Goal: Task Accomplishment & Management: Use online tool/utility

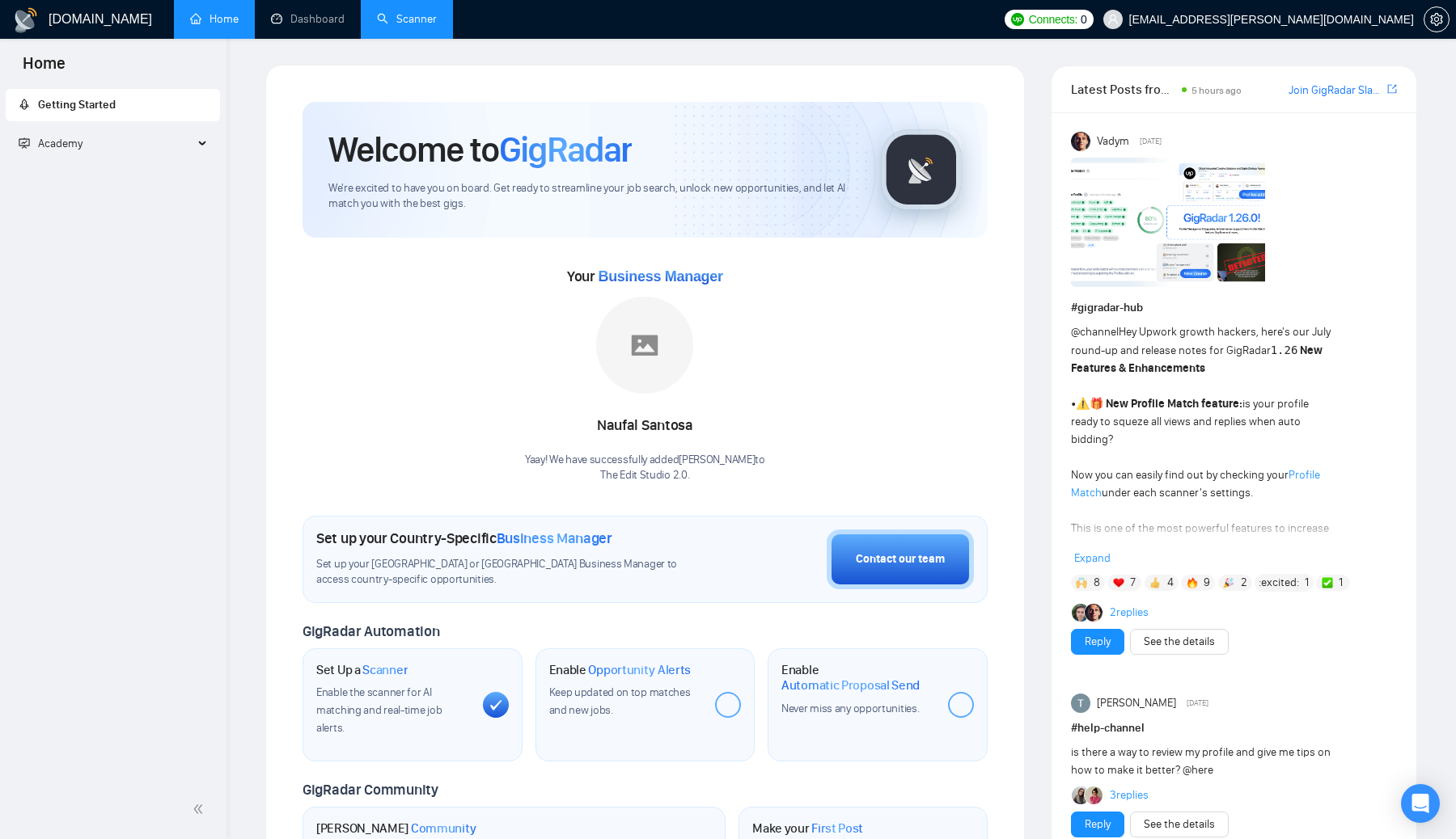
click at [416, 12] on link "Scanner" at bounding box center [407, 18] width 60 height 13
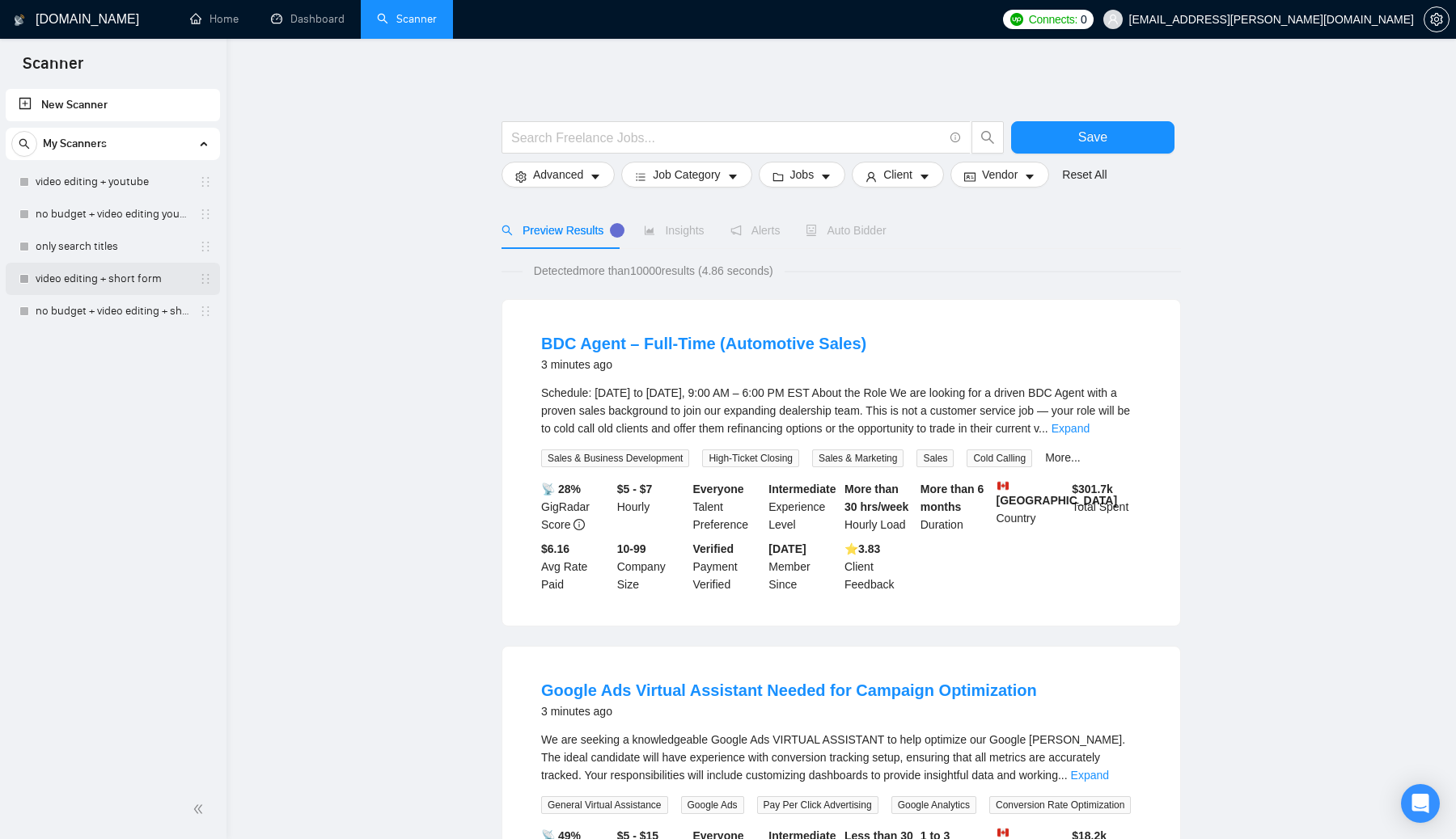
click at [135, 284] on link "video editing + short form" at bounding box center [112, 279] width 154 height 33
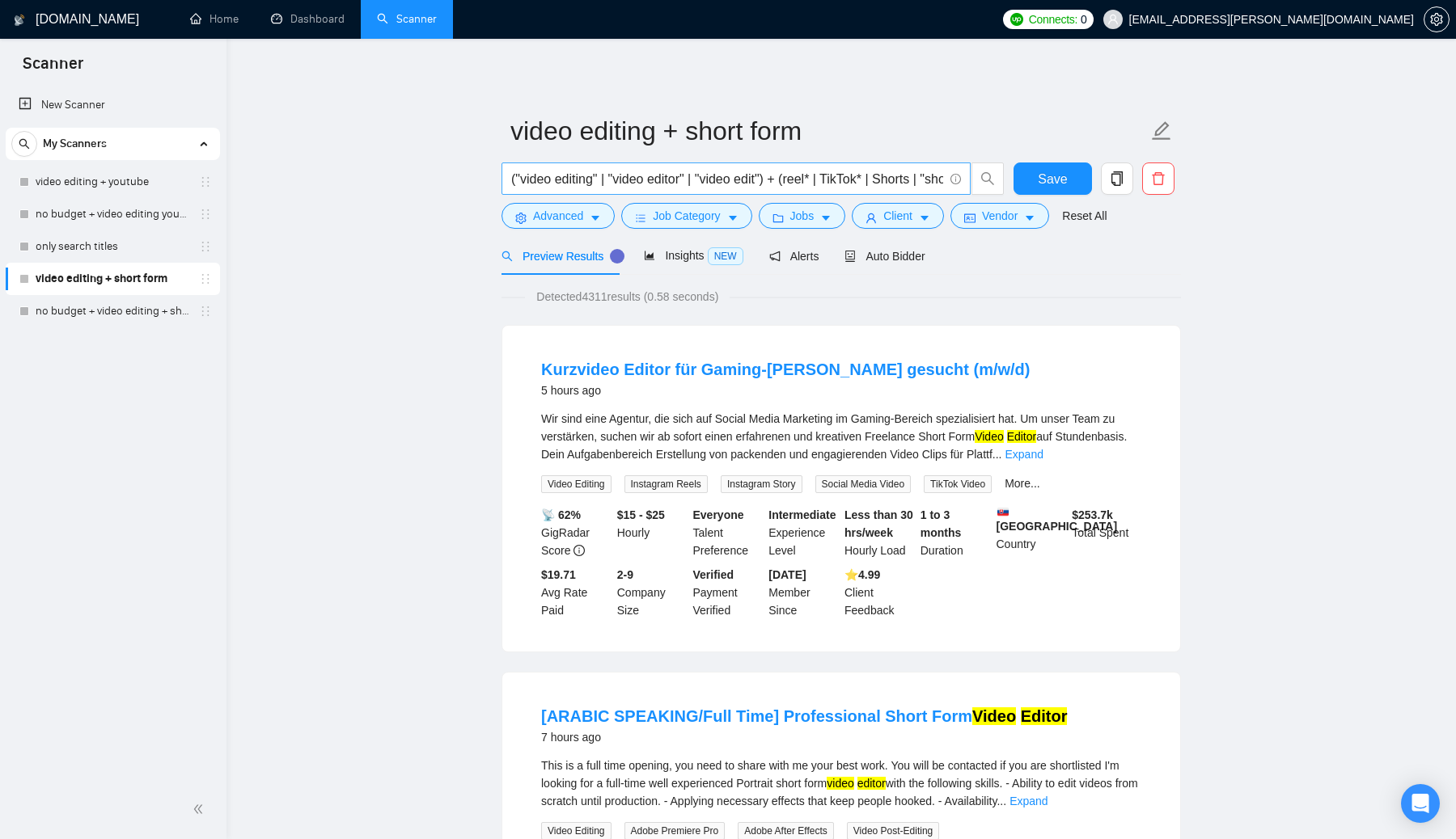
click at [719, 180] on input "("video editing" | "video editor" | "video edit") + (reel* | TikTok* | Shorts |…" at bounding box center [727, 179] width 432 height 20
drag, startPoint x: 722, startPoint y: 182, endPoint x: 944, endPoint y: 176, distance: 222.1
click at [719, 176] on span "("video editing" | "video editor" | "video edit") + (reel* | TikTok* | Shorts |…" at bounding box center [736, 178] width 469 height 33
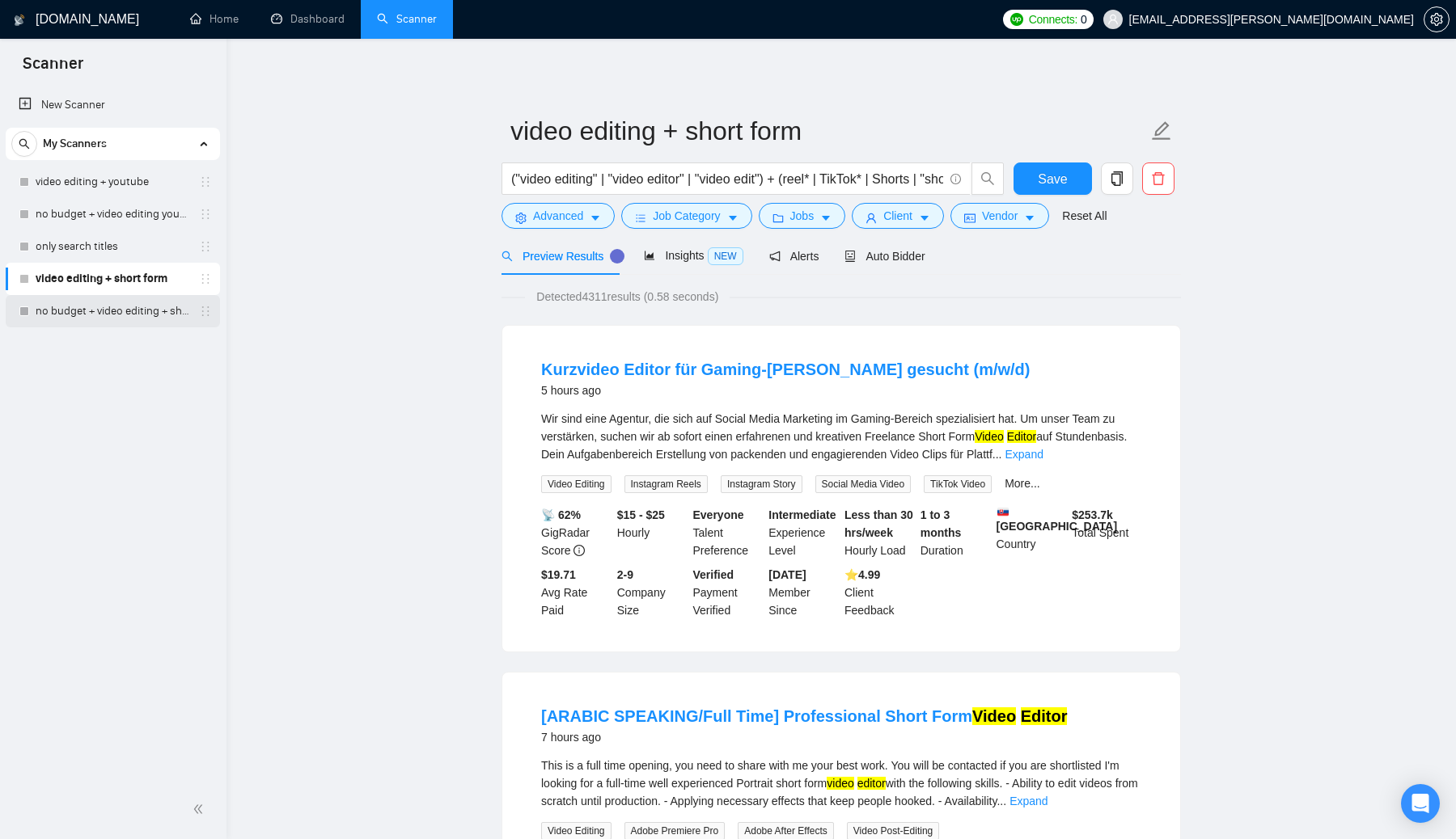
click at [122, 313] on link "no budget + video editing + short form" at bounding box center [112, 311] width 154 height 33
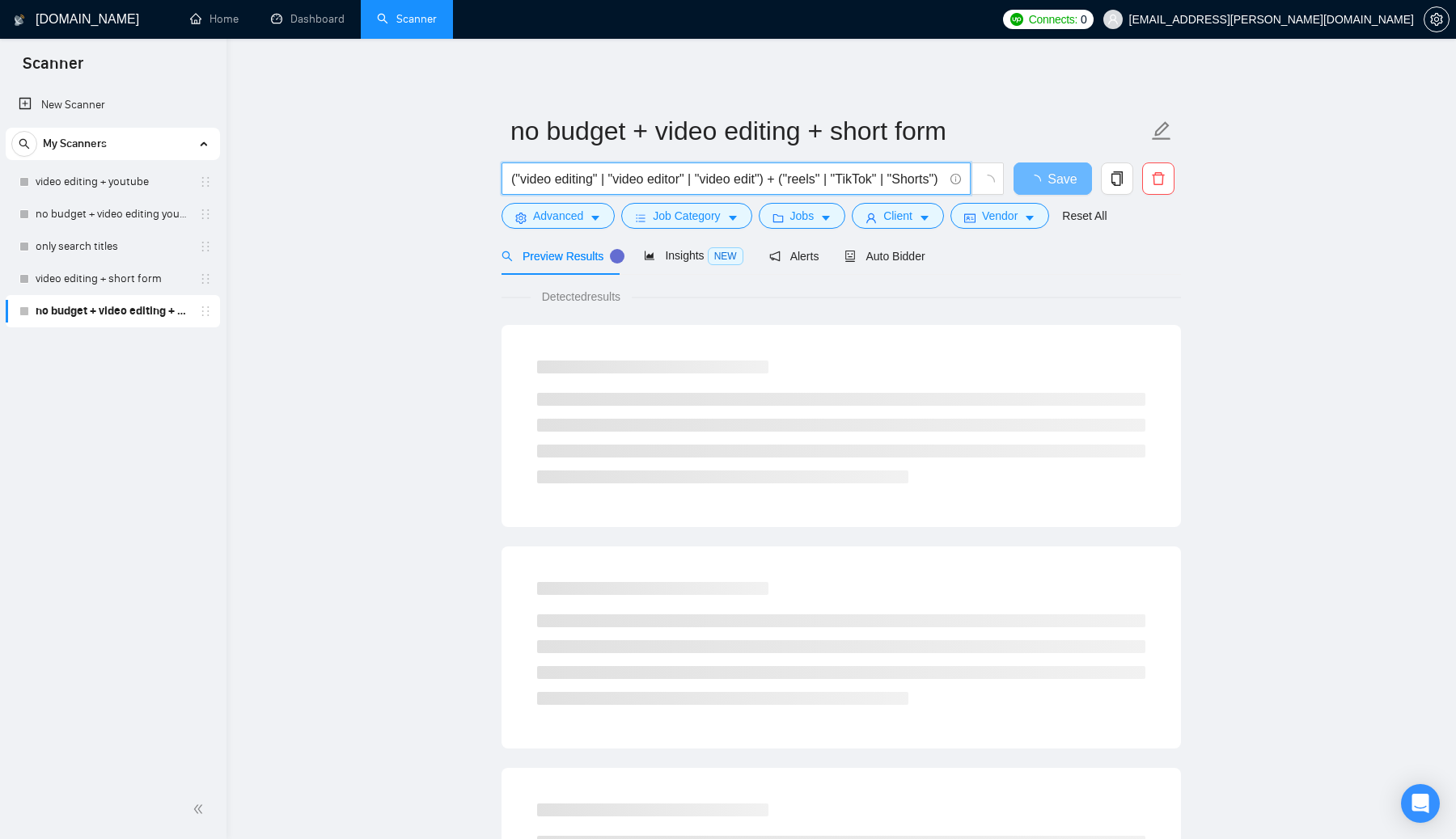
click at [719, 183] on input "("video editing" | "video editor" | "video edit") + ("reels" | "TikTok" | "Shor…" at bounding box center [727, 179] width 432 height 20
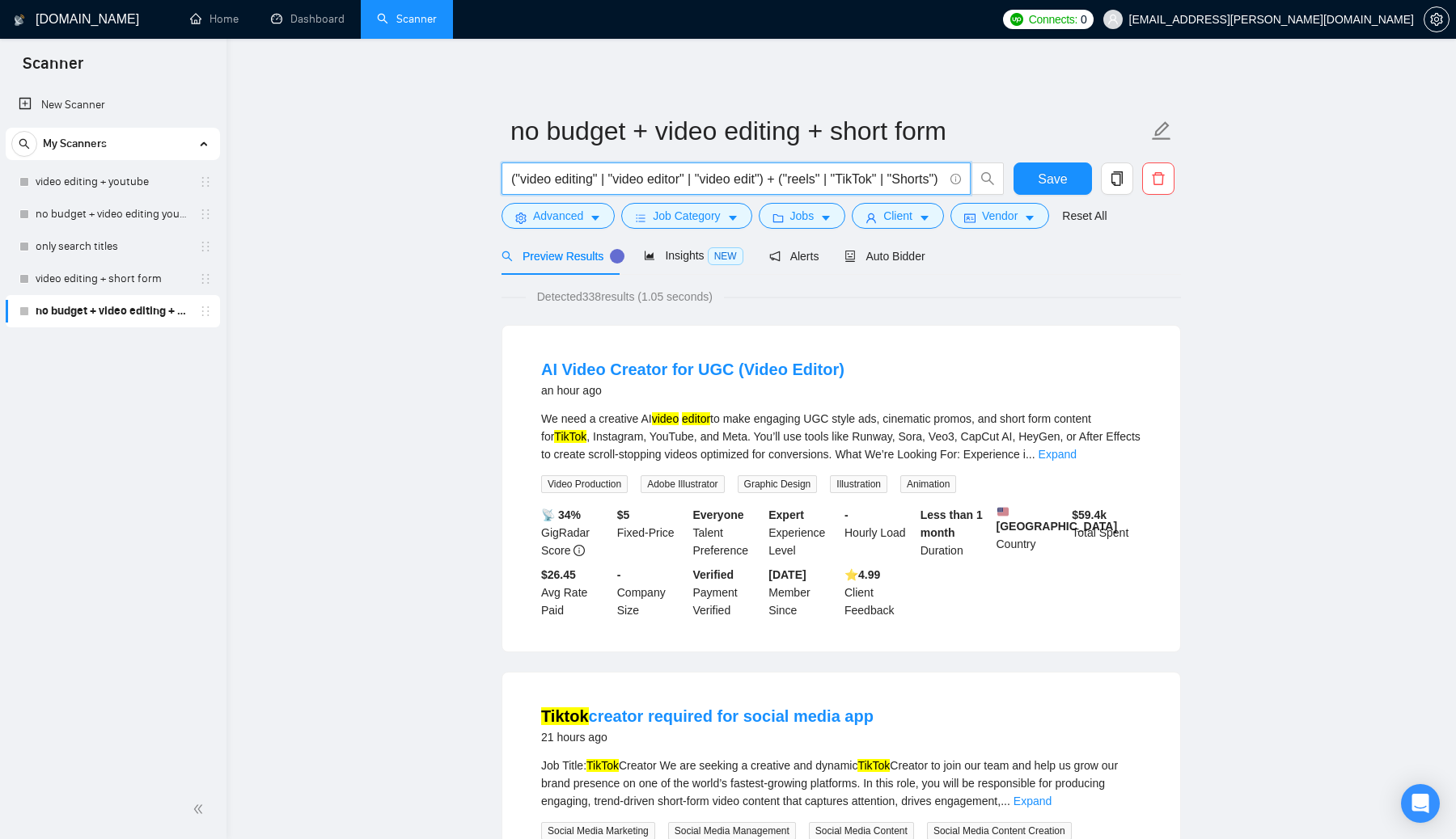
scroll to position [0, 18]
paste input "reel* | TikTok* | Shorts | "short-form"
click at [719, 181] on input "("video editing" | "video editor" | "video edit") + (reel* | TikTok* | Shorts |…" at bounding box center [727, 179] width 432 height 20
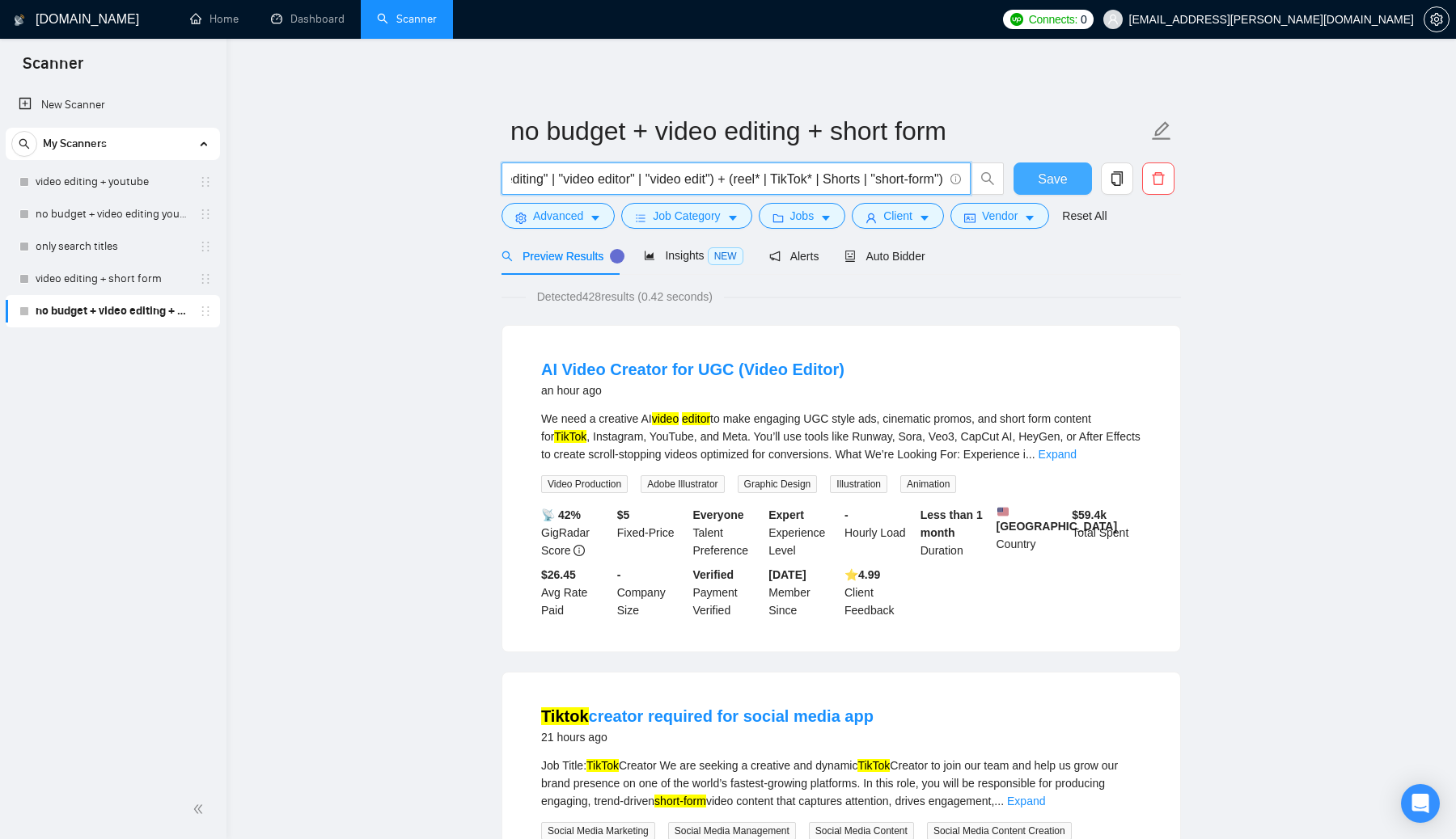
type input "("video editing" | "video editor" | "video edit") + (reel* | TikTok* | Shorts |…"
click at [719, 187] on span "Save" at bounding box center [1052, 179] width 29 height 20
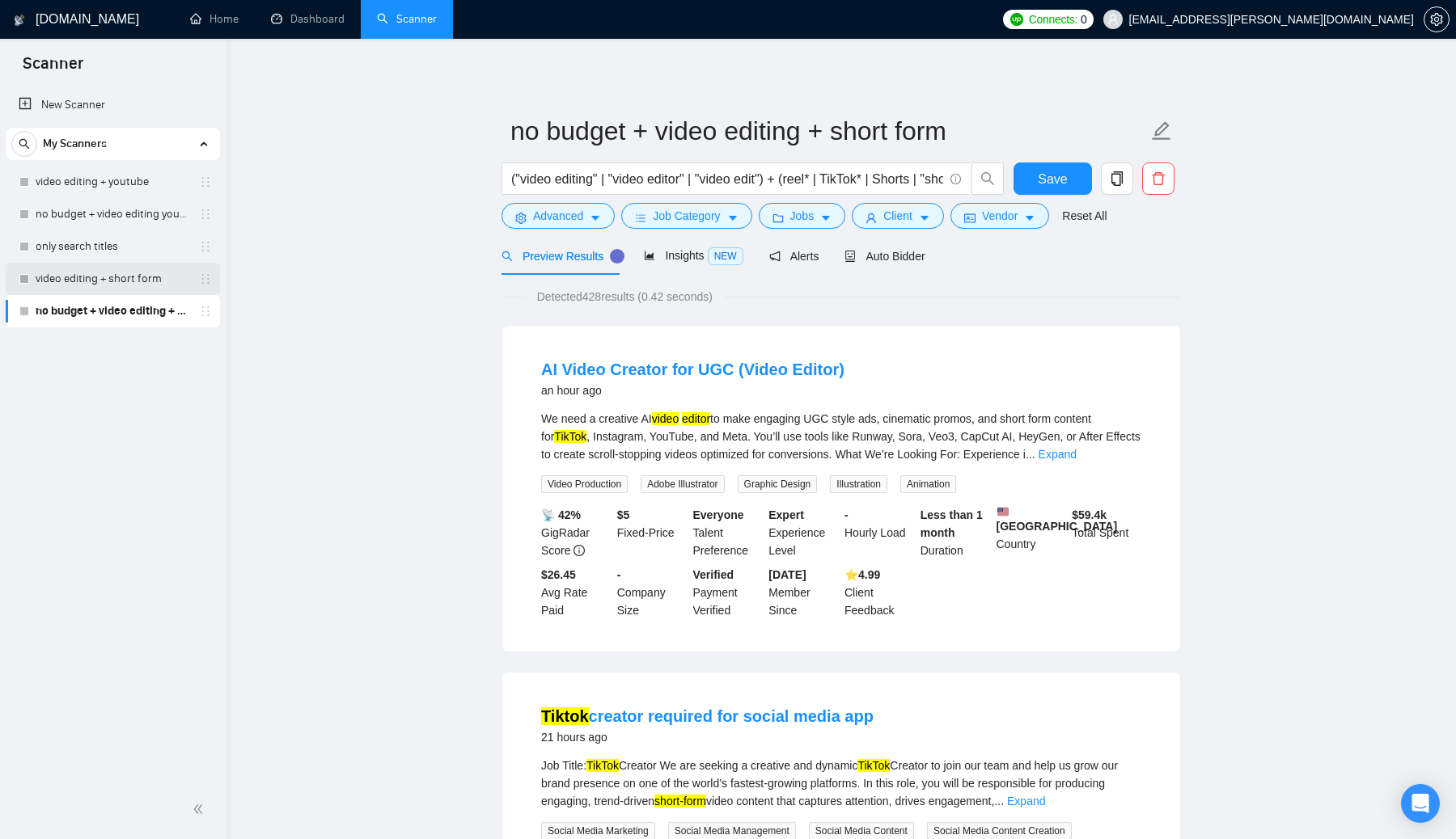
click at [122, 281] on link "video editing + short form" at bounding box center [112, 279] width 154 height 33
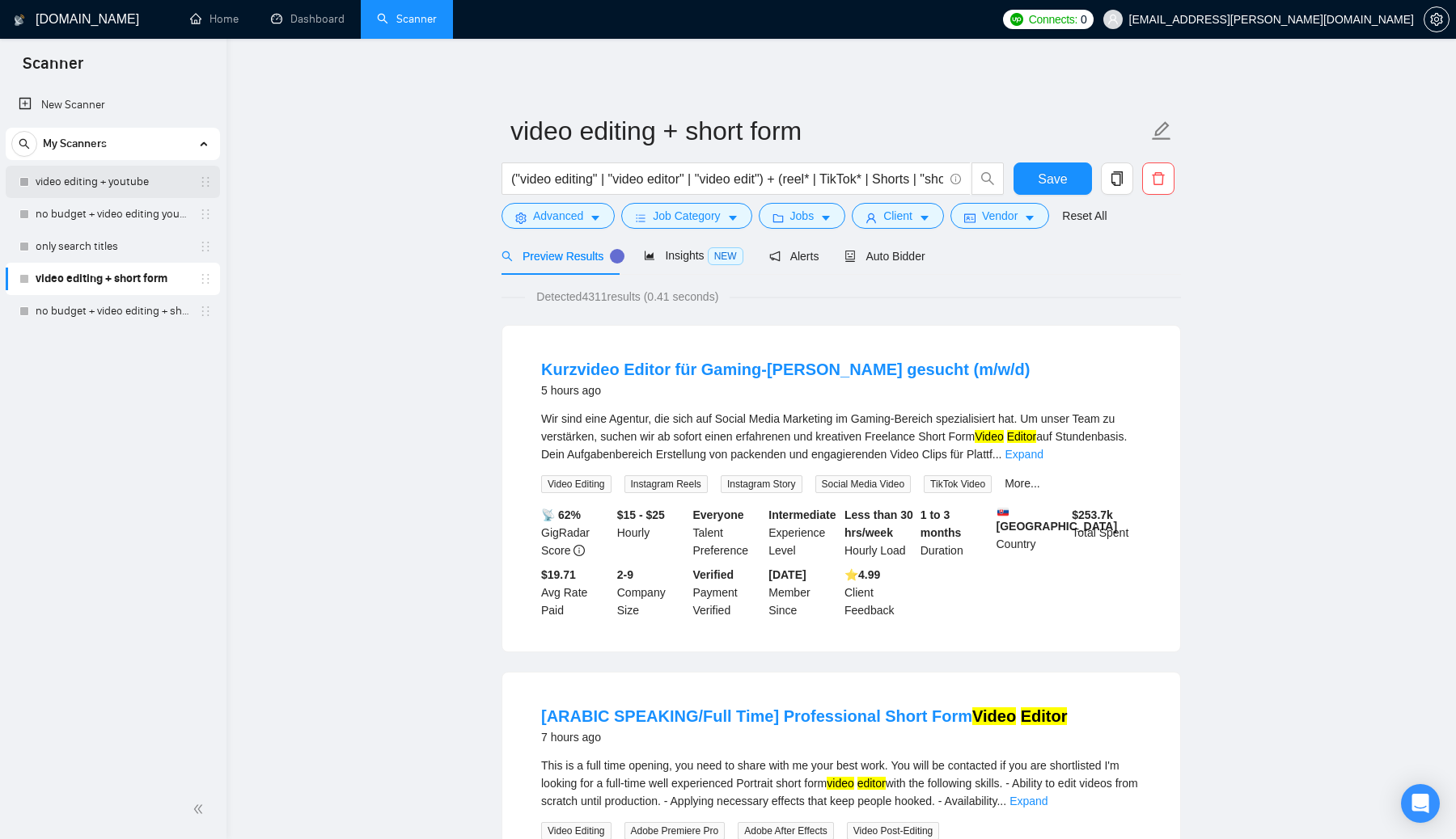
click at [117, 197] on link "video editing + youtube" at bounding box center [112, 181] width 154 height 33
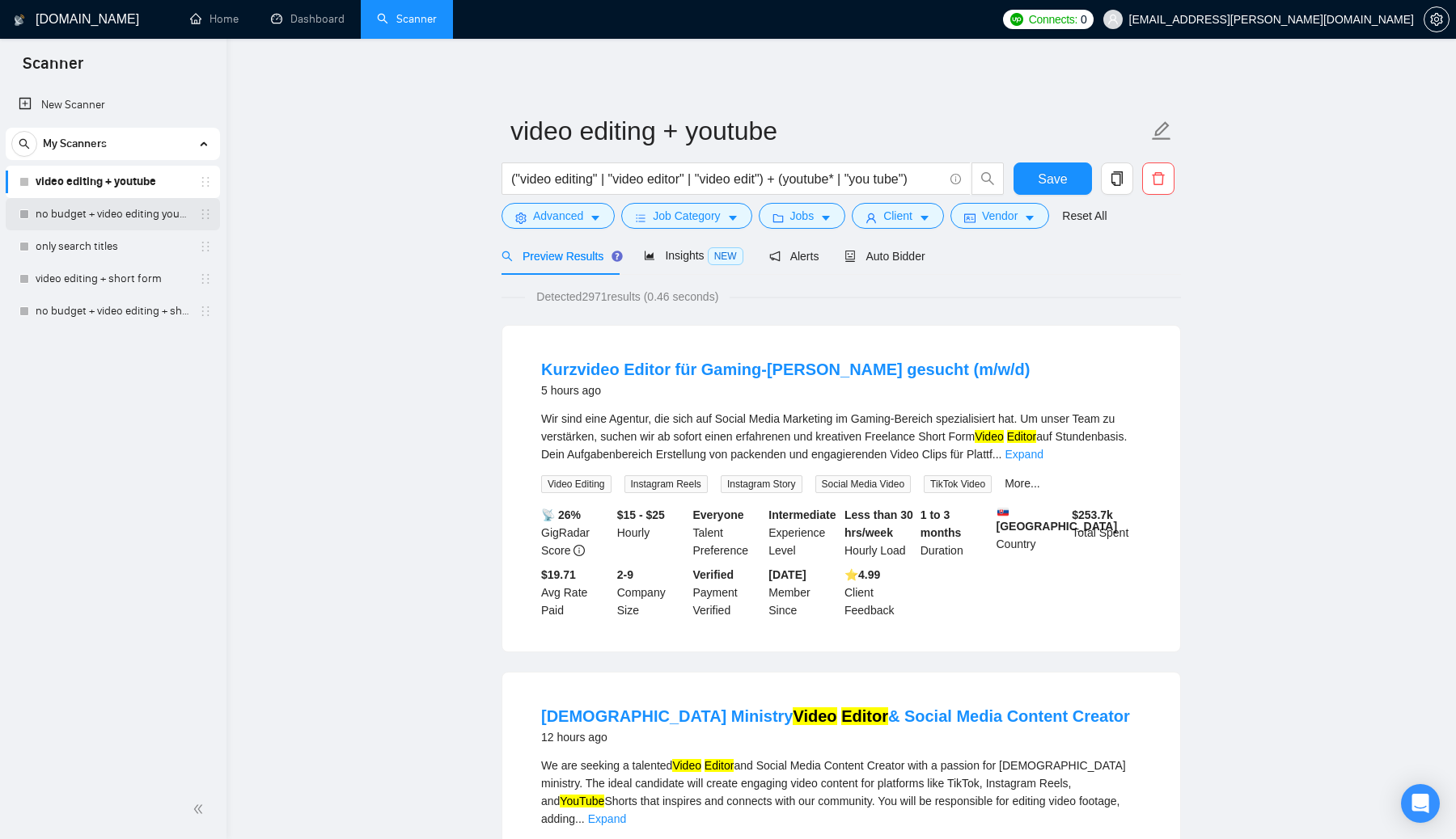
click at [126, 217] on link "no budget + video editing youtube" at bounding box center [112, 214] width 154 height 33
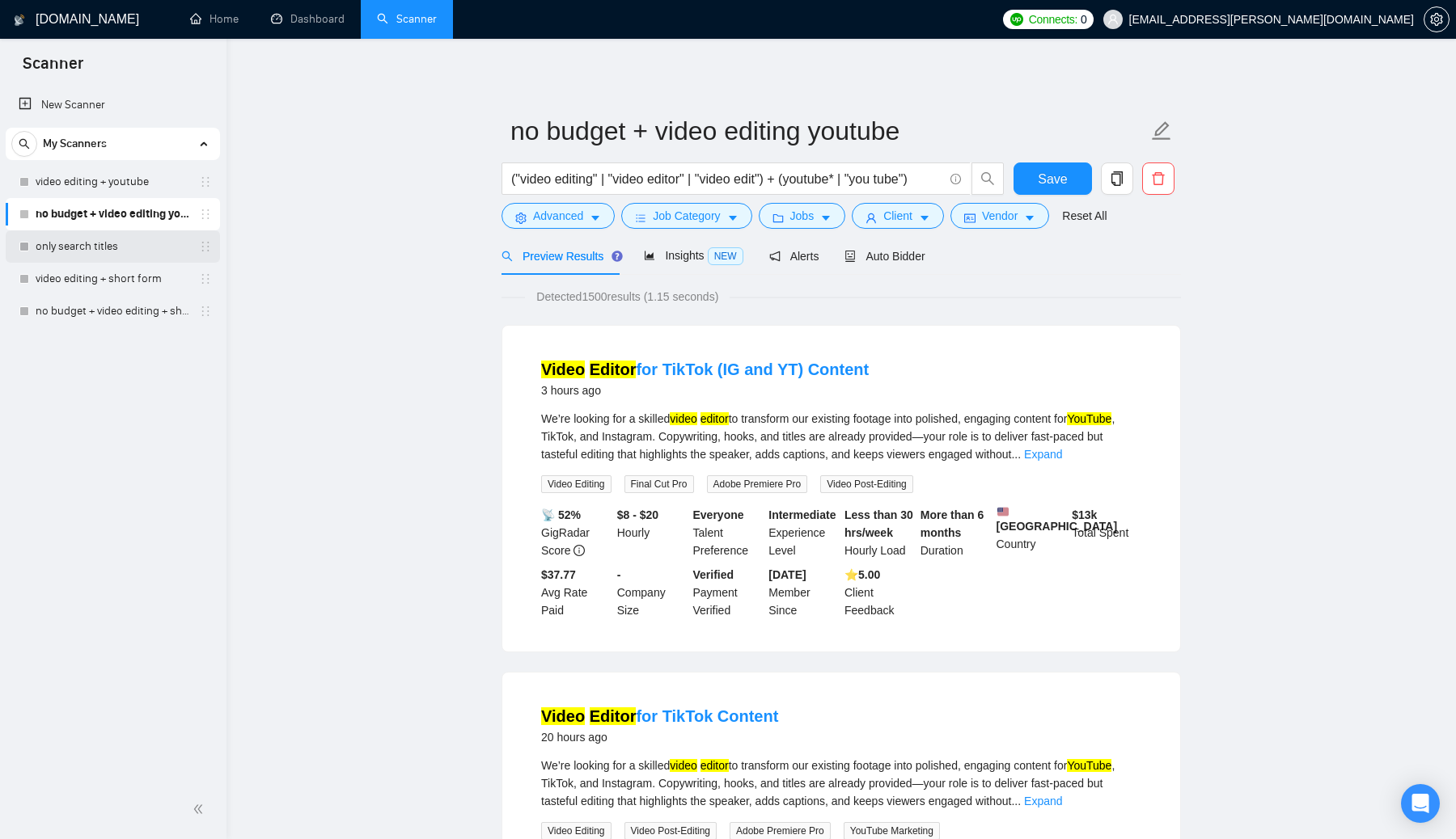
click at [116, 254] on link "only search titles" at bounding box center [112, 246] width 154 height 33
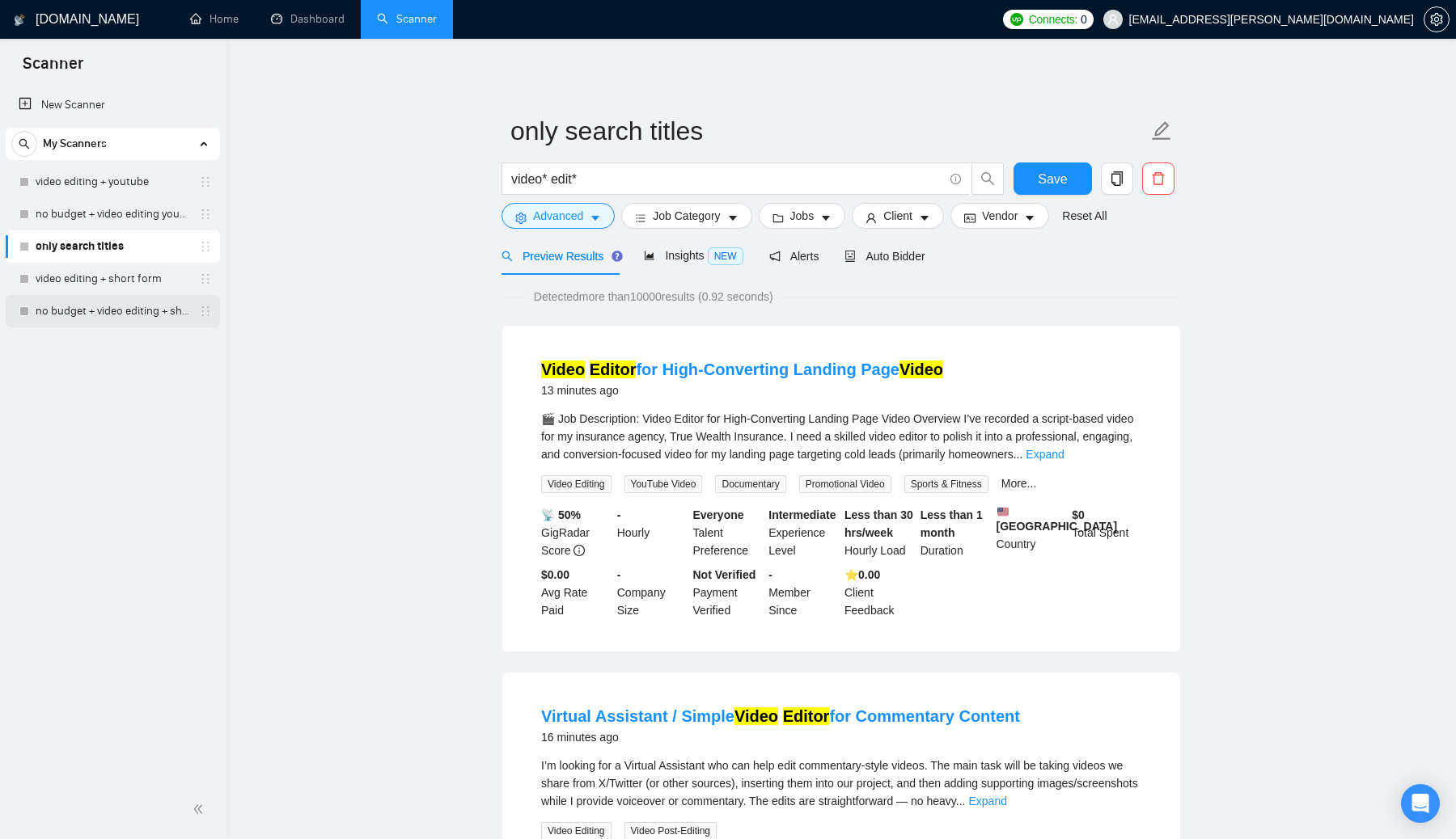
click at [119, 307] on link "no budget + video editing + short form" at bounding box center [112, 311] width 154 height 33
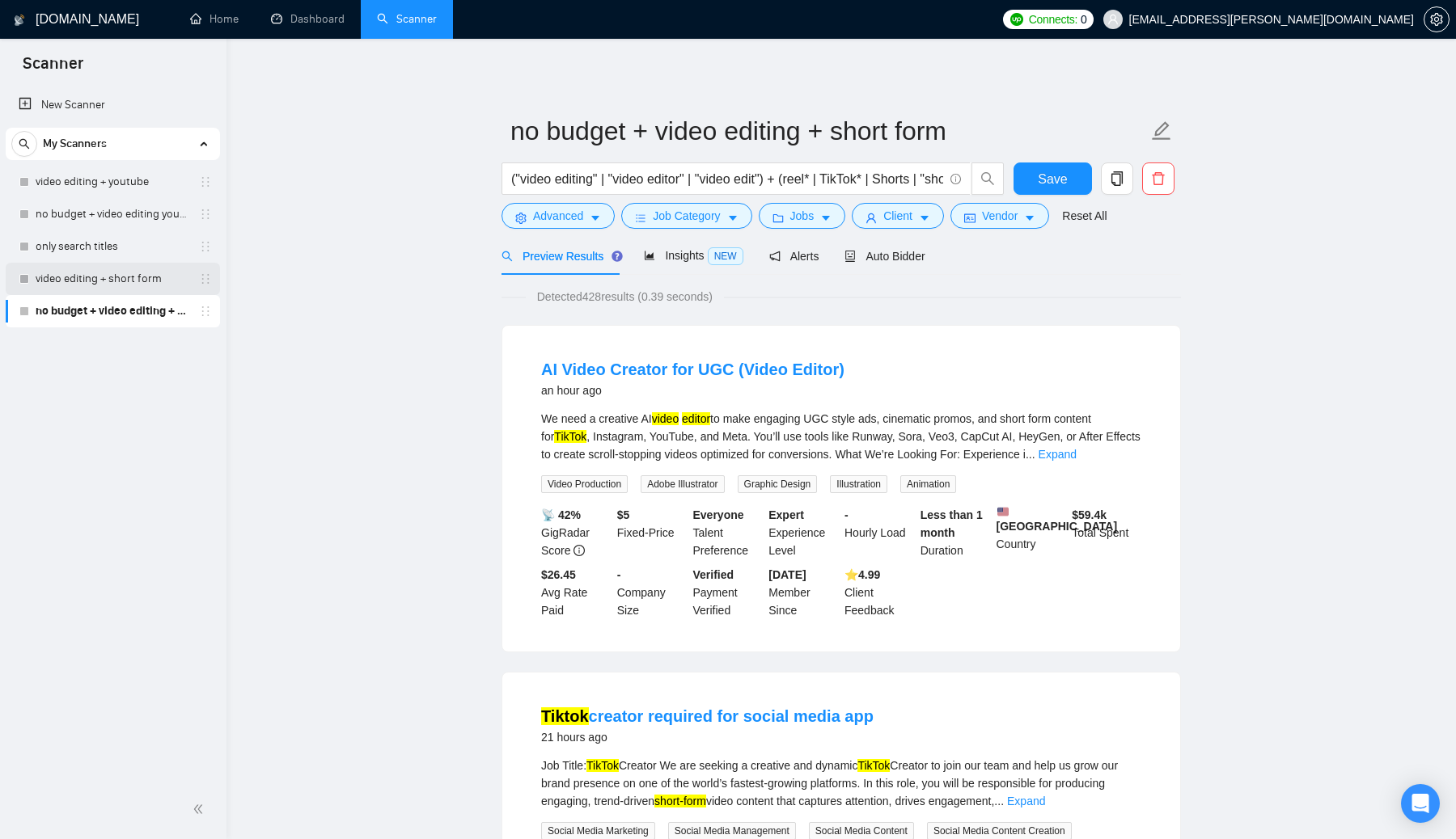
click at [141, 279] on link "video editing + short form" at bounding box center [112, 279] width 154 height 33
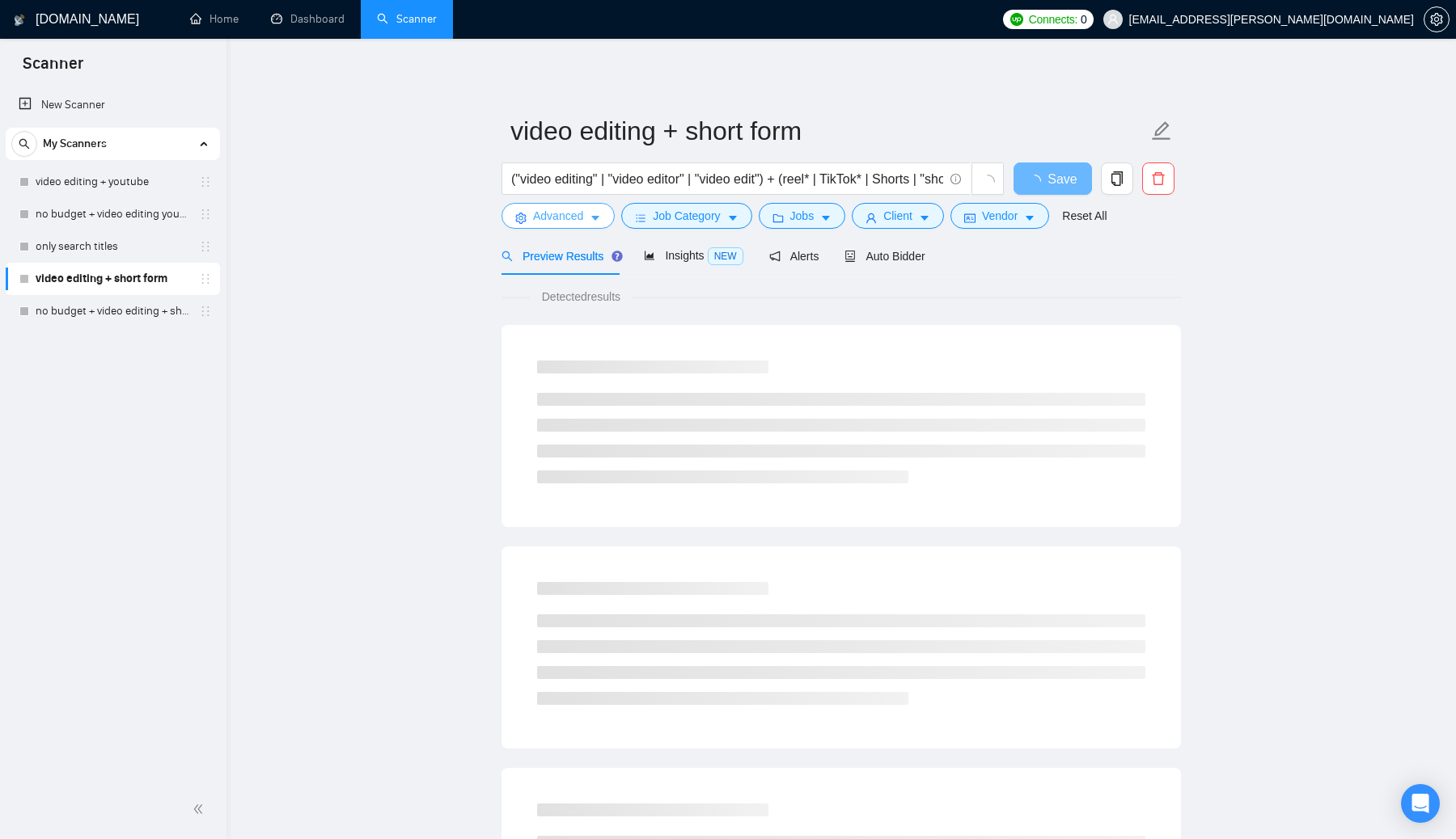
click at [594, 218] on icon "caret-down" at bounding box center [595, 218] width 11 height 11
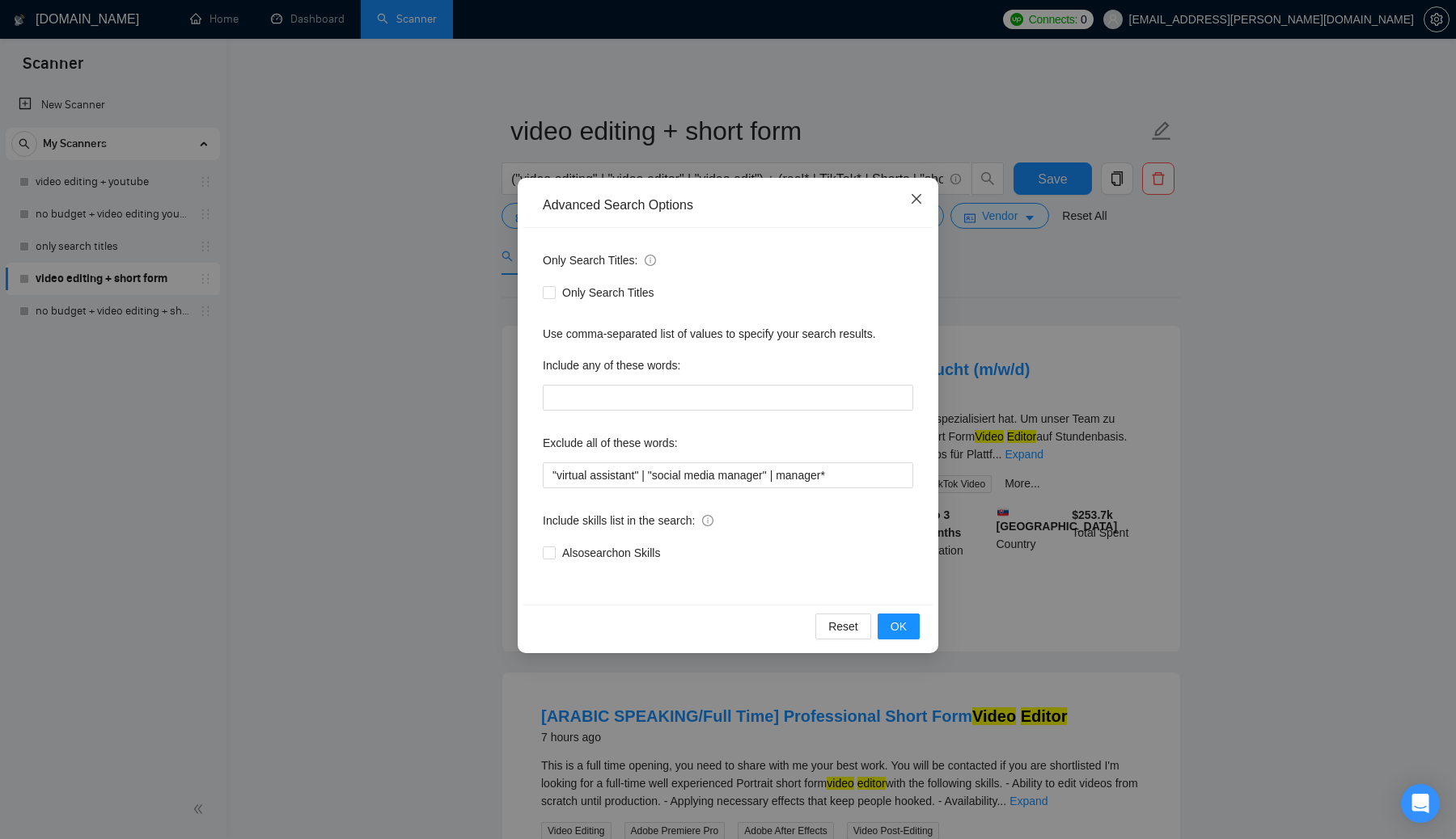
click at [719, 202] on icon "close" at bounding box center [917, 199] width 10 height 10
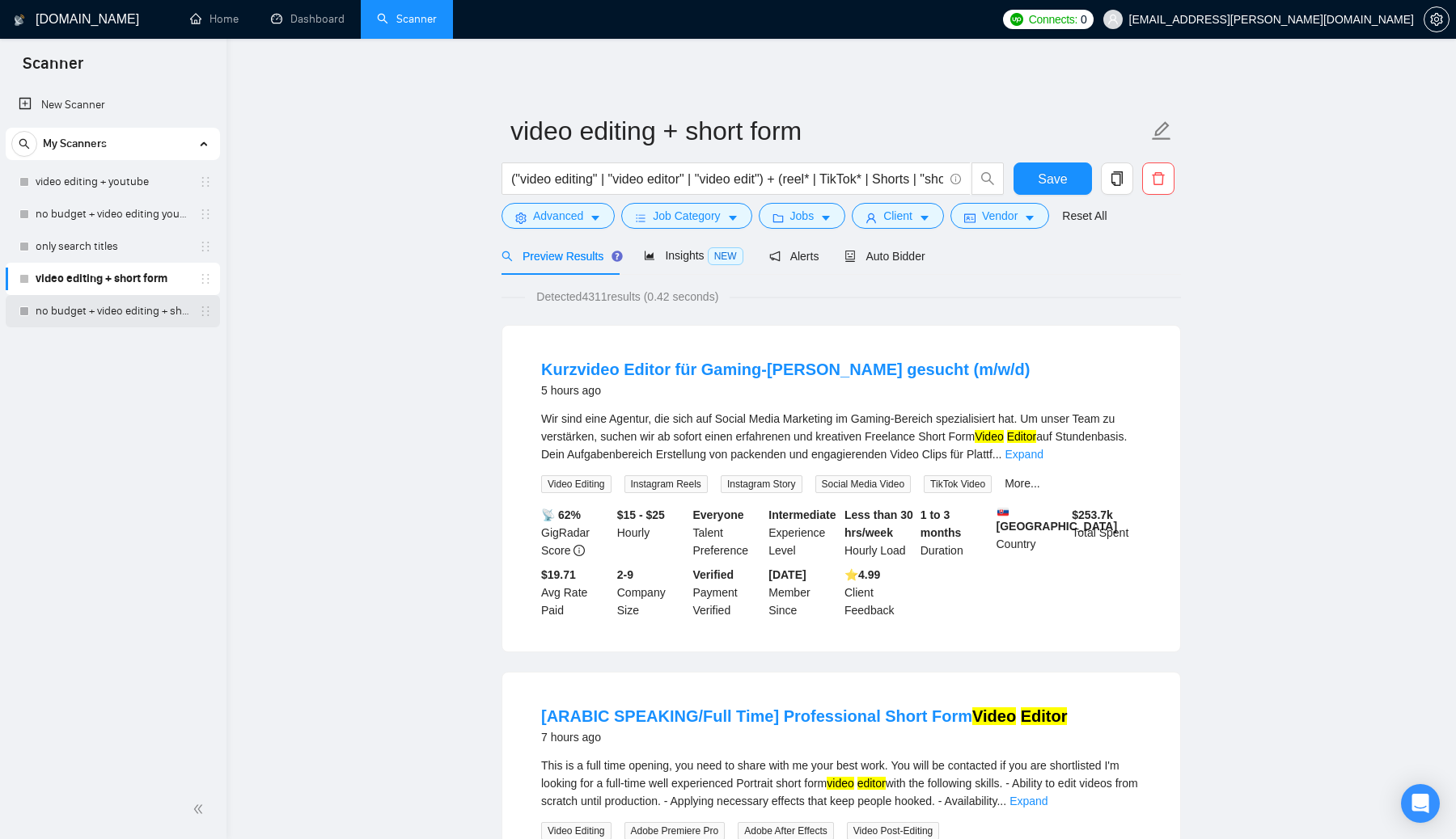
click at [158, 312] on link "no budget + video editing + short form" at bounding box center [112, 311] width 154 height 33
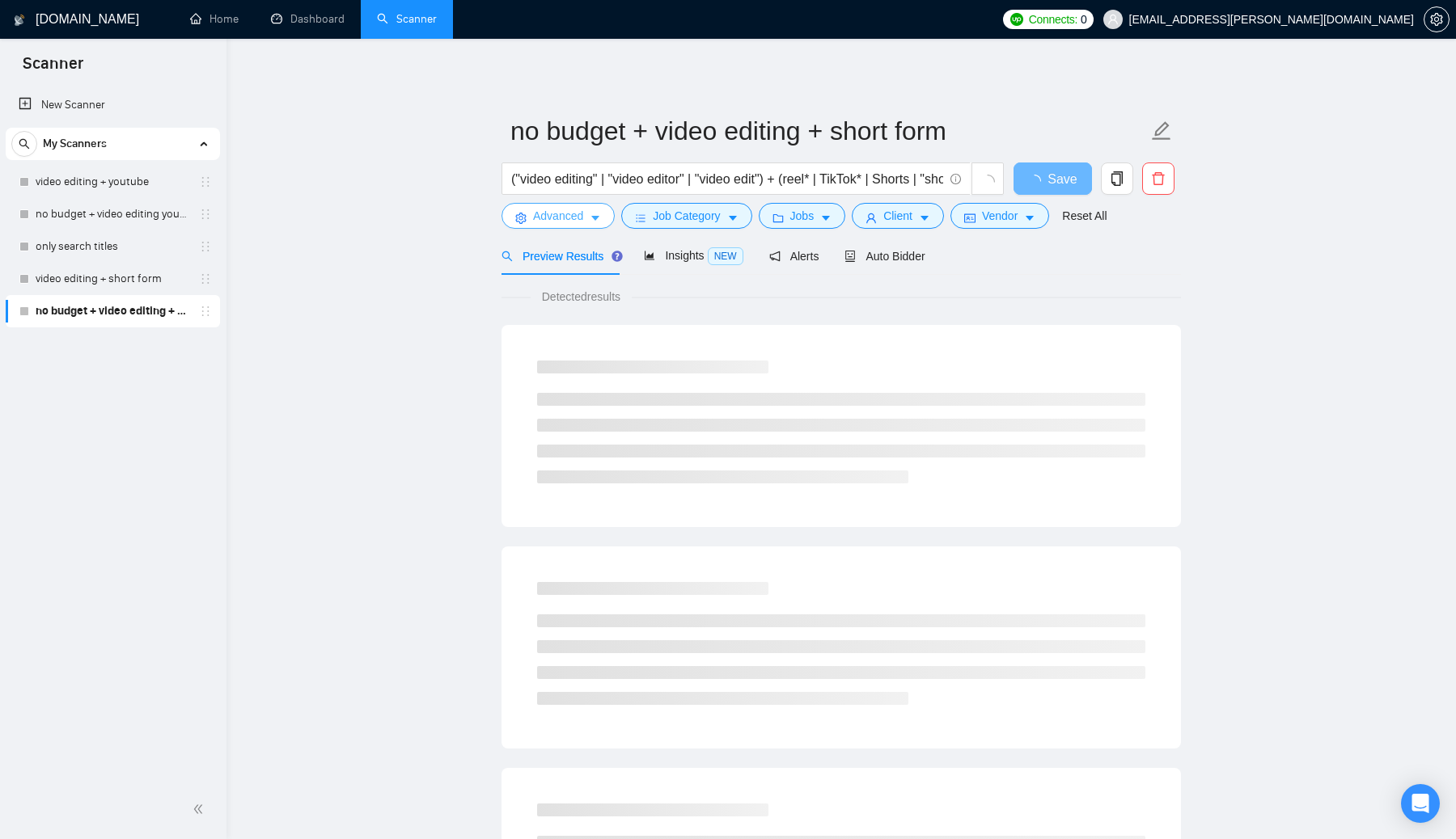
click at [597, 210] on button "Advanced" at bounding box center [558, 216] width 113 height 26
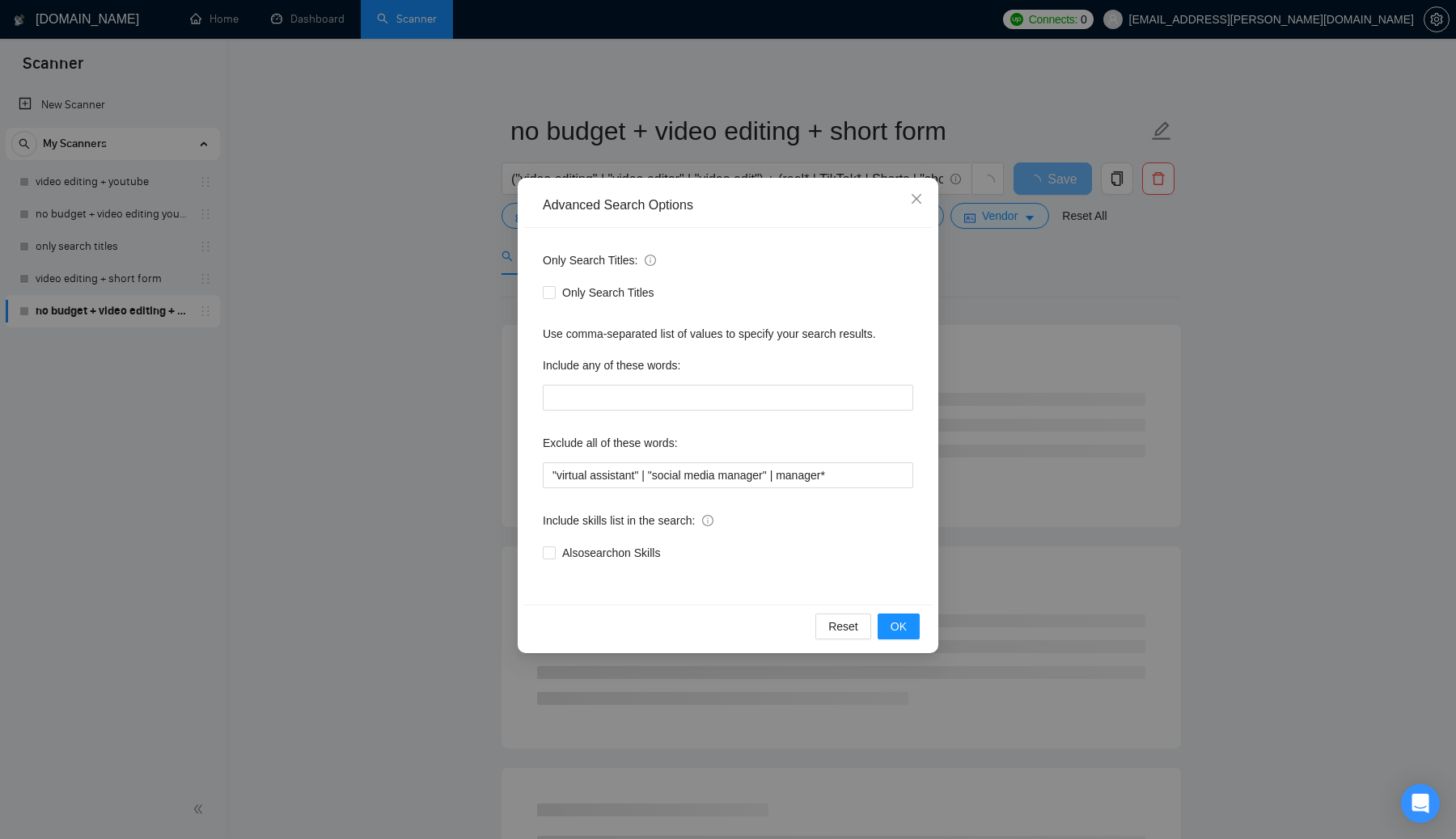
click at [360, 318] on div "Advanced Search Options Only Search Titles: Only Search Titles Use comma-separa…" at bounding box center [728, 419] width 1456 height 839
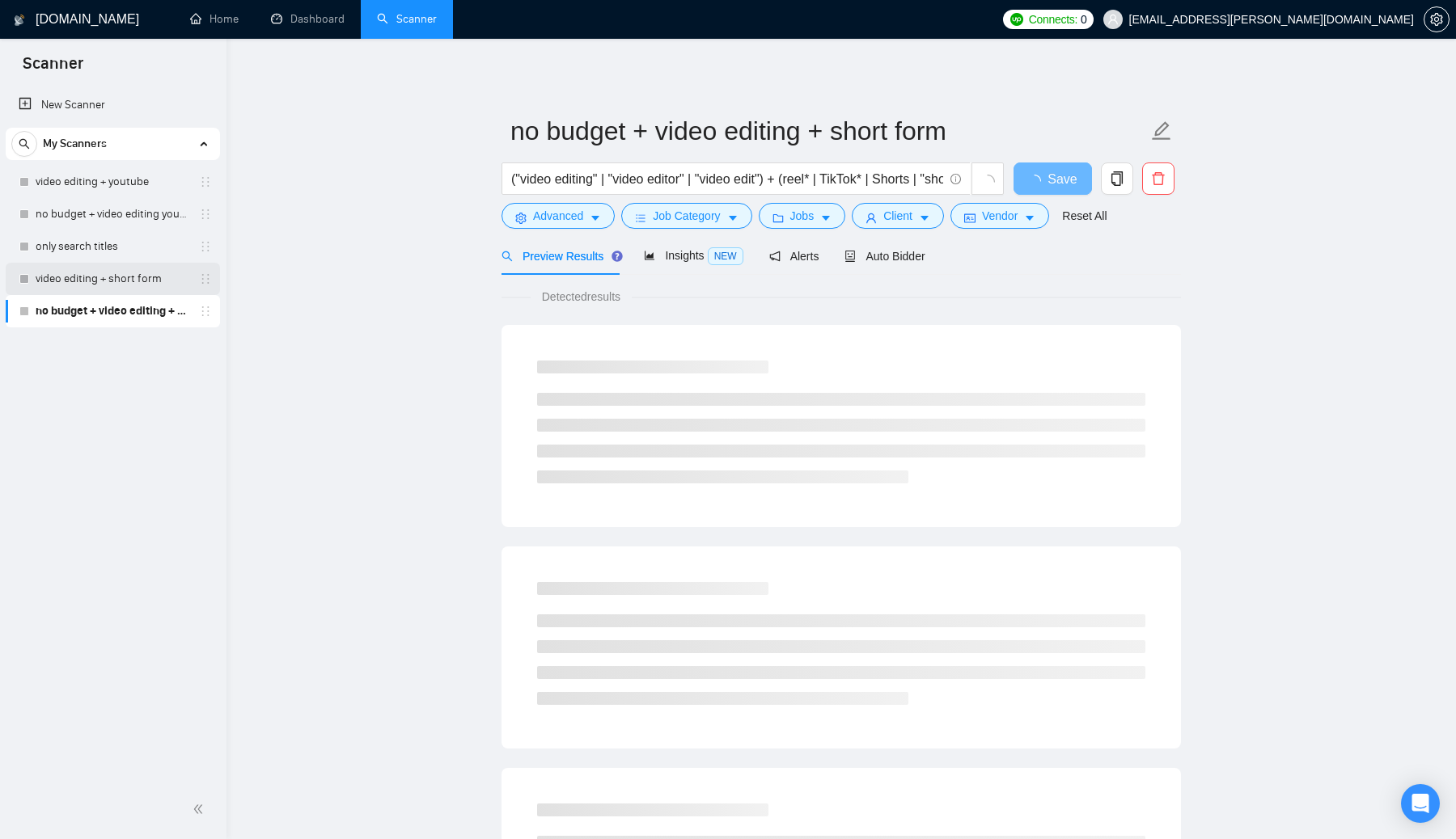
click at [127, 281] on link "video editing + short form" at bounding box center [112, 279] width 154 height 33
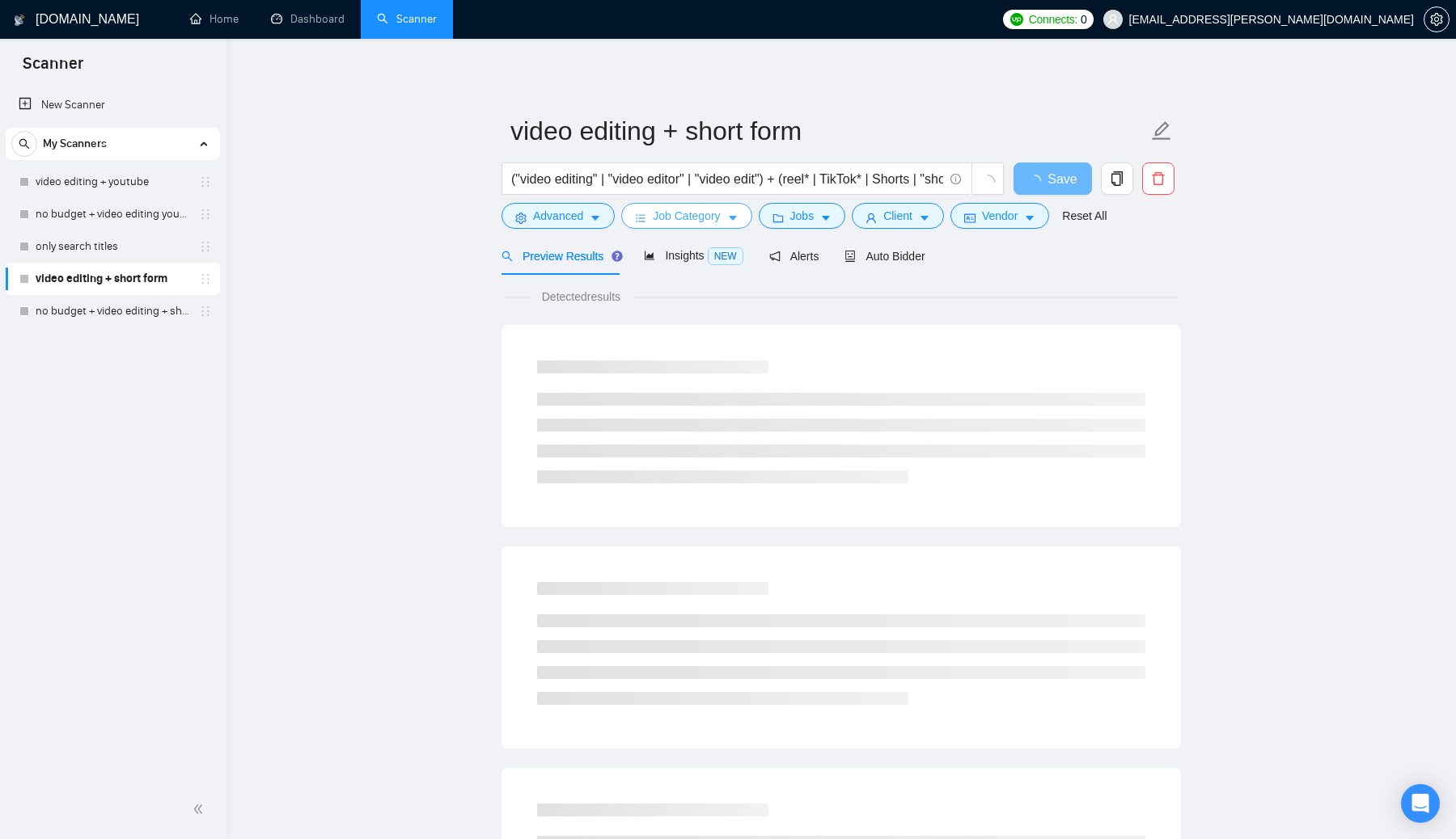
click at [719, 223] on icon "caret-down" at bounding box center [732, 218] width 11 height 11
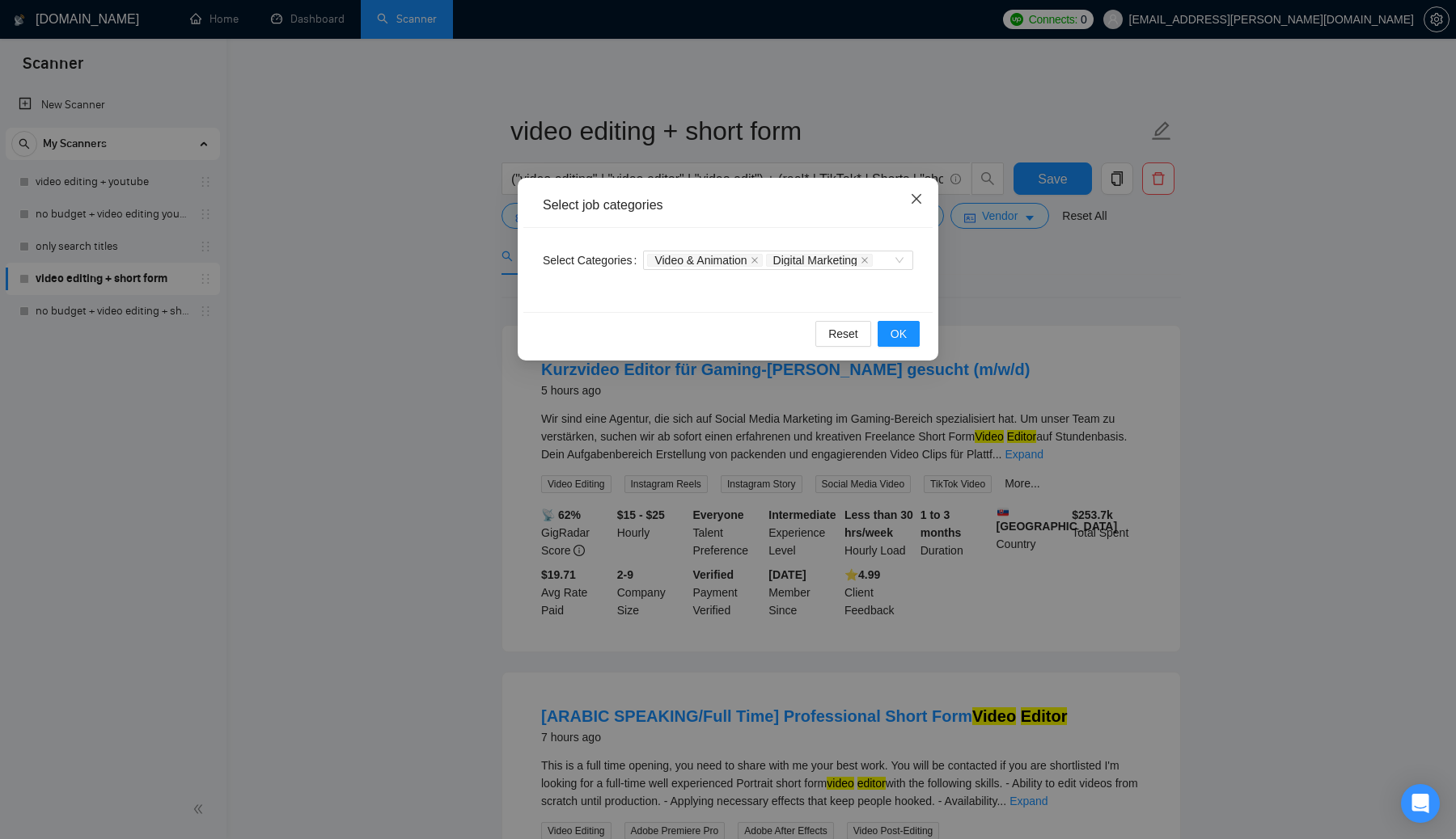
click at [719, 199] on icon "close" at bounding box center [916, 198] width 13 height 13
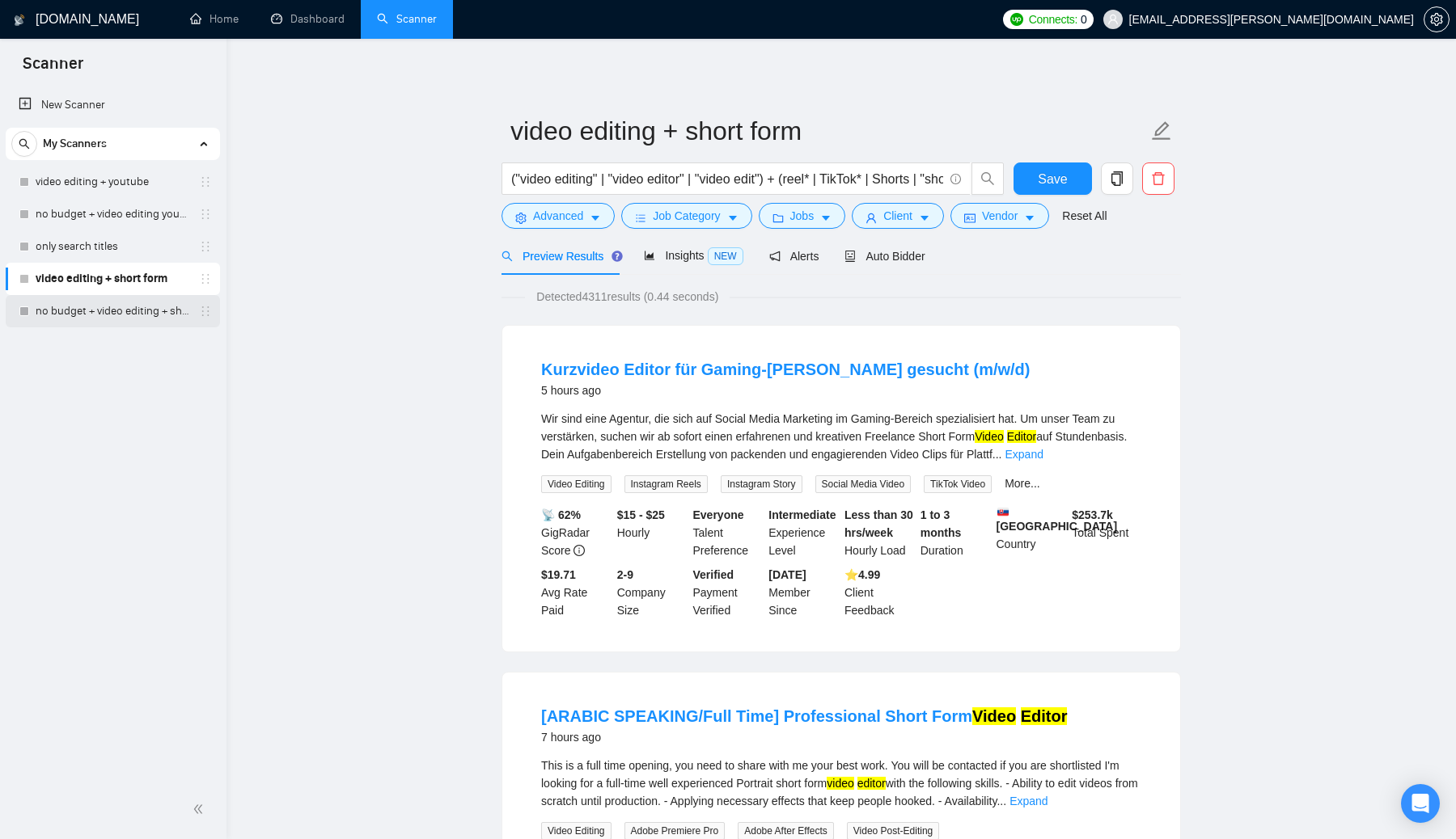
click at [139, 307] on link "no budget + video editing + short form" at bounding box center [112, 311] width 154 height 33
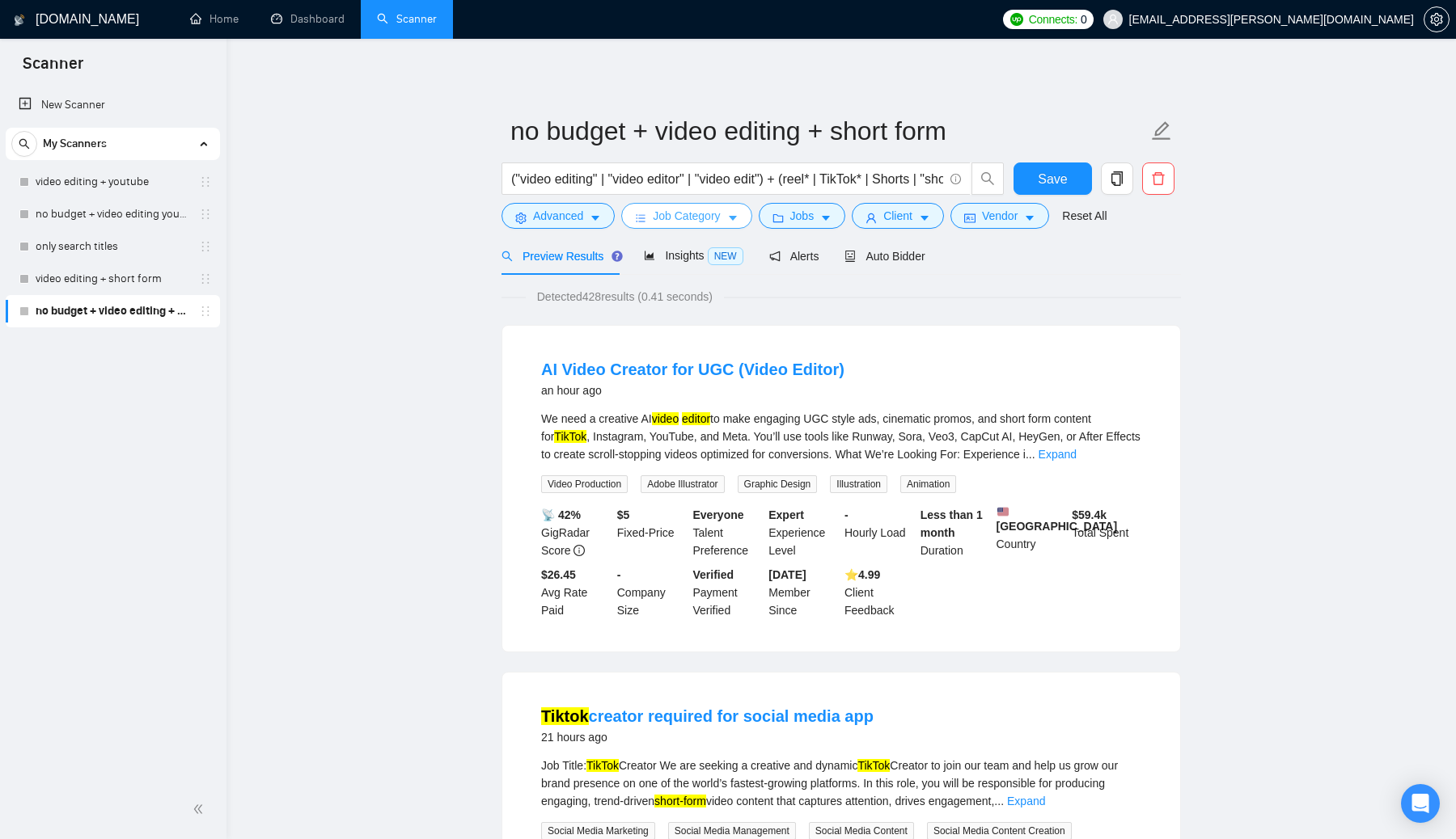
click at [719, 220] on icon "caret-down" at bounding box center [732, 218] width 11 height 11
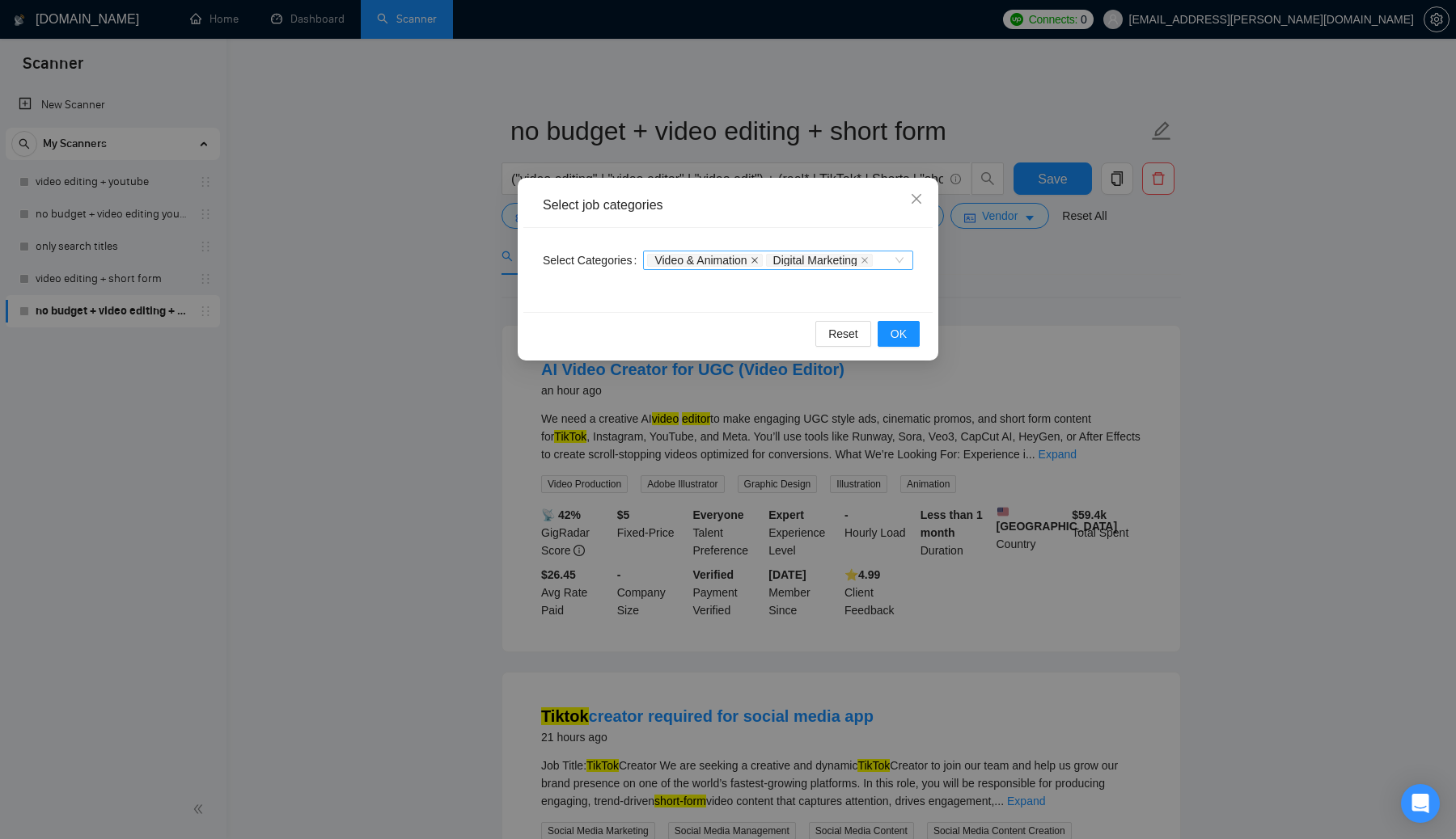
click at [719, 263] on icon "close" at bounding box center [754, 260] width 8 height 8
click at [719, 261] on icon "close" at bounding box center [747, 260] width 8 height 8
click at [719, 338] on span "OK" at bounding box center [898, 333] width 16 height 18
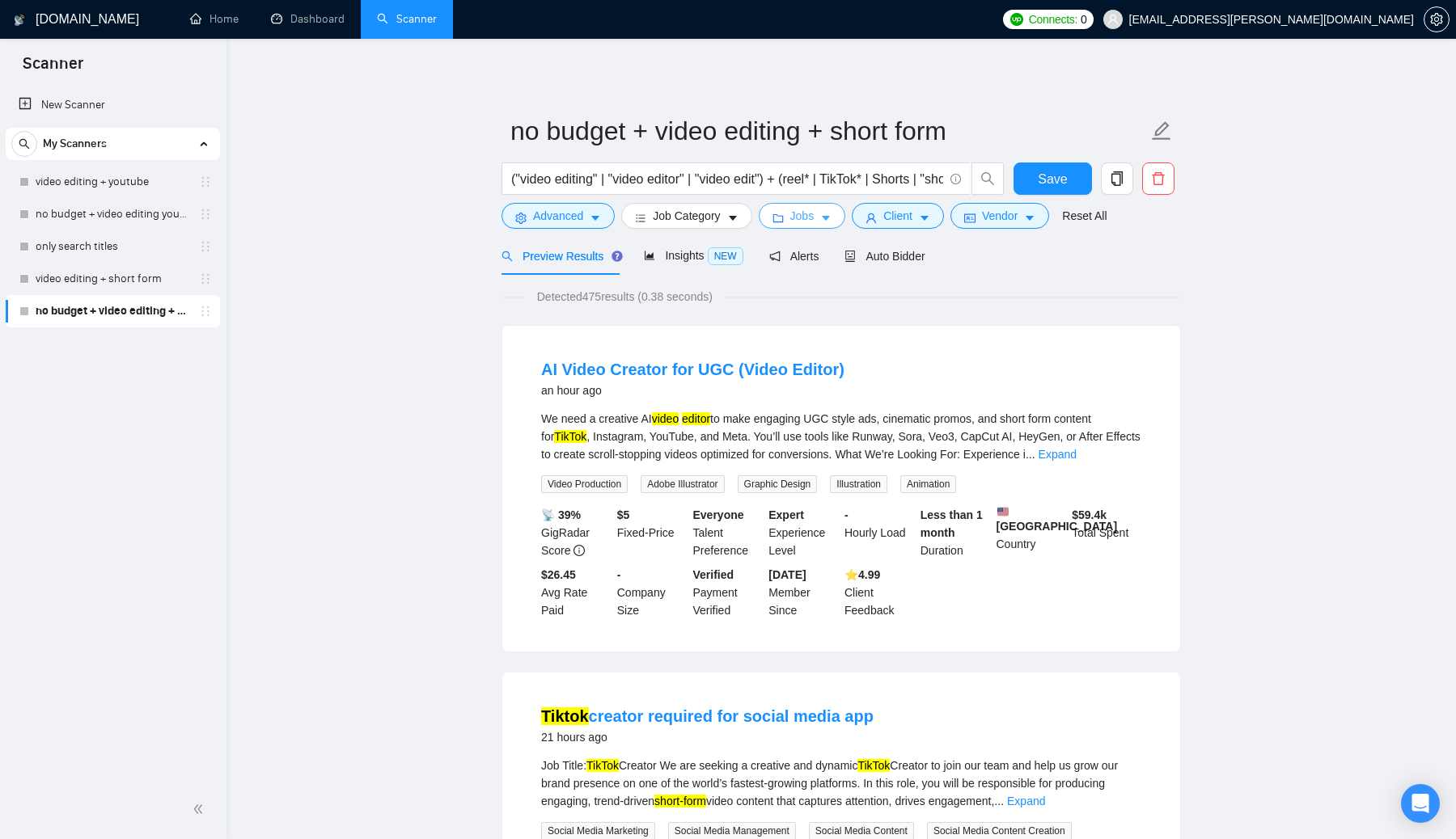
click at [719, 222] on icon "caret-down" at bounding box center [825, 218] width 11 height 11
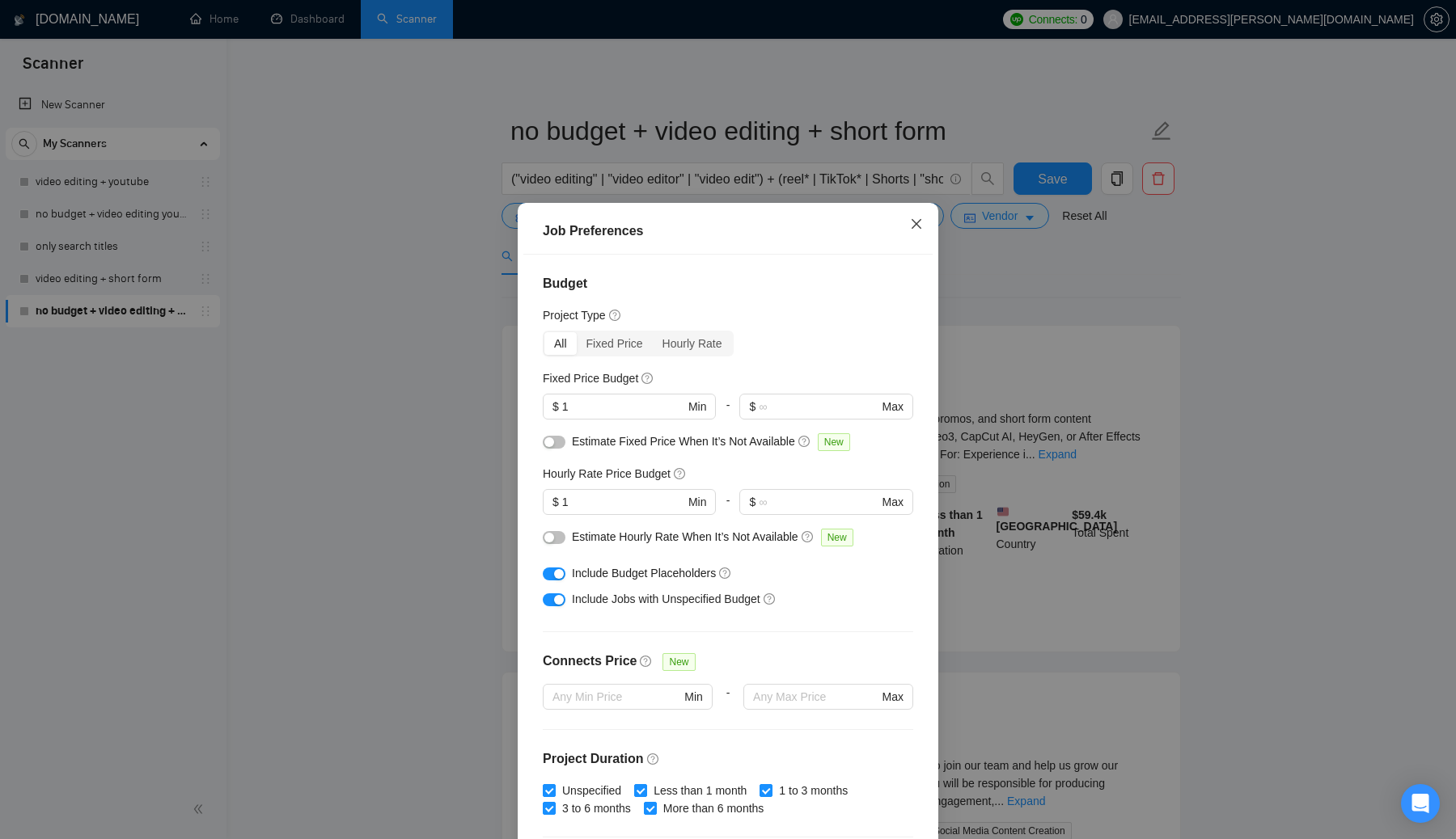
click at [719, 223] on icon "close" at bounding box center [916, 223] width 13 height 13
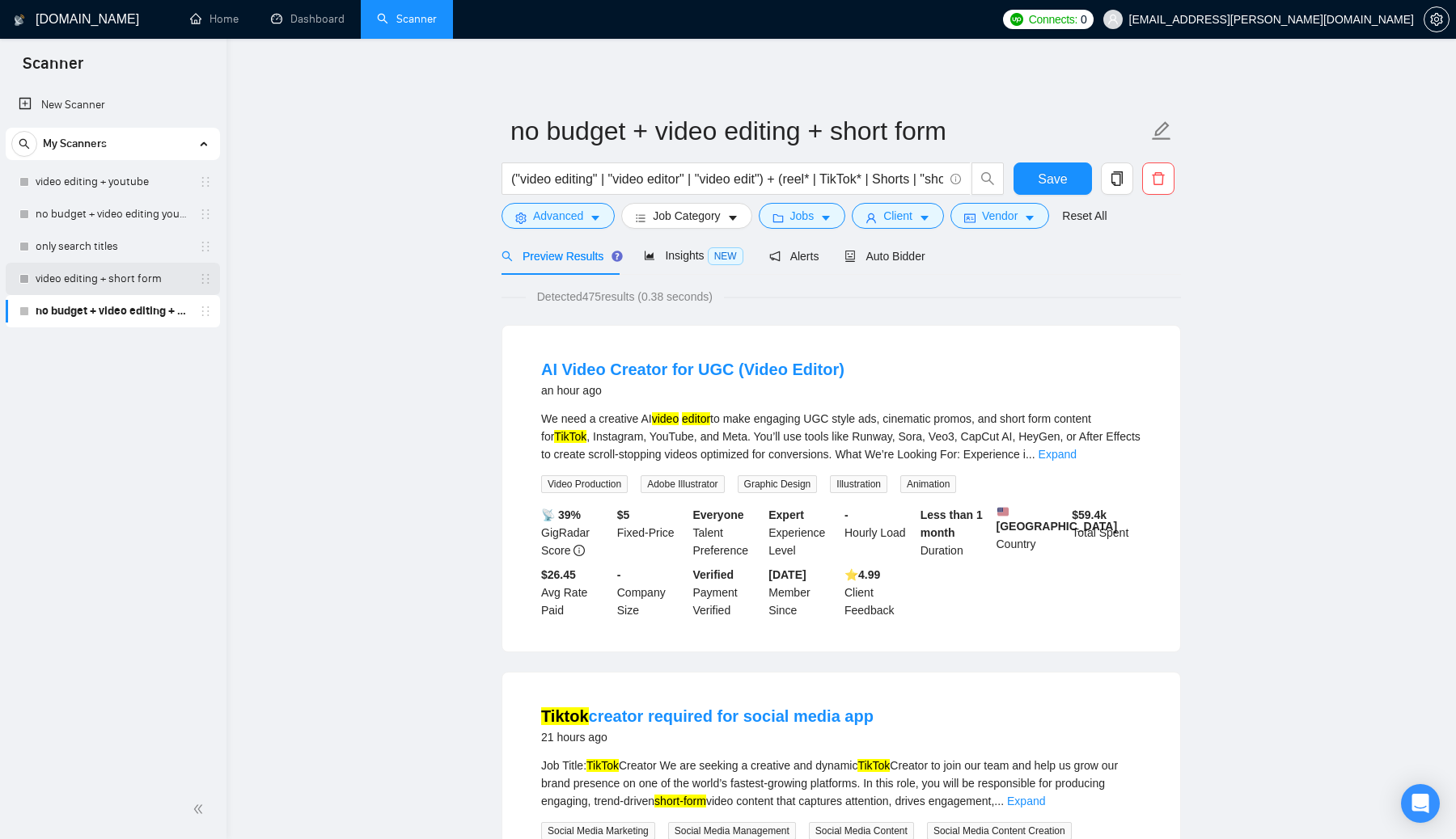
click at [126, 279] on link "video editing + short form" at bounding box center [112, 279] width 154 height 33
click at [719, 177] on button "Save" at bounding box center [1052, 178] width 78 height 33
click at [131, 281] on link "video editing + short form" at bounding box center [112, 279] width 154 height 33
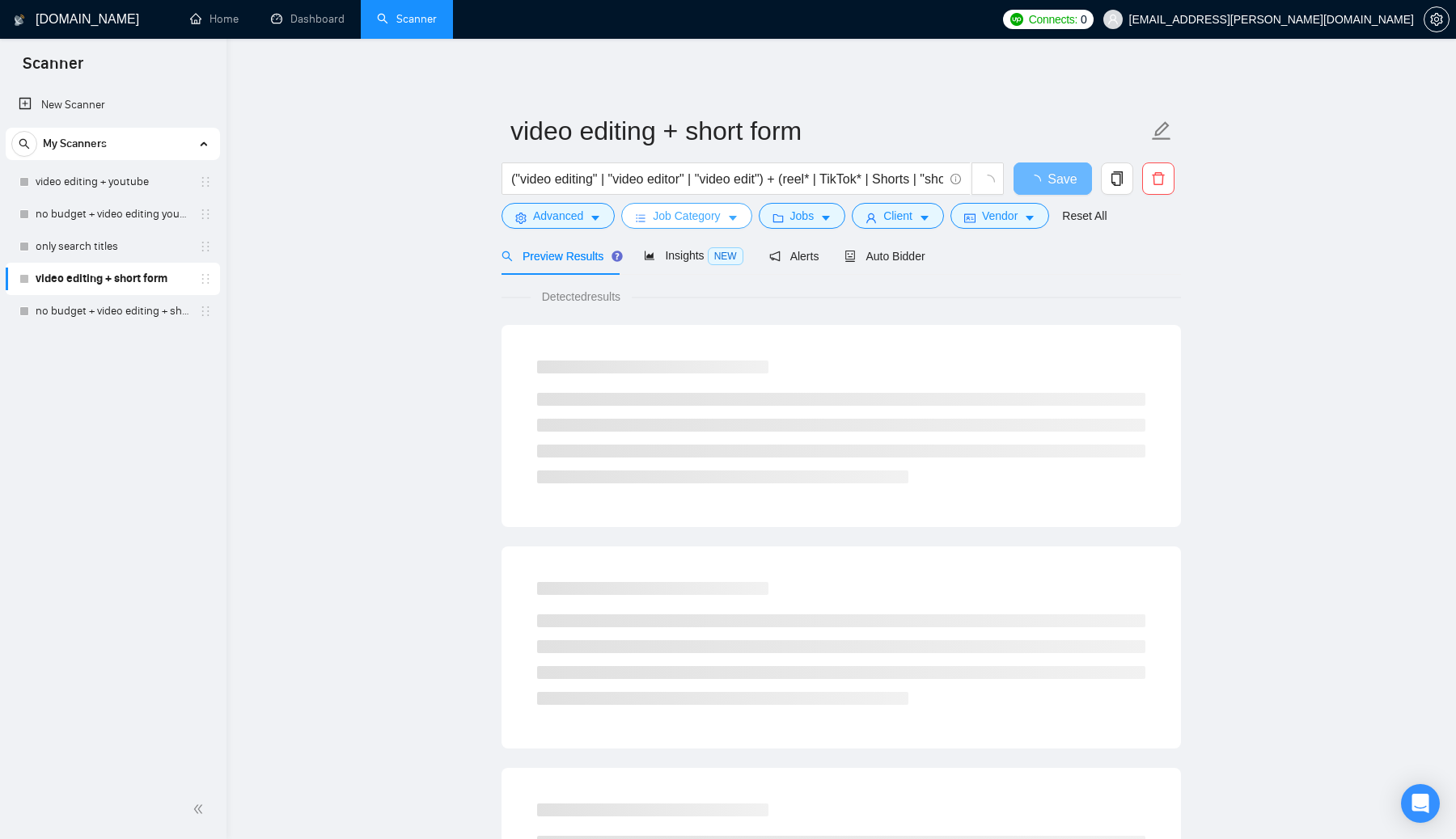
click at [719, 217] on icon "caret-down" at bounding box center [733, 219] width 8 height 5
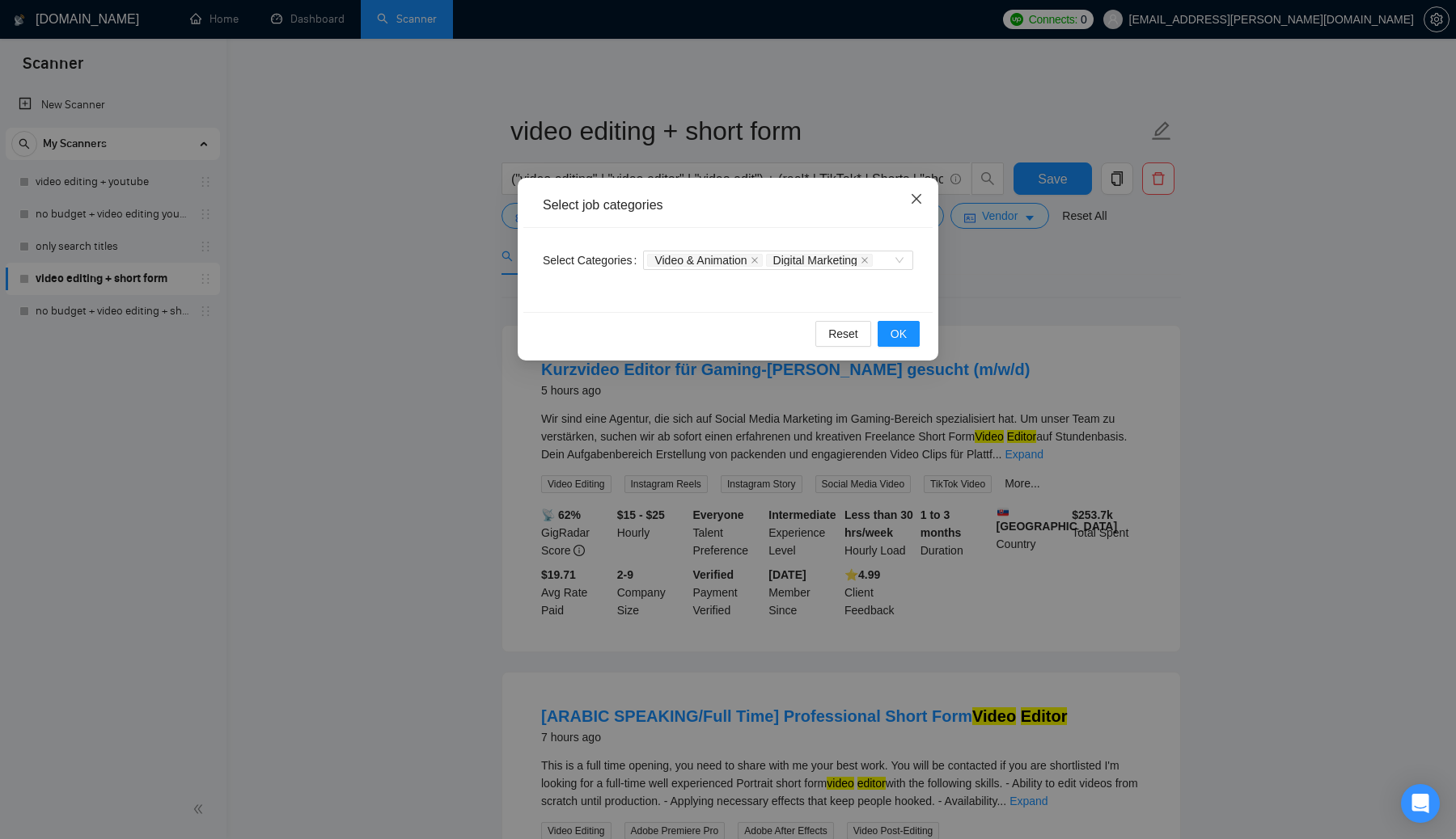
click at [719, 197] on icon "close" at bounding box center [916, 198] width 13 height 13
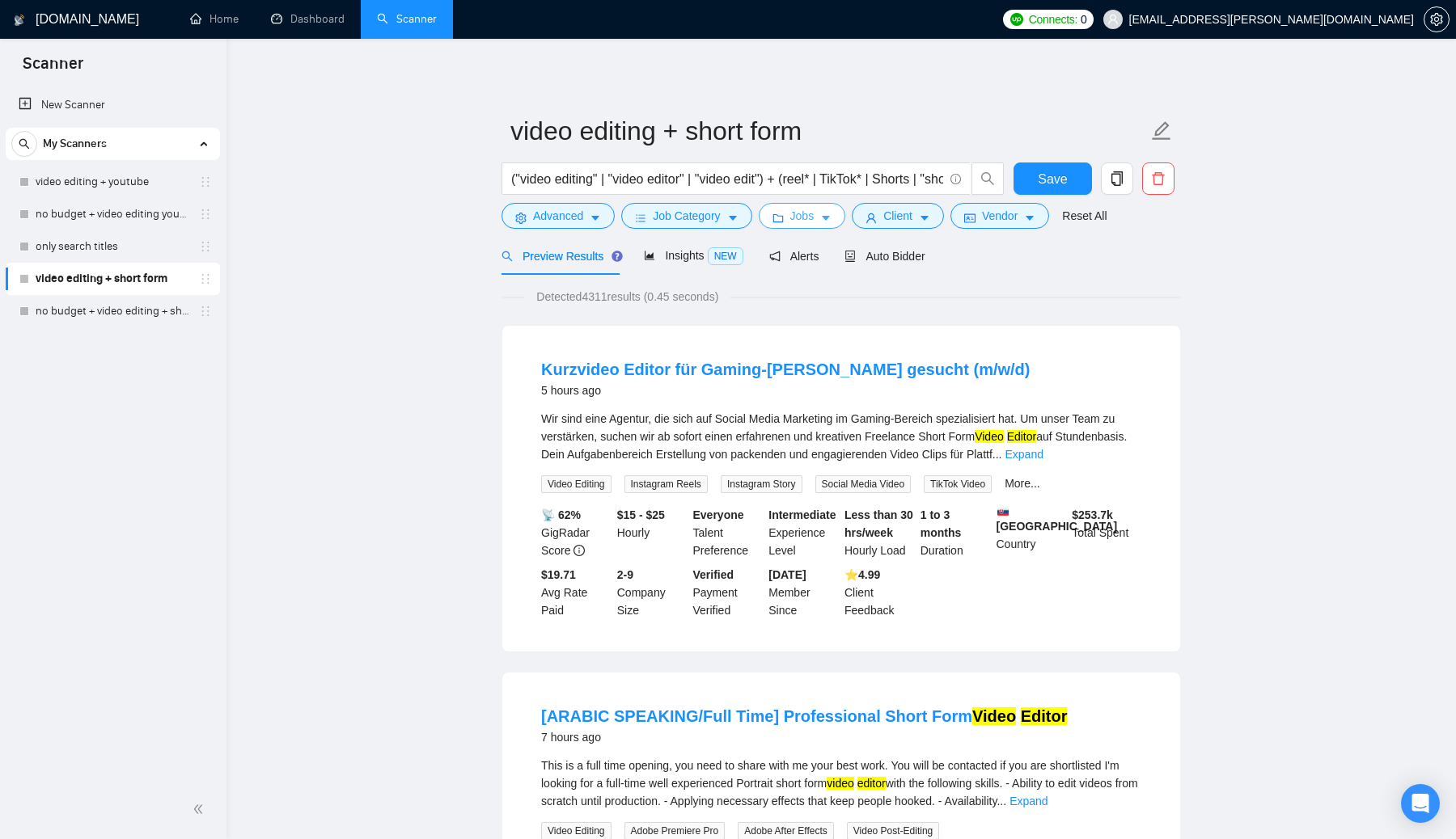
click at [719, 213] on button "Jobs" at bounding box center [802, 216] width 87 height 26
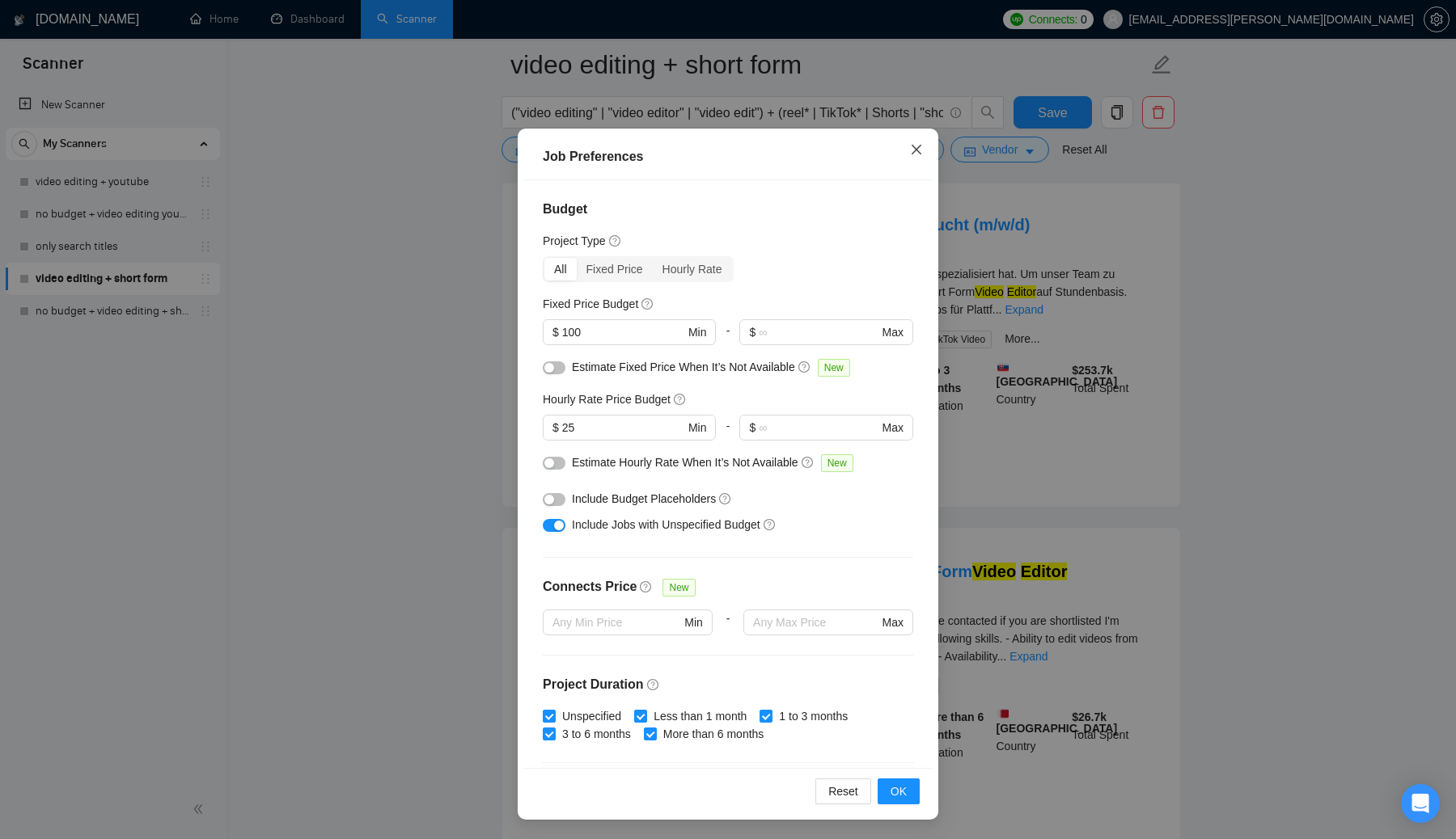
click at [719, 144] on icon "close" at bounding box center [916, 149] width 13 height 13
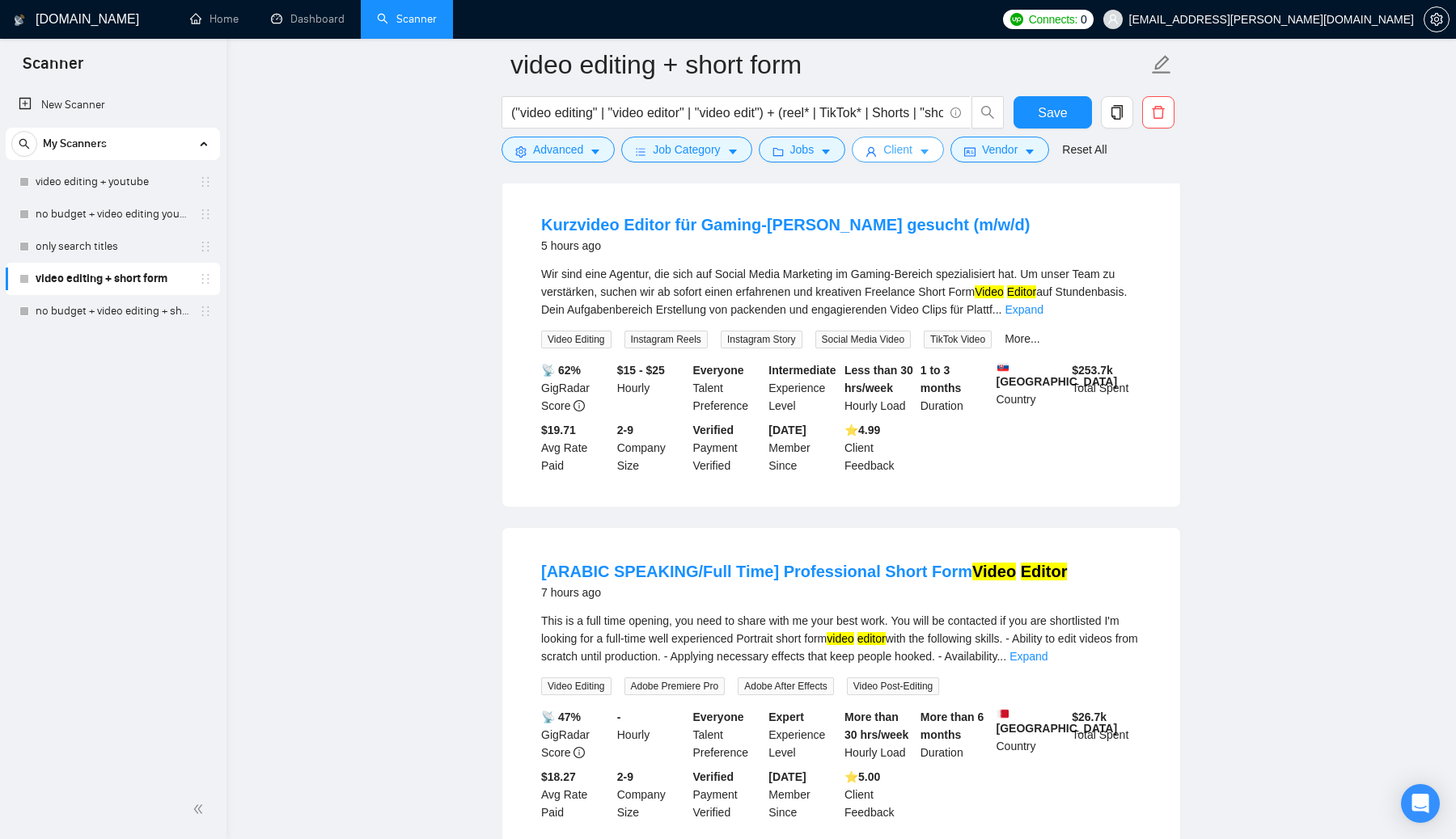
click at [719, 155] on span "Client" at bounding box center [897, 149] width 29 height 18
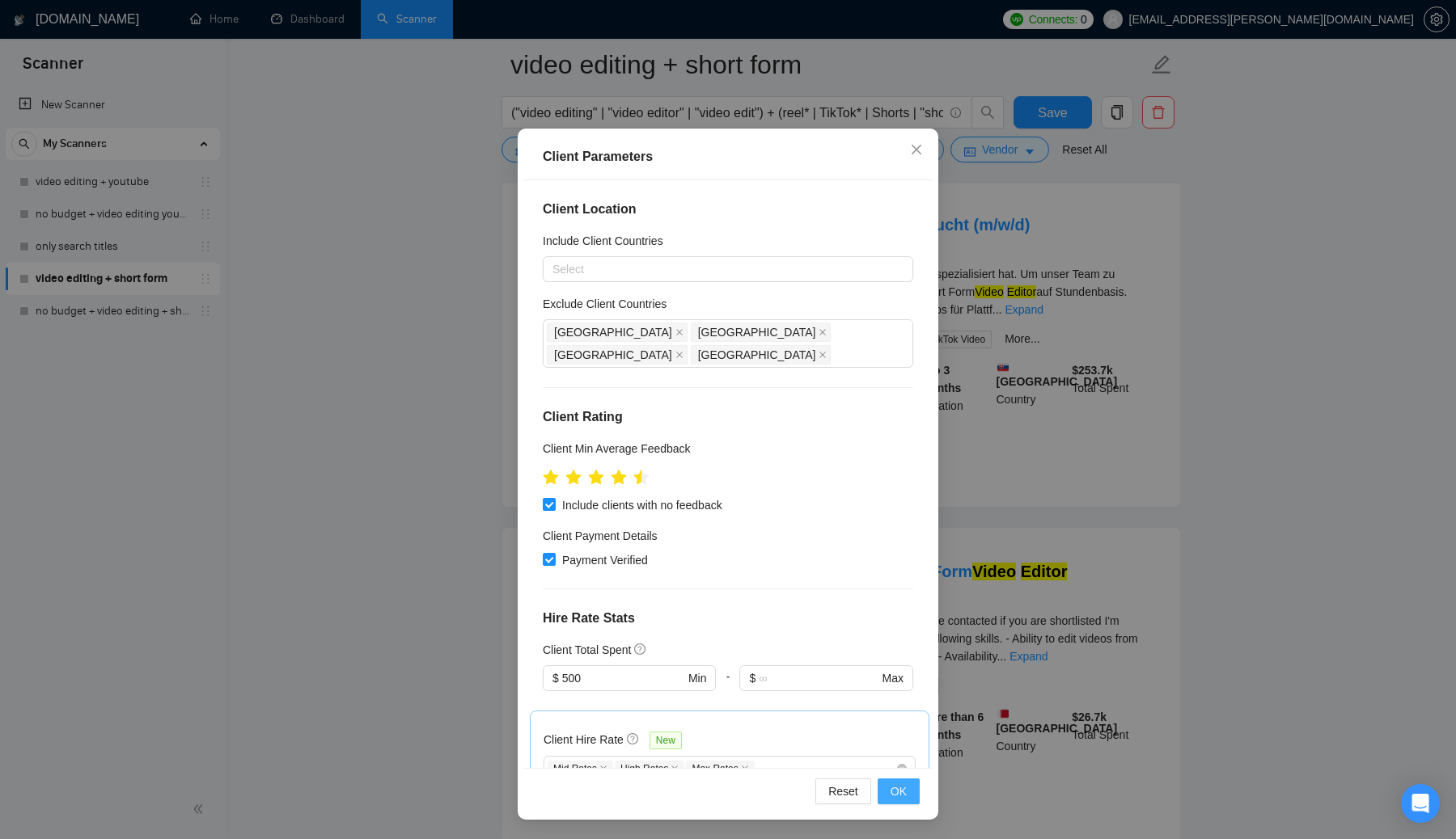
click at [719, 790] on span "OK" at bounding box center [898, 791] width 16 height 18
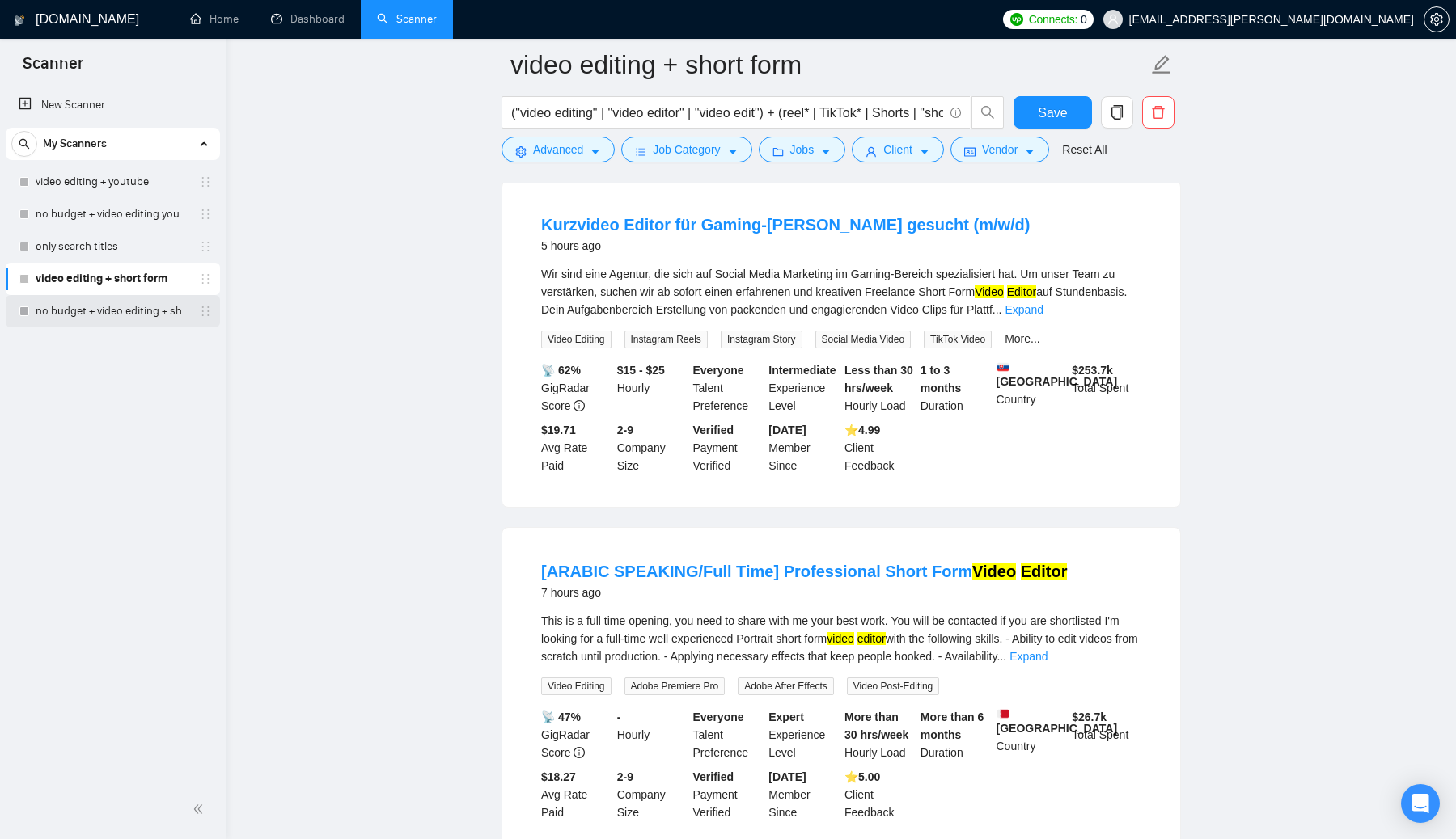
click at [97, 314] on link "no budget + video editing + short form" at bounding box center [112, 311] width 154 height 33
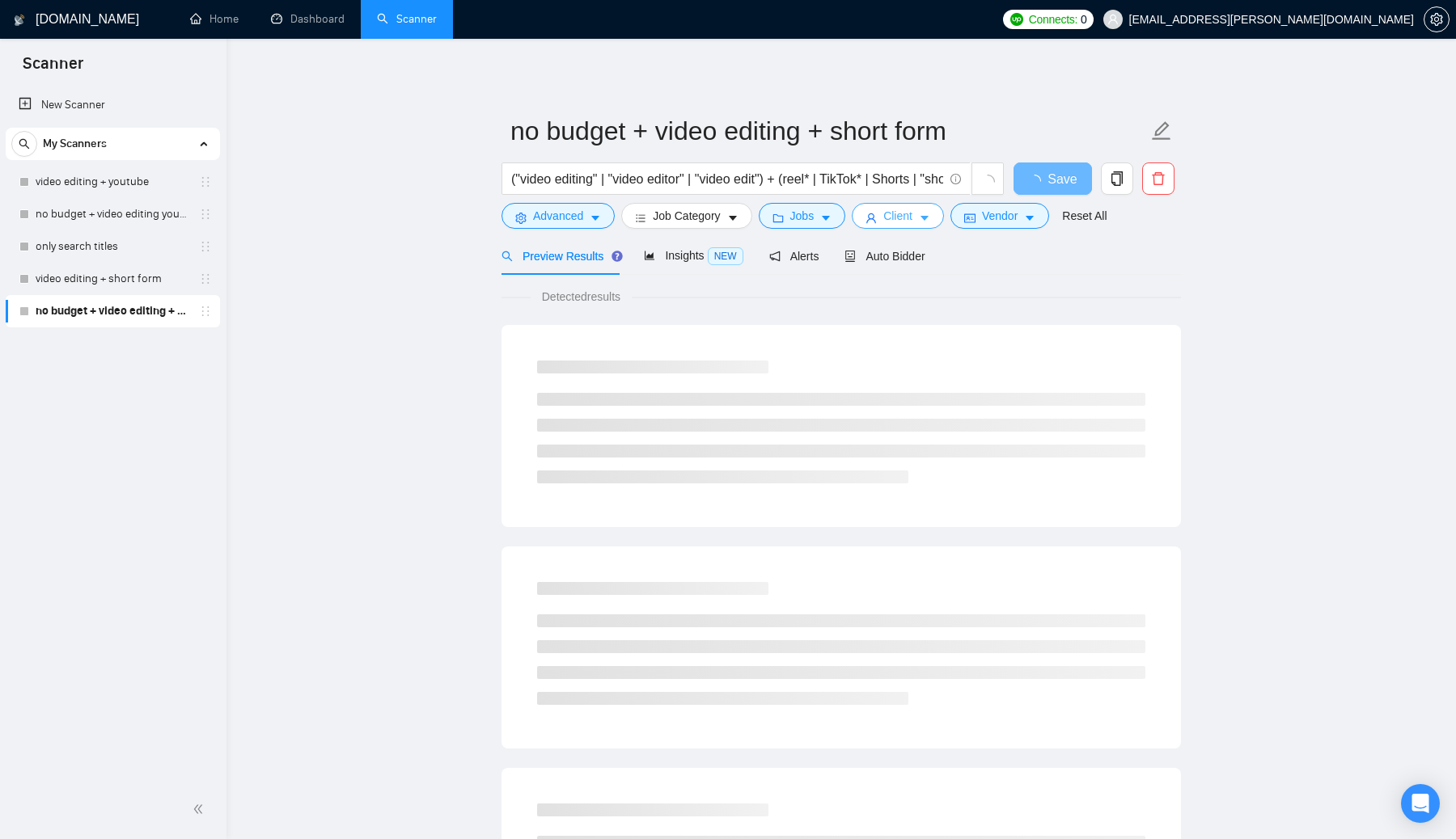
click at [719, 222] on icon "caret-down" at bounding box center [924, 218] width 11 height 11
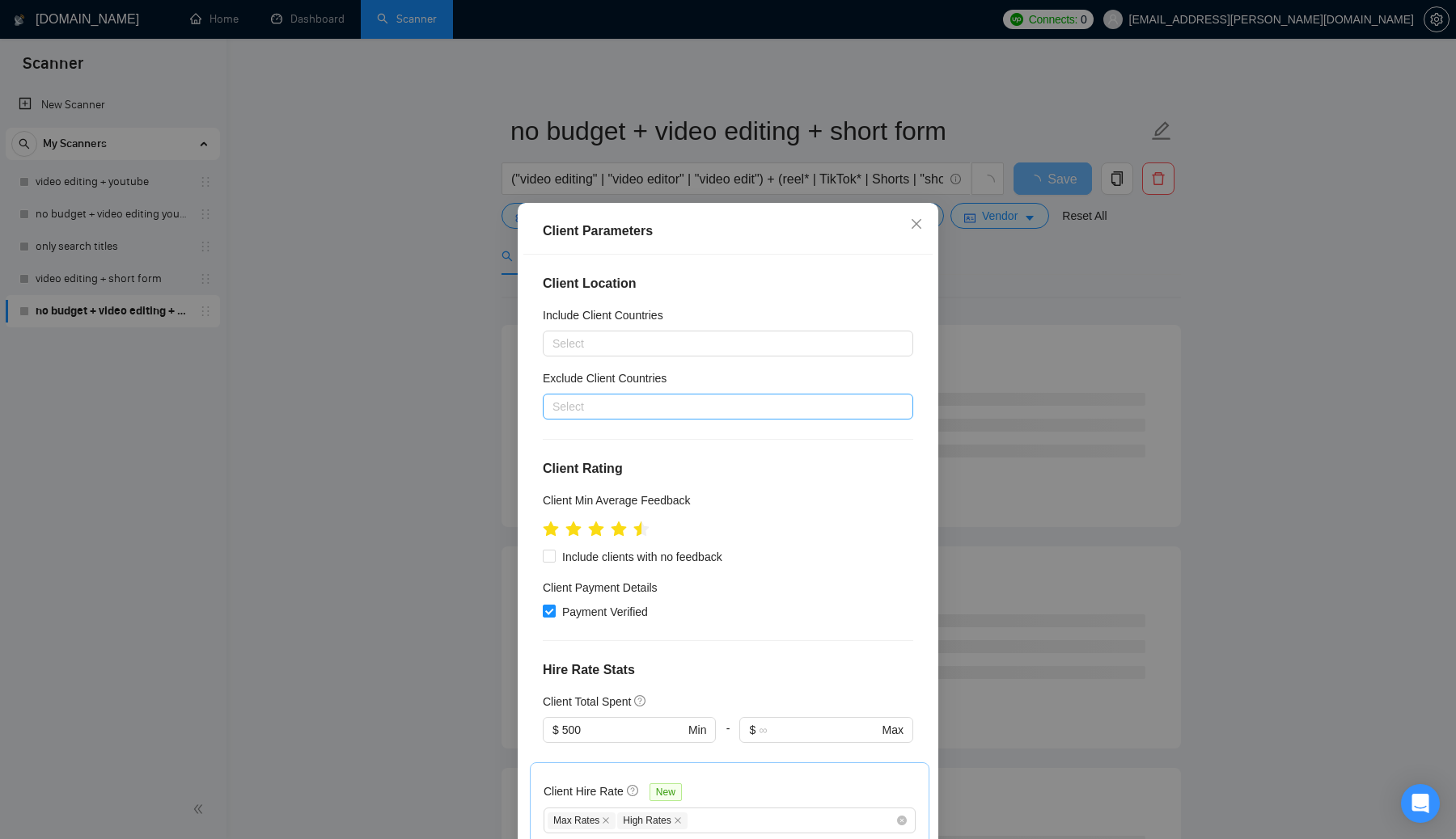
click at [690, 408] on div at bounding box center [720, 406] width 346 height 19
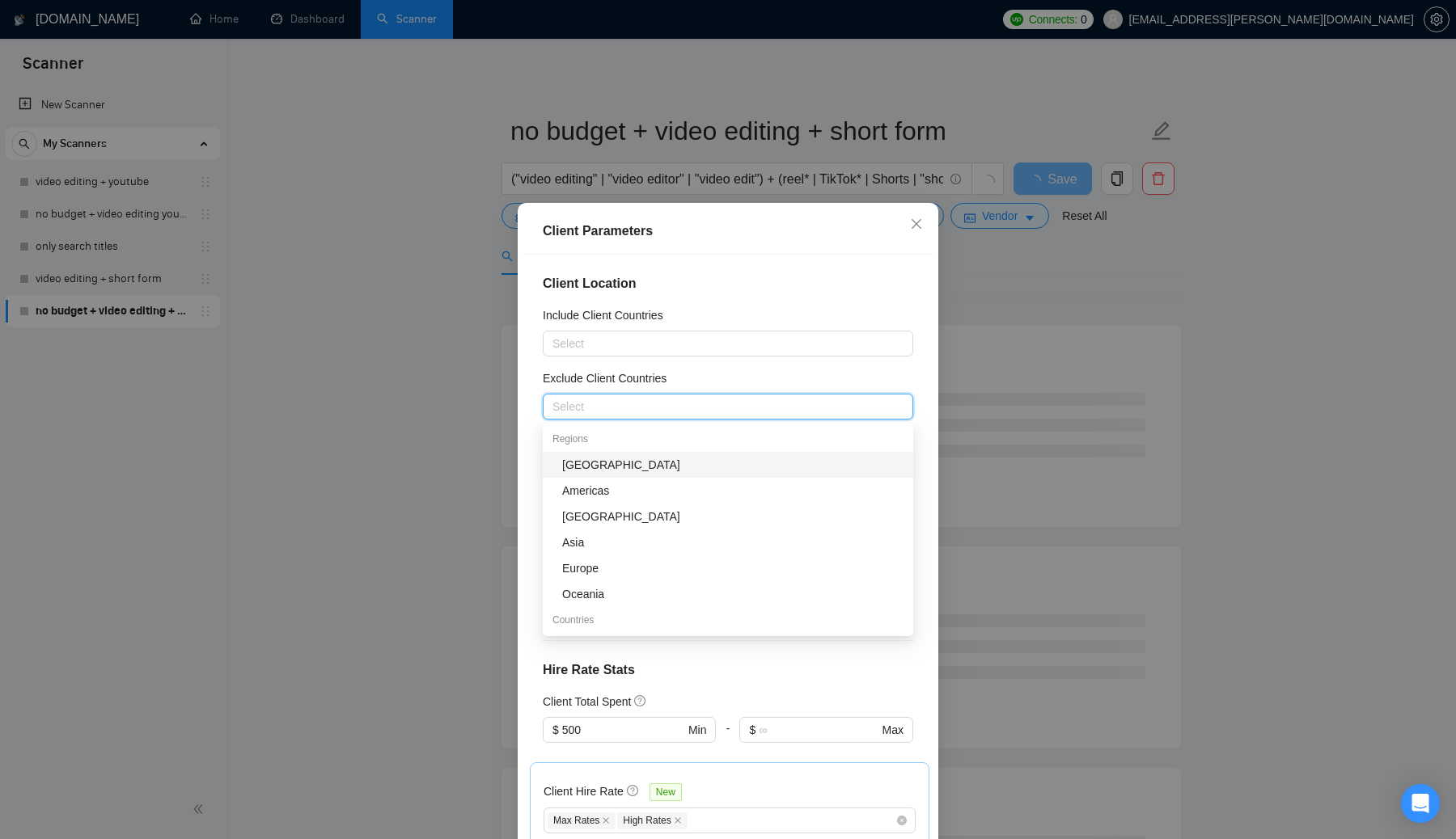
click at [633, 459] on div "[GEOGRAPHIC_DATA]" at bounding box center [733, 464] width 341 height 18
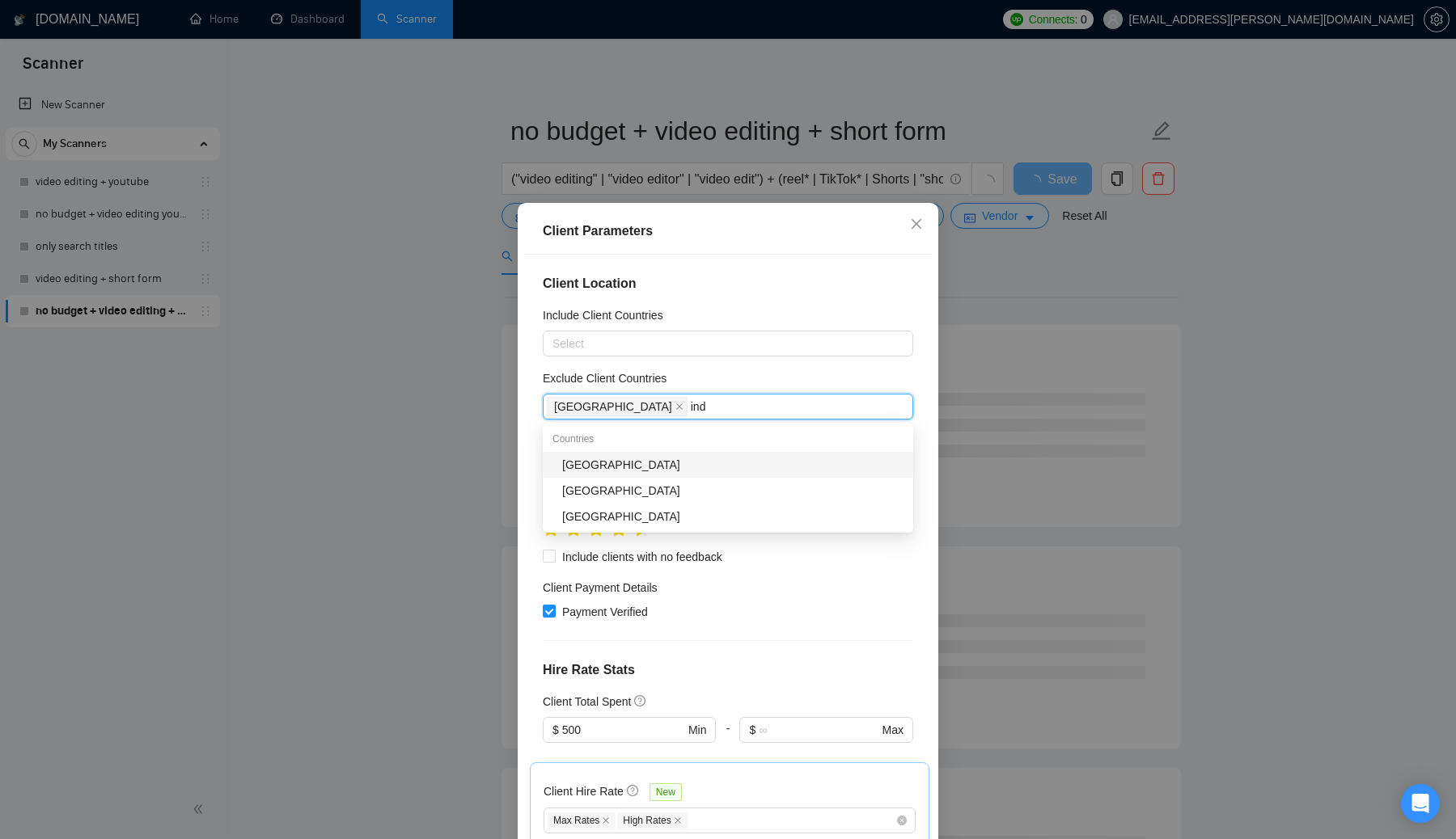
type input "indi"
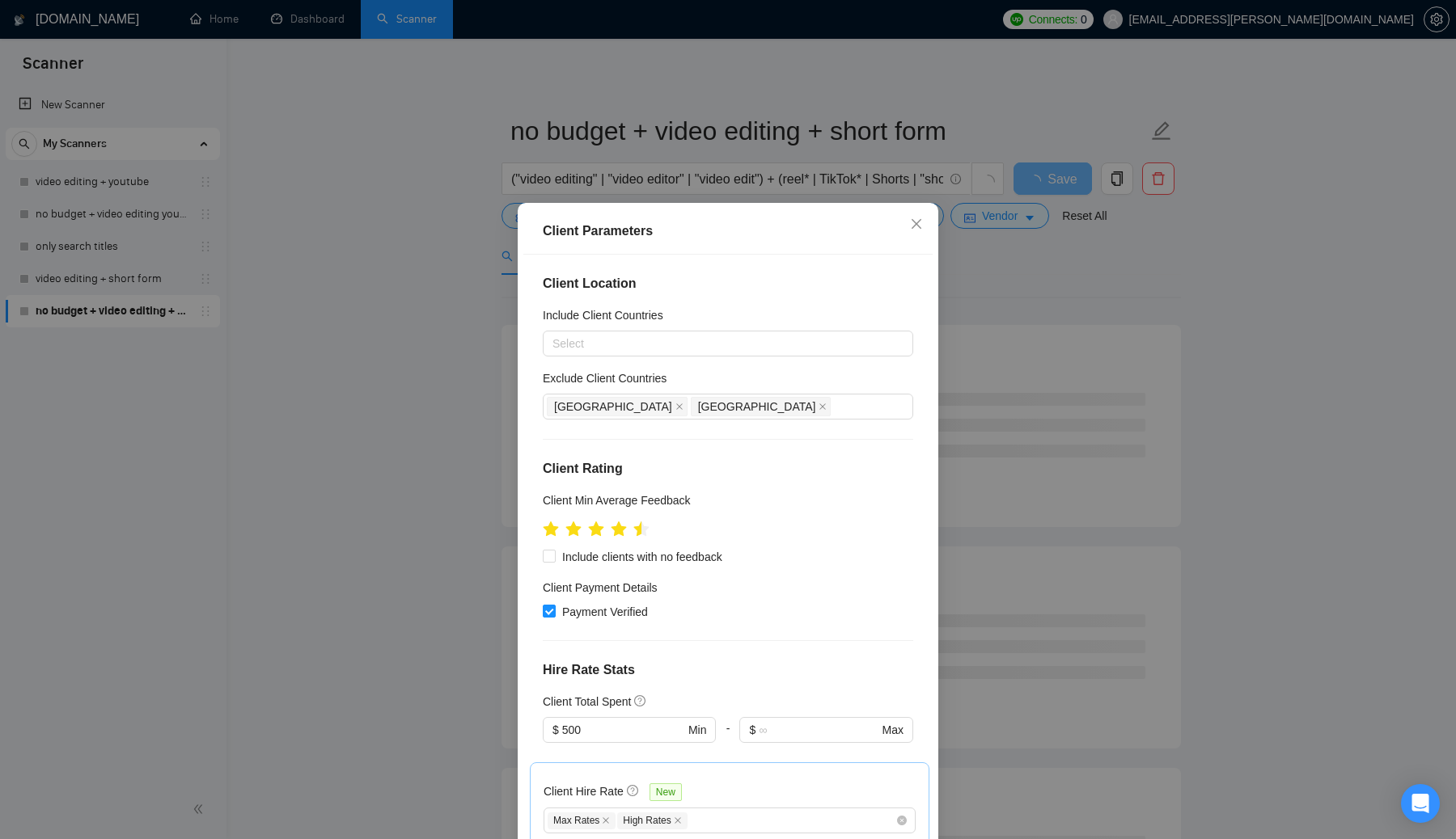
click at [719, 379] on div "Exclude Client Countries" at bounding box center [728, 381] width 371 height 24
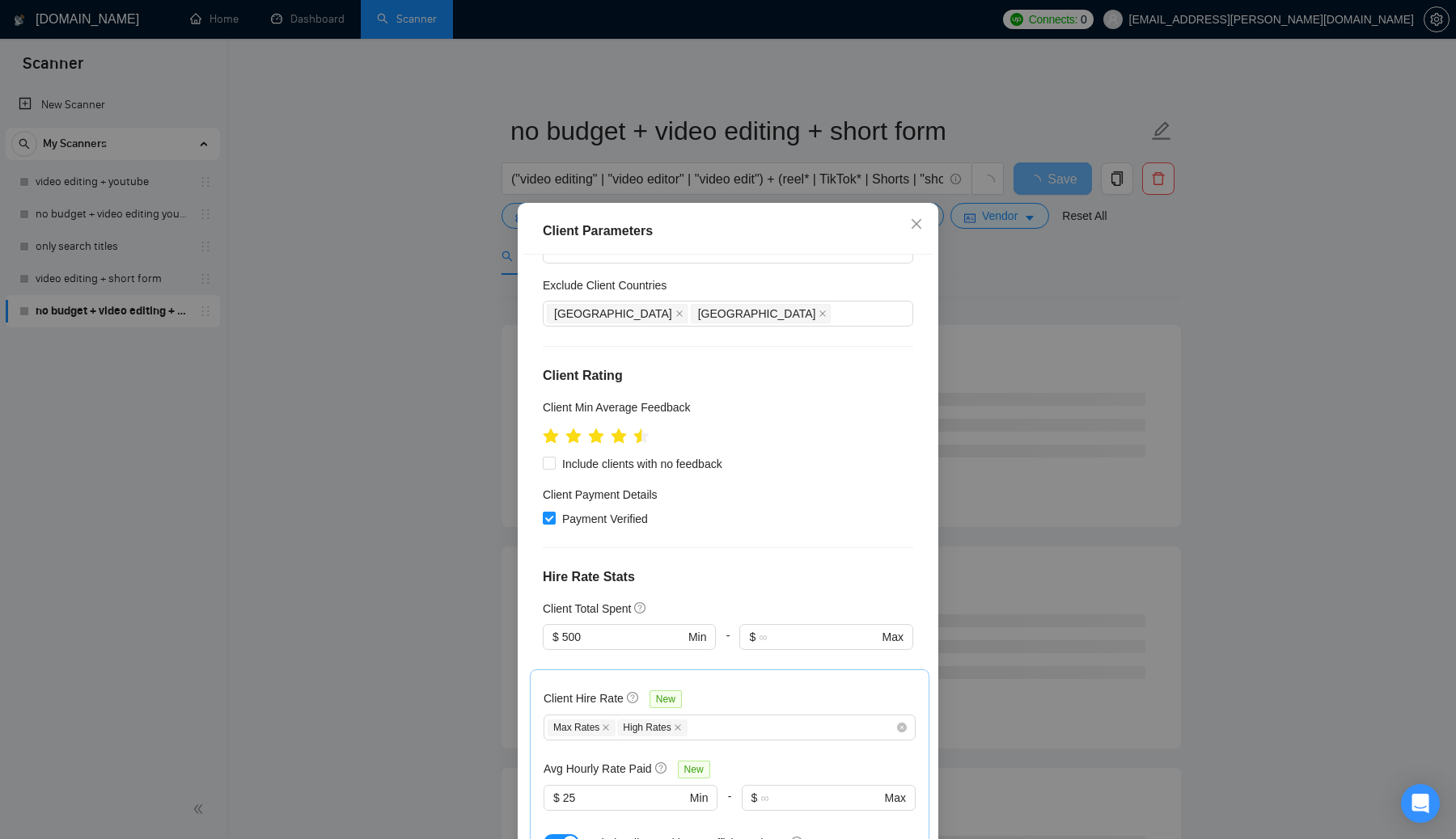
scroll to position [97, 0]
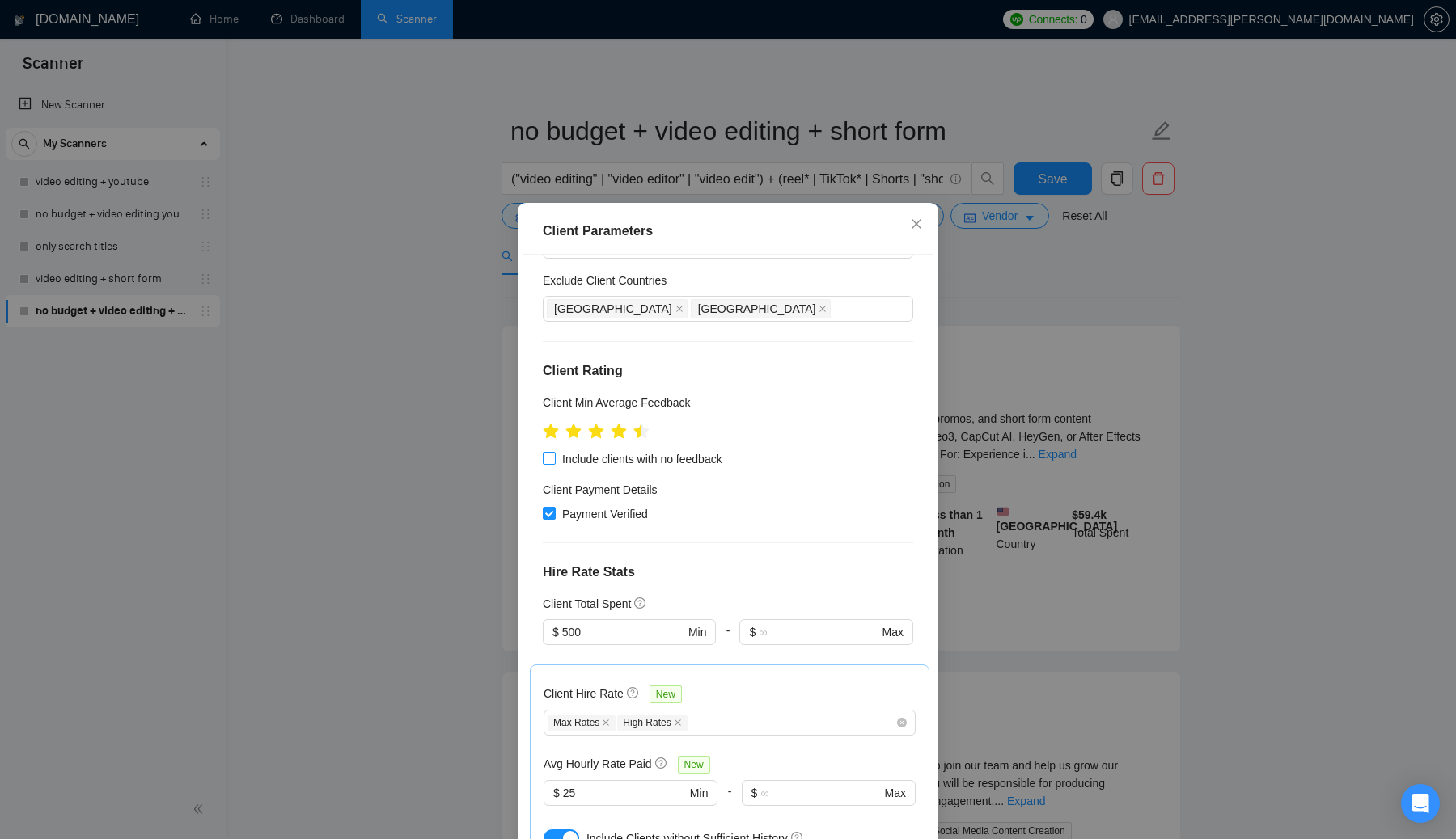
click at [561, 461] on span "Include clients with no feedback" at bounding box center [642, 459] width 173 height 18
click at [554, 461] on input "Include clients with no feedback" at bounding box center [548, 457] width 11 height 11
checkbox input "true"
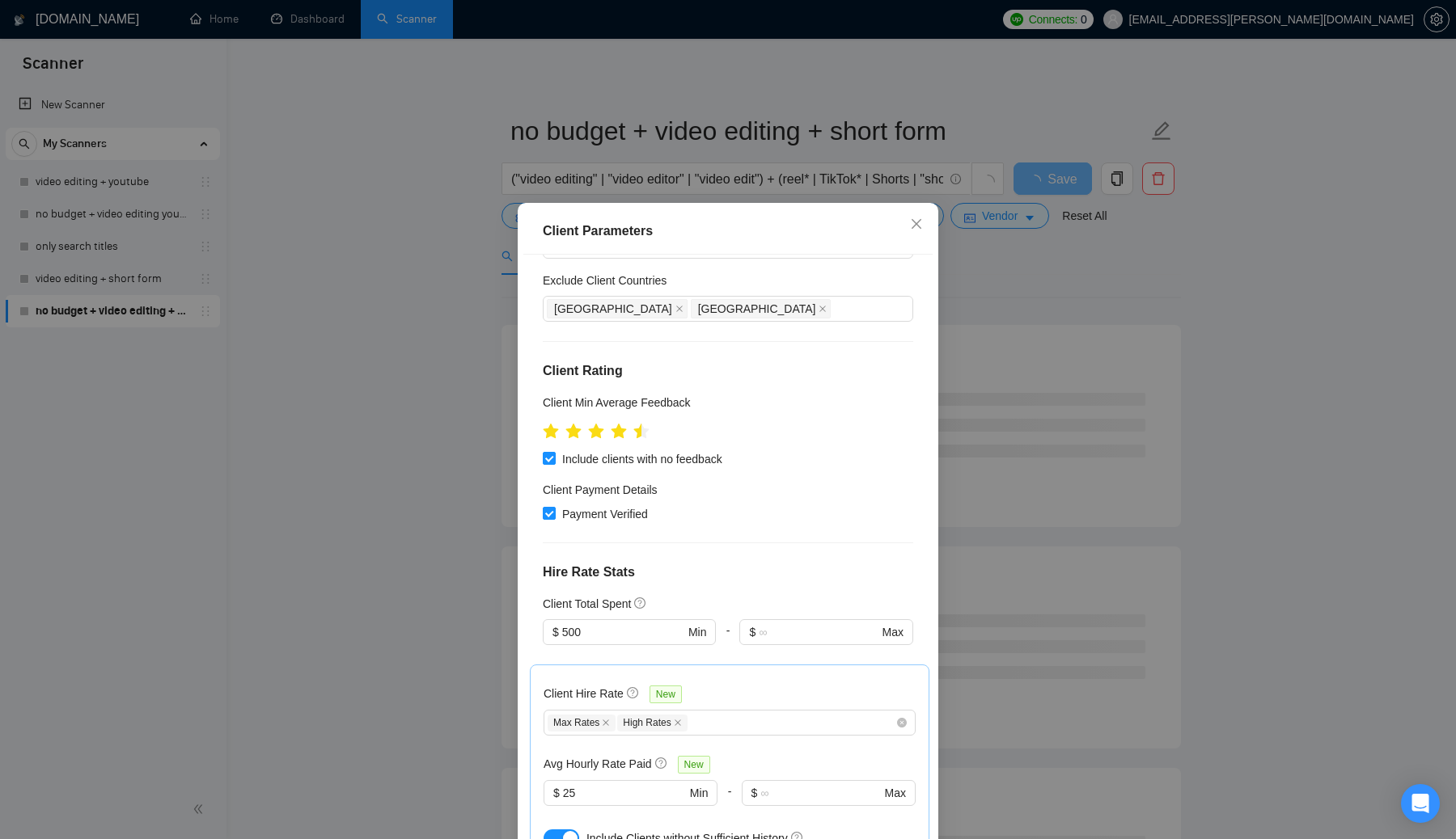
click at [719, 473] on div "Client Location Include Client Countries Select Exclude Client Countries Africa…" at bounding box center [728, 548] width 409 height 588
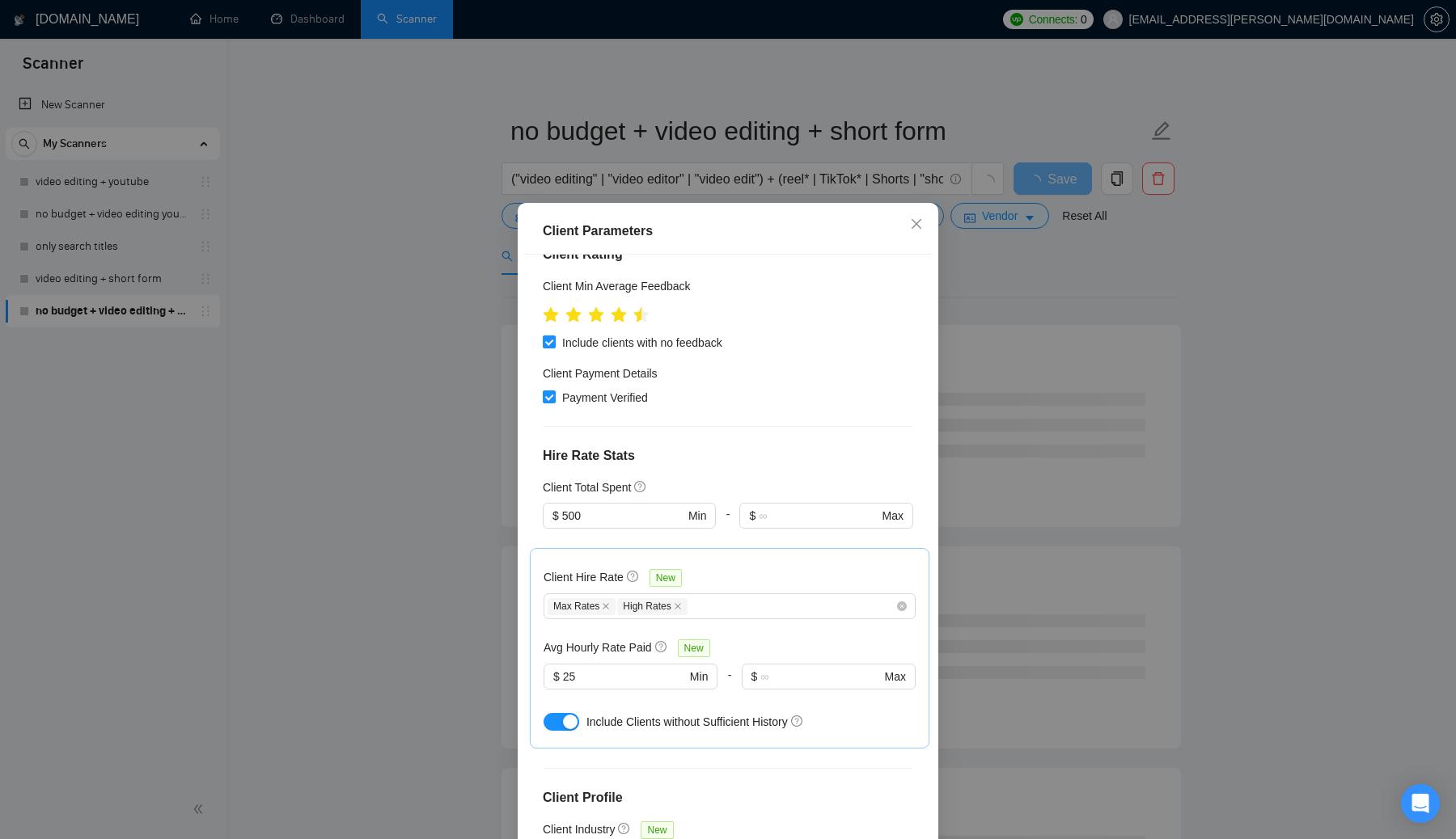
scroll to position [216, 0]
click at [593, 514] on input "500" at bounding box center [623, 514] width 122 height 18
type input "5"
type input "100"
click at [719, 473] on div "Client Location Include Client Countries Select Exclude Client Countries Africa…" at bounding box center [728, 548] width 409 height 588
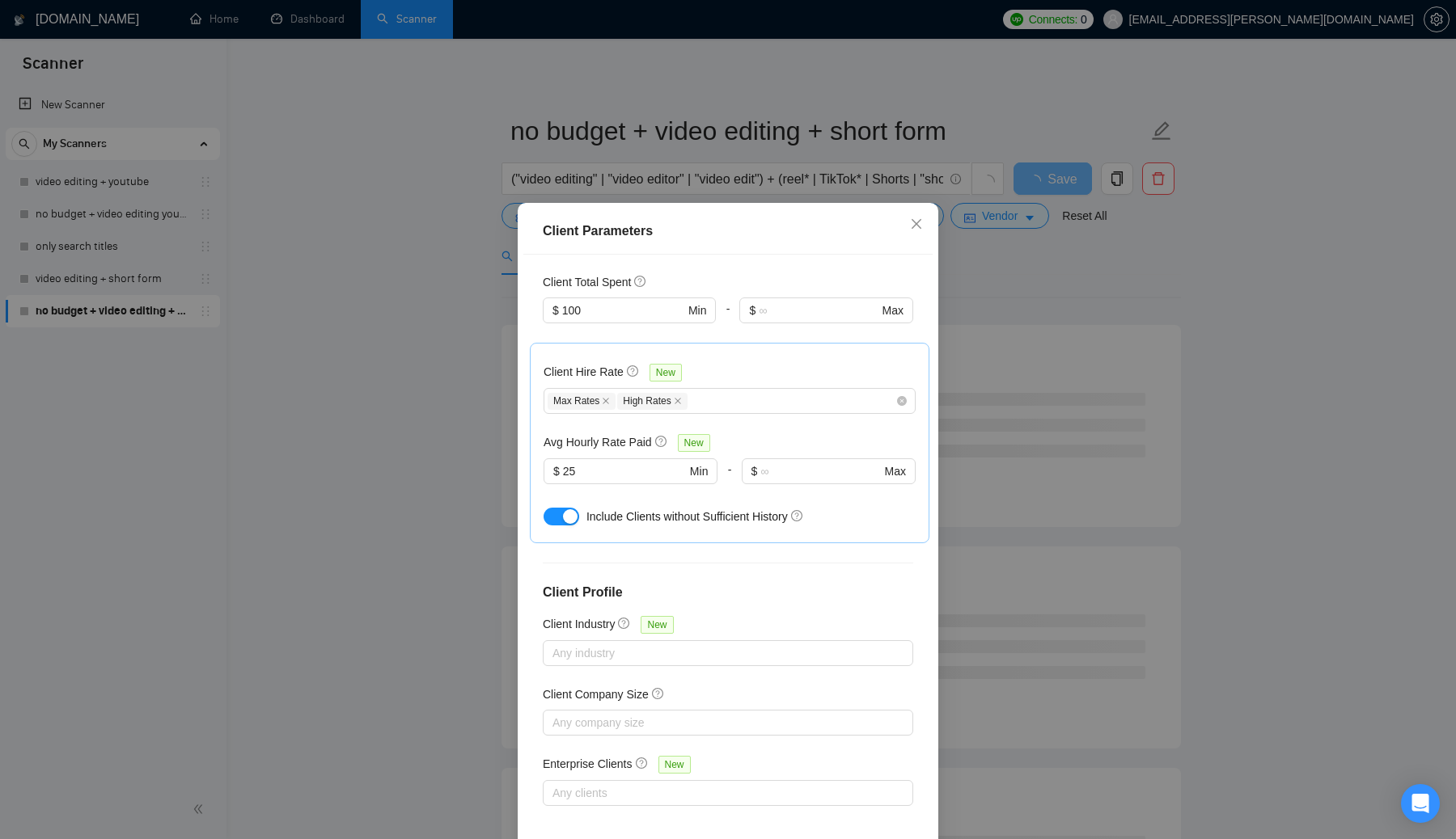
scroll to position [75, 0]
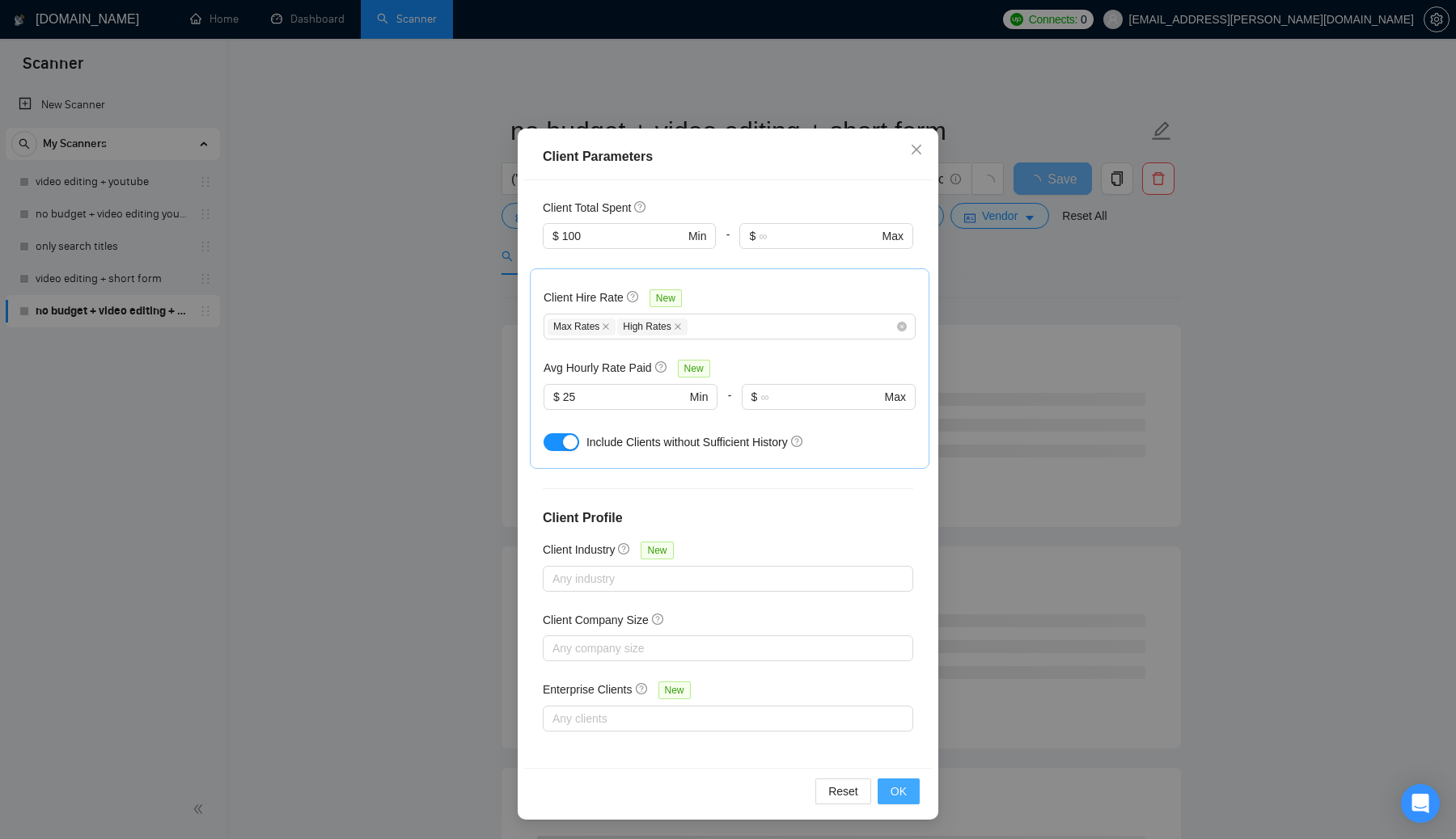
click at [719, 790] on span "OK" at bounding box center [898, 791] width 16 height 18
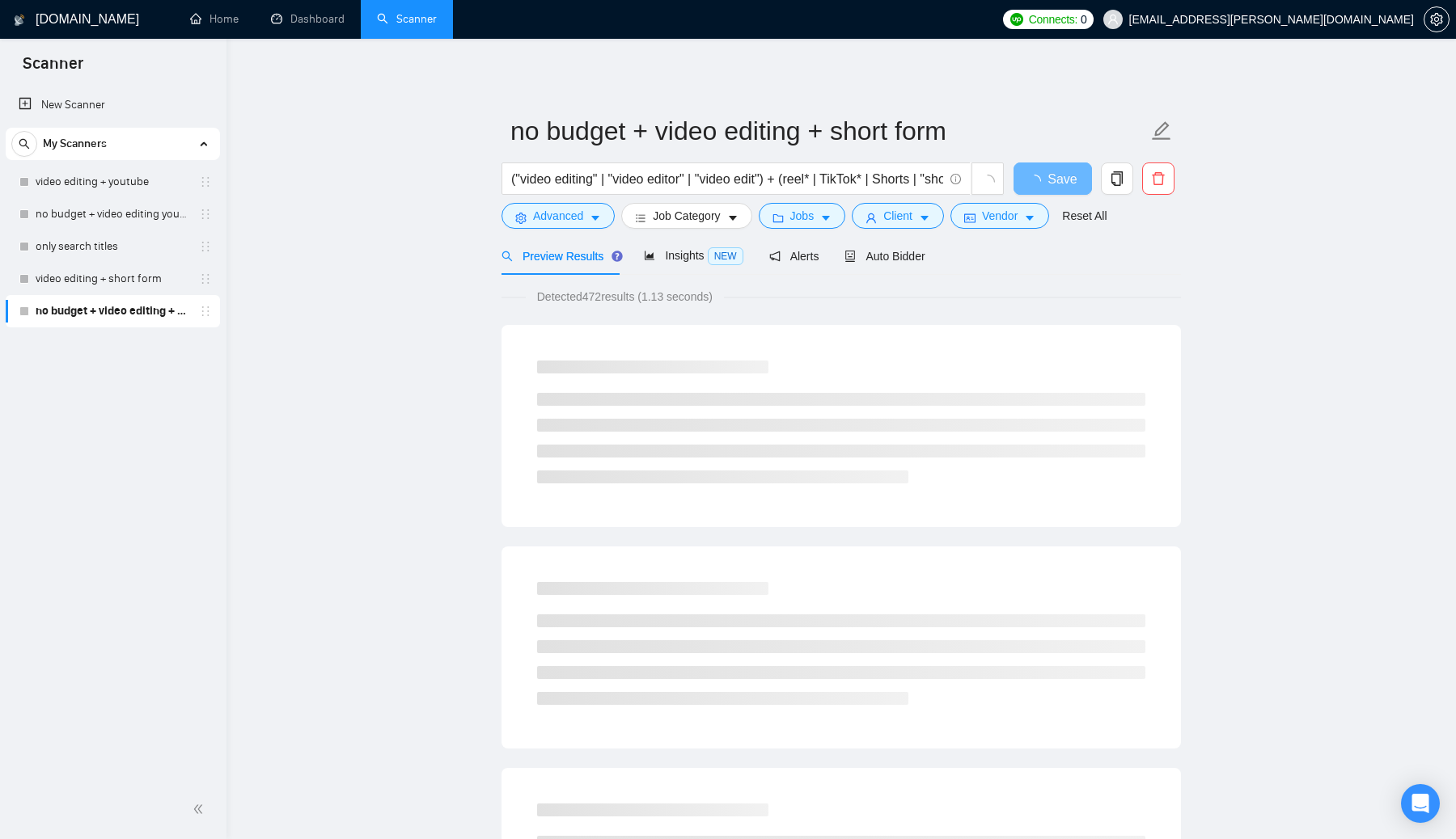
scroll to position [0, 0]
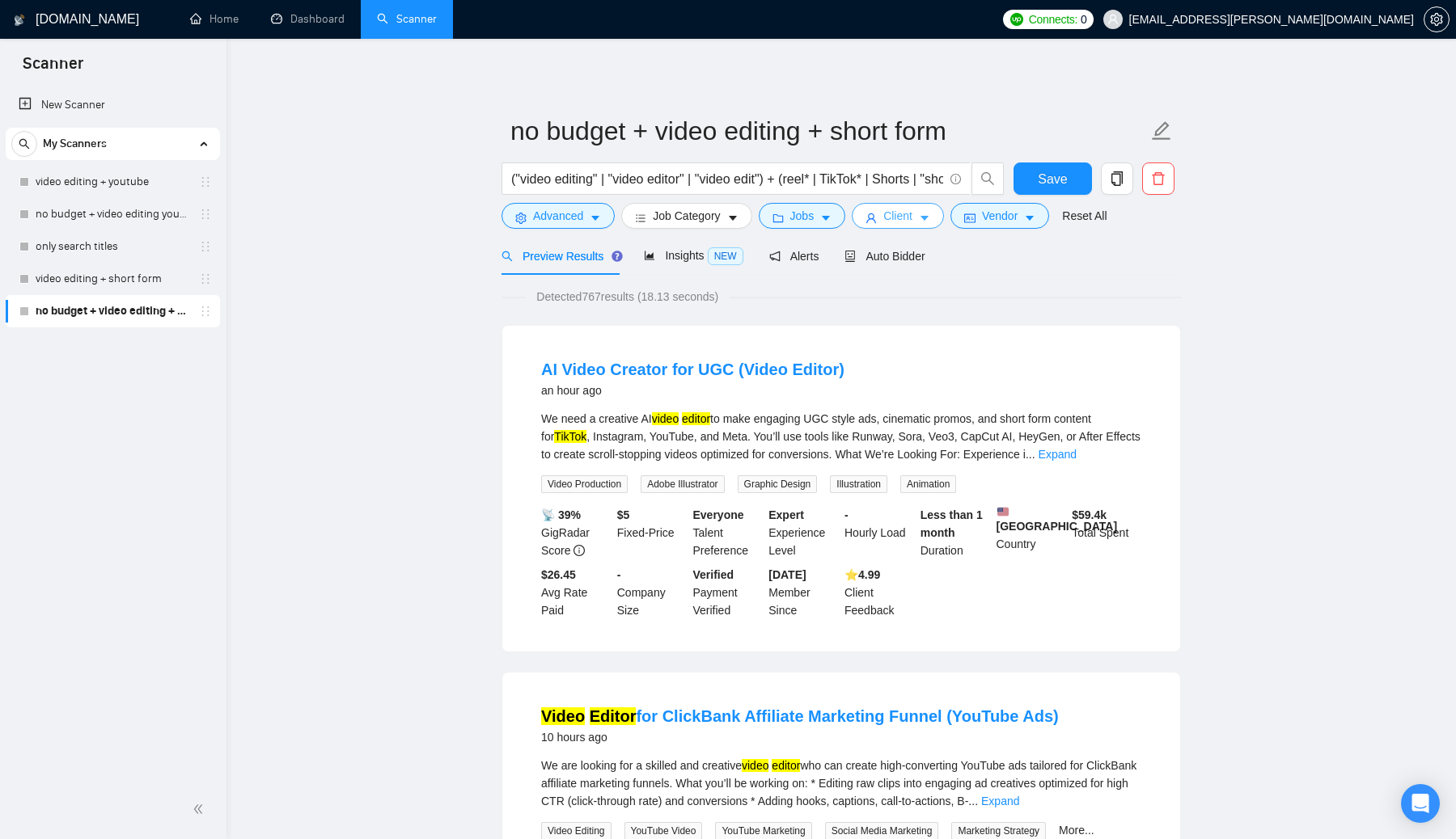
click at [719, 223] on icon "caret-down" at bounding box center [924, 218] width 11 height 11
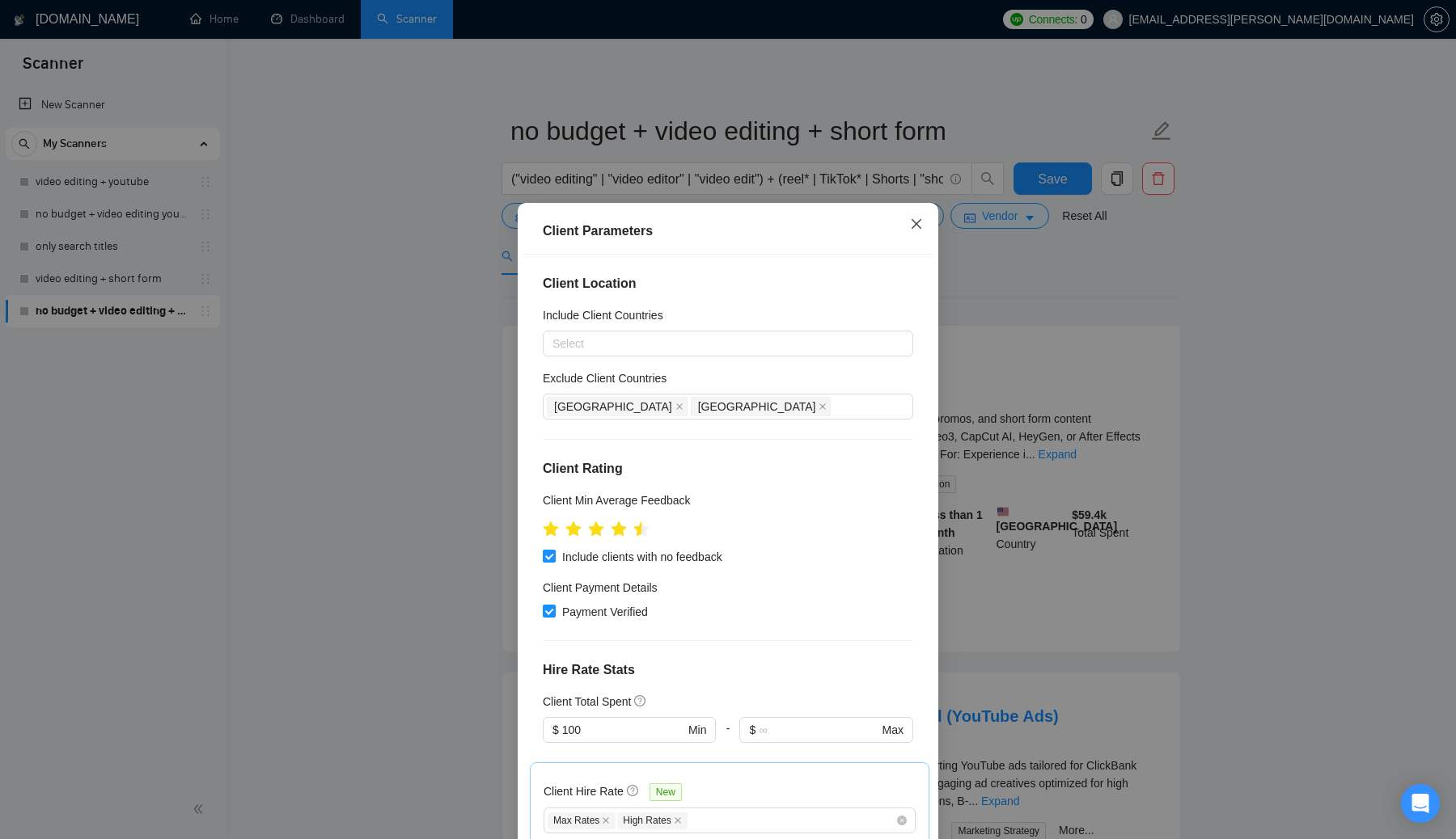
click at [719, 228] on icon "close" at bounding box center [916, 223] width 13 height 13
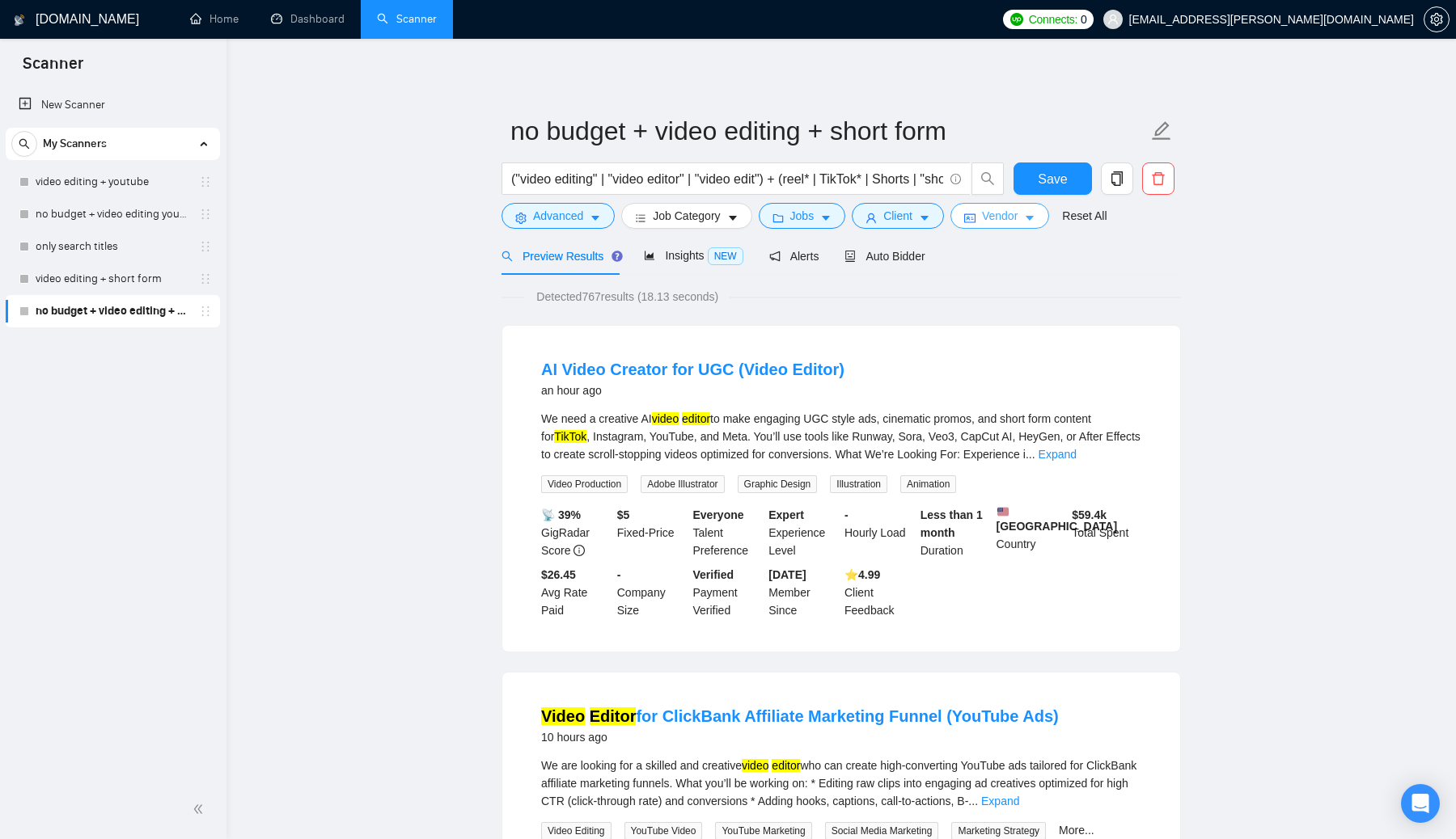
click at [719, 215] on span "Vendor" at bounding box center [1000, 215] width 35 height 18
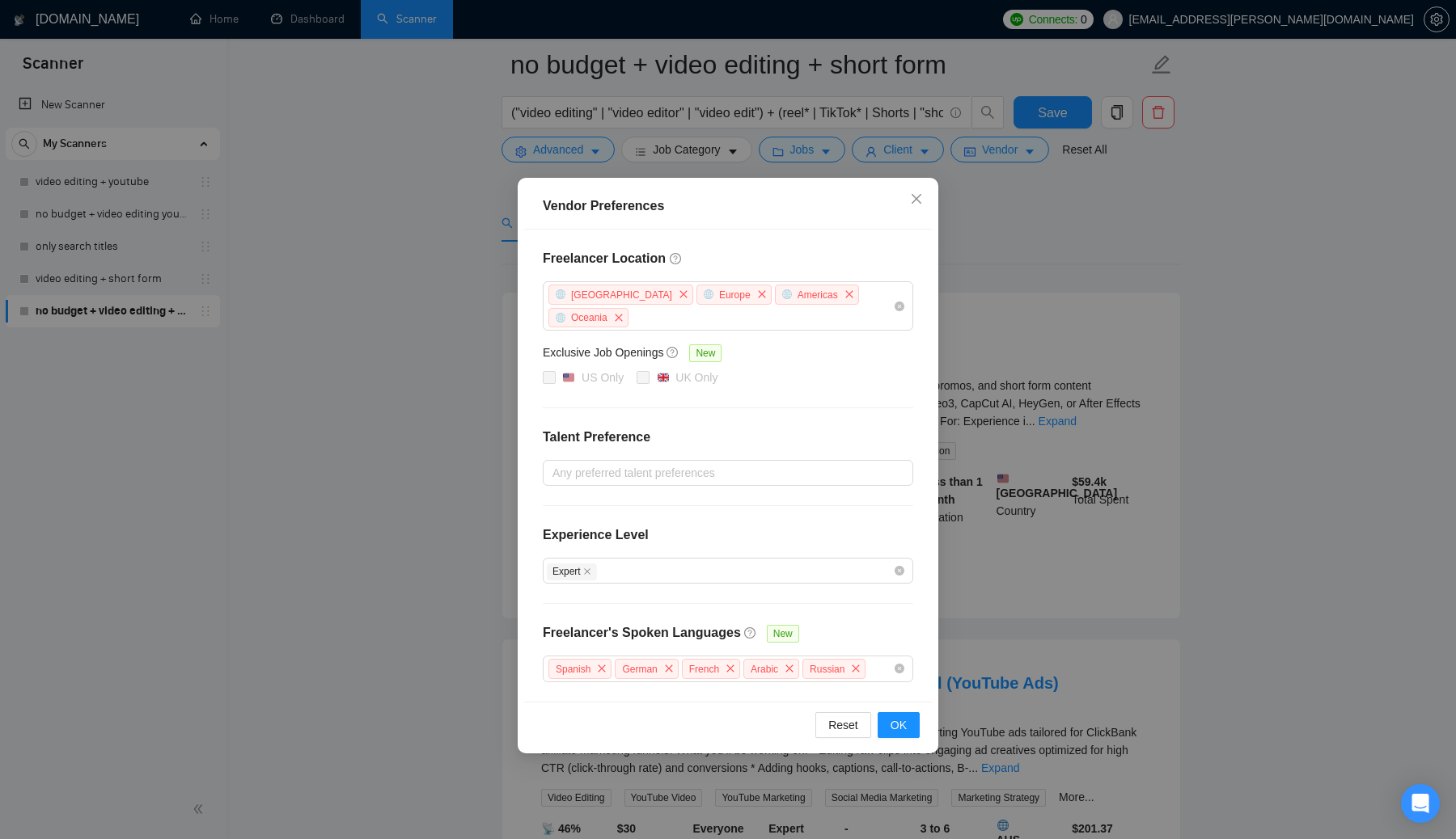
scroll to position [52, 0]
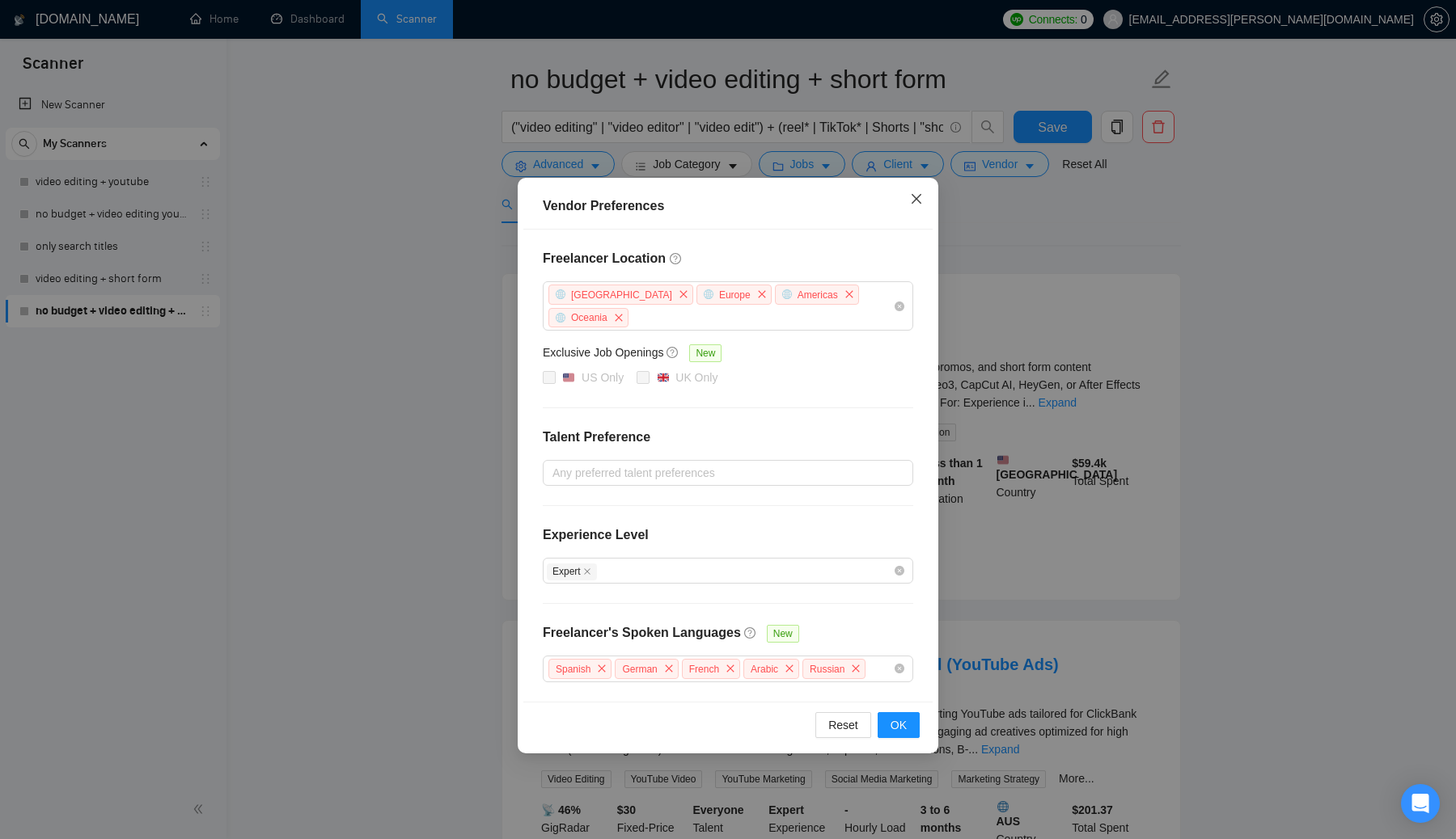
click at [719, 203] on icon "close" at bounding box center [916, 198] width 13 height 13
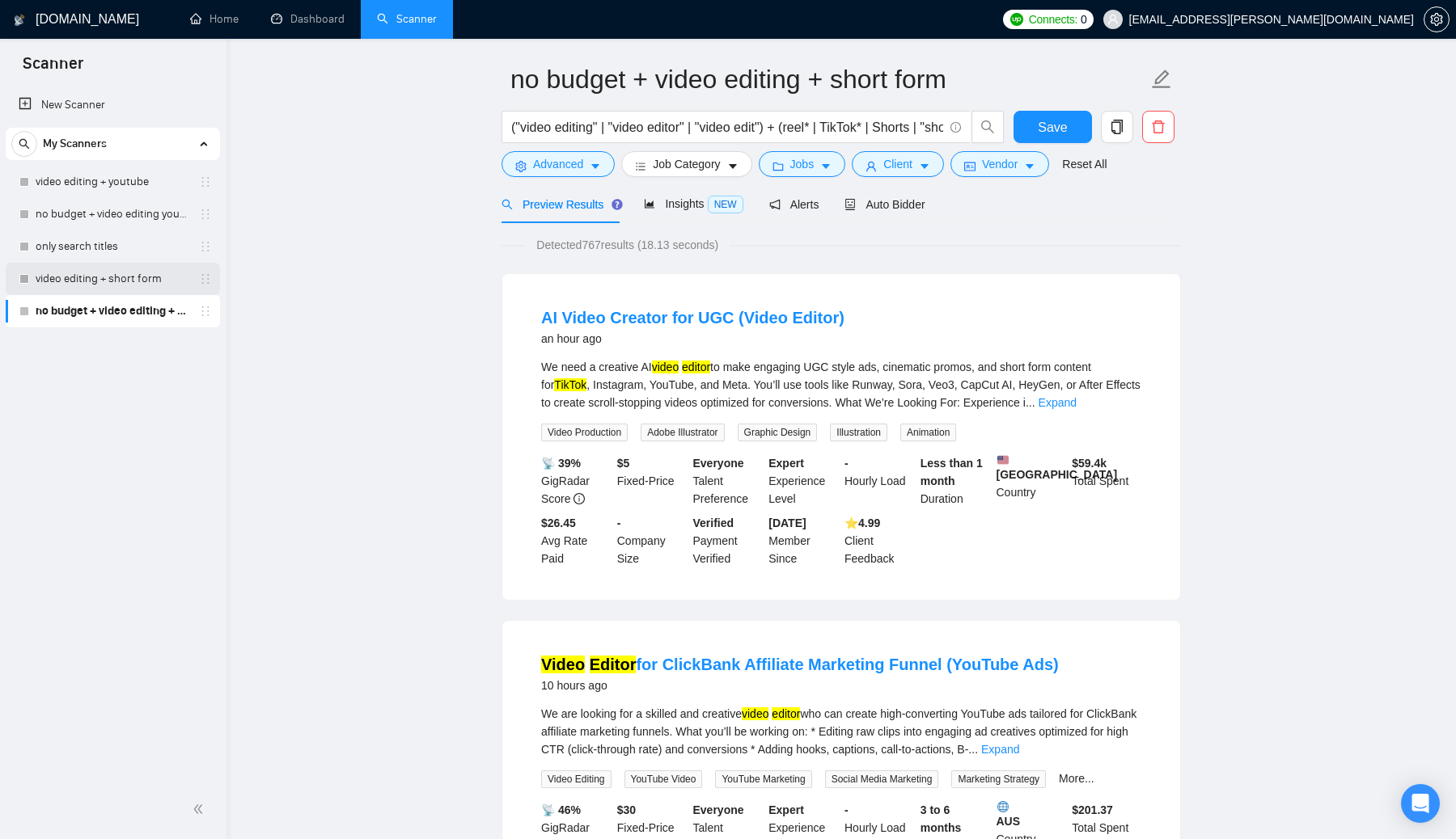
click at [100, 278] on link "video editing + short form" at bounding box center [112, 279] width 154 height 33
click at [719, 123] on span "Save" at bounding box center [1052, 128] width 29 height 20
click at [134, 277] on link "video editing + short form" at bounding box center [112, 279] width 154 height 33
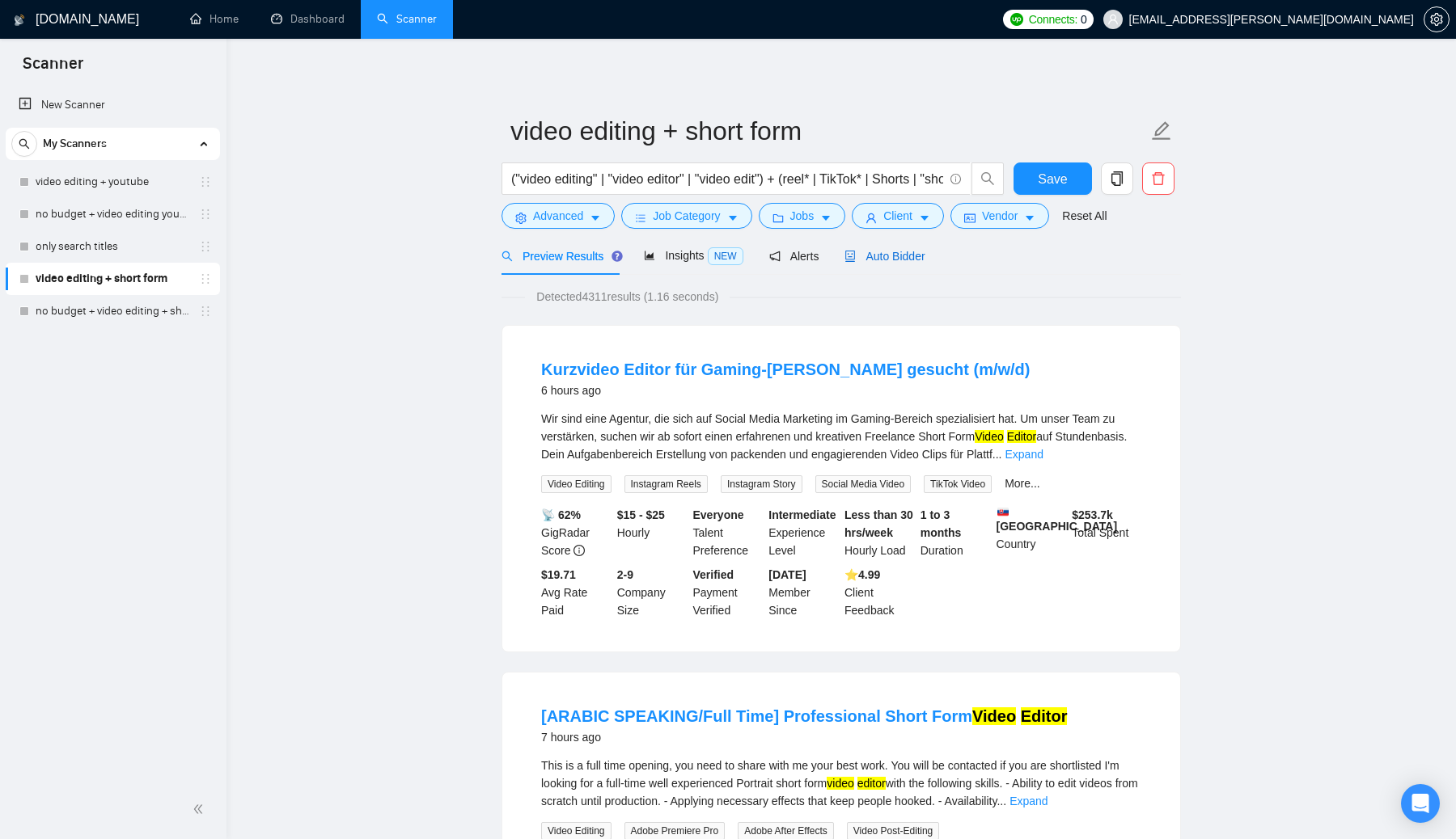
click at [719, 255] on span "Auto Bidder" at bounding box center [884, 255] width 80 height 13
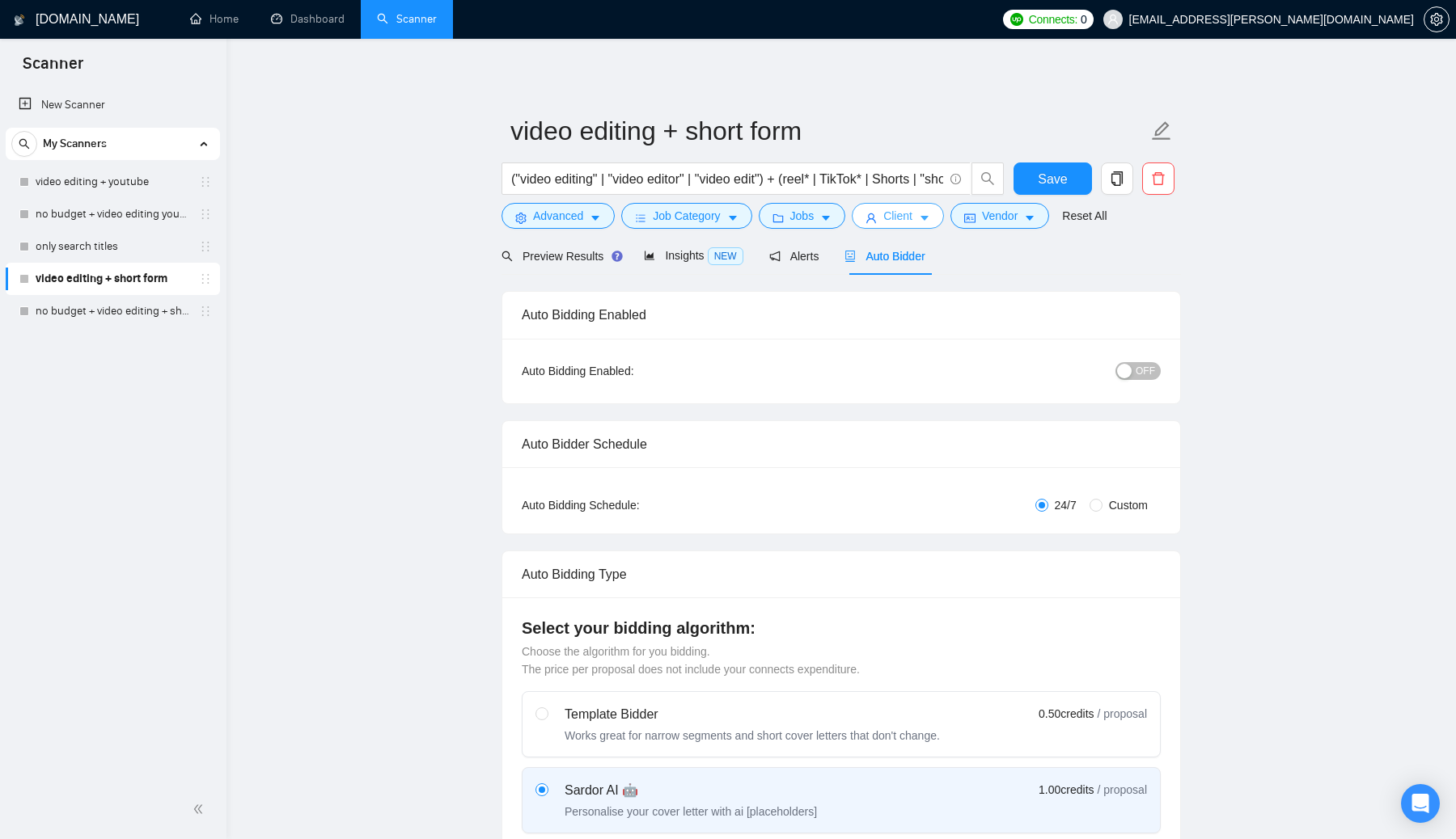
click at [719, 223] on button "Client" at bounding box center [898, 216] width 92 height 26
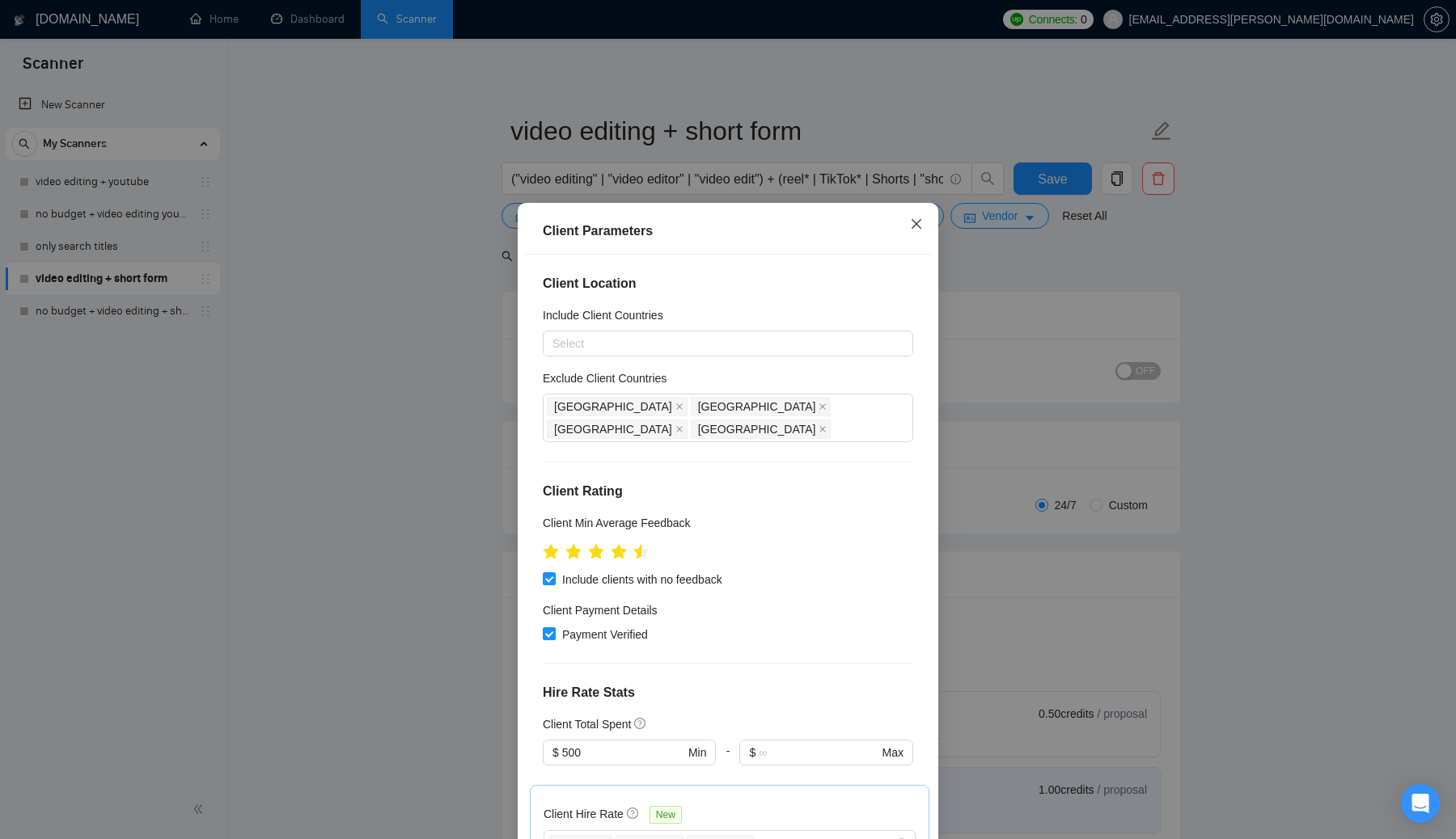
click at [719, 228] on icon "close" at bounding box center [917, 224] width 10 height 10
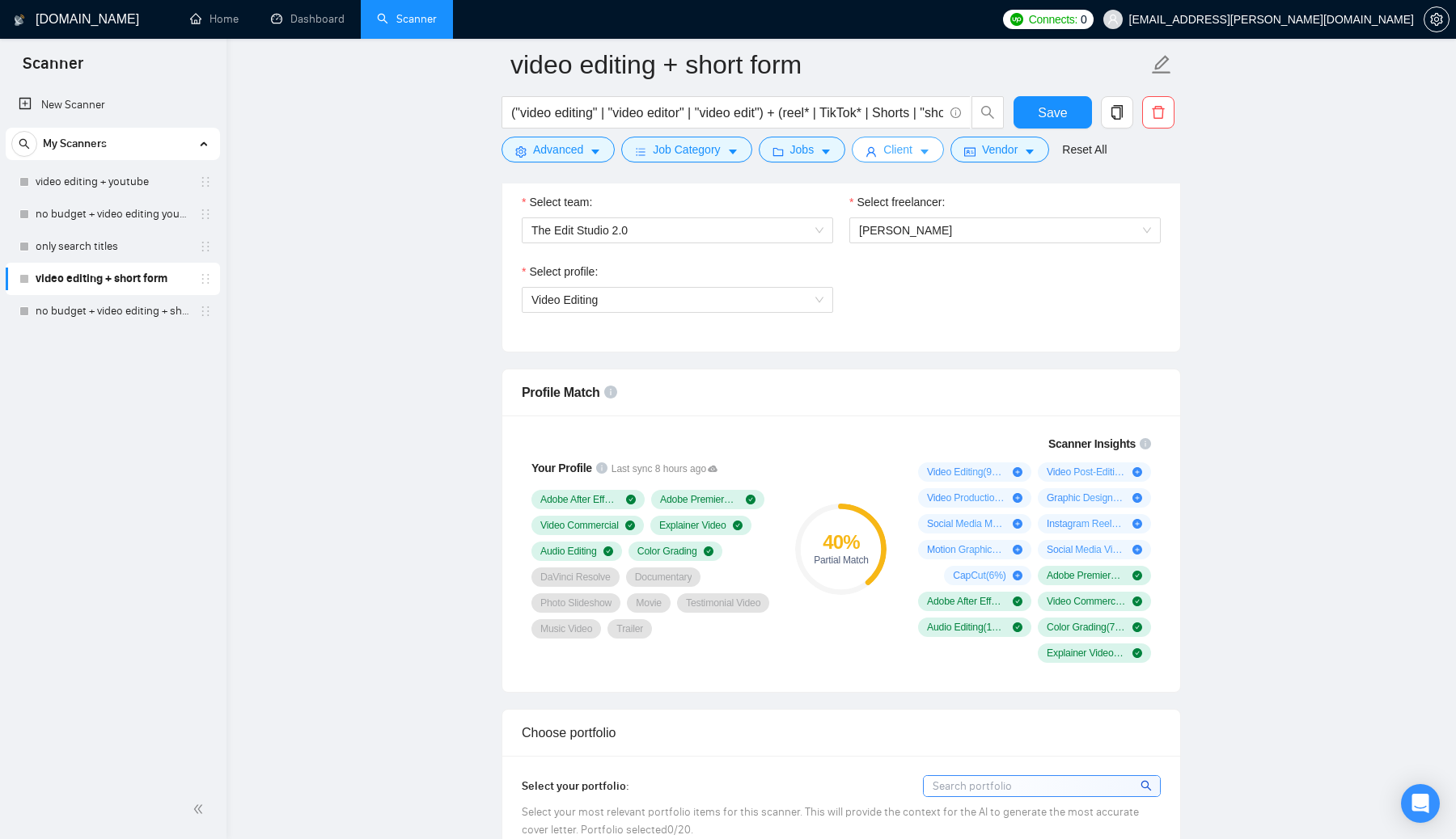
scroll to position [872, 0]
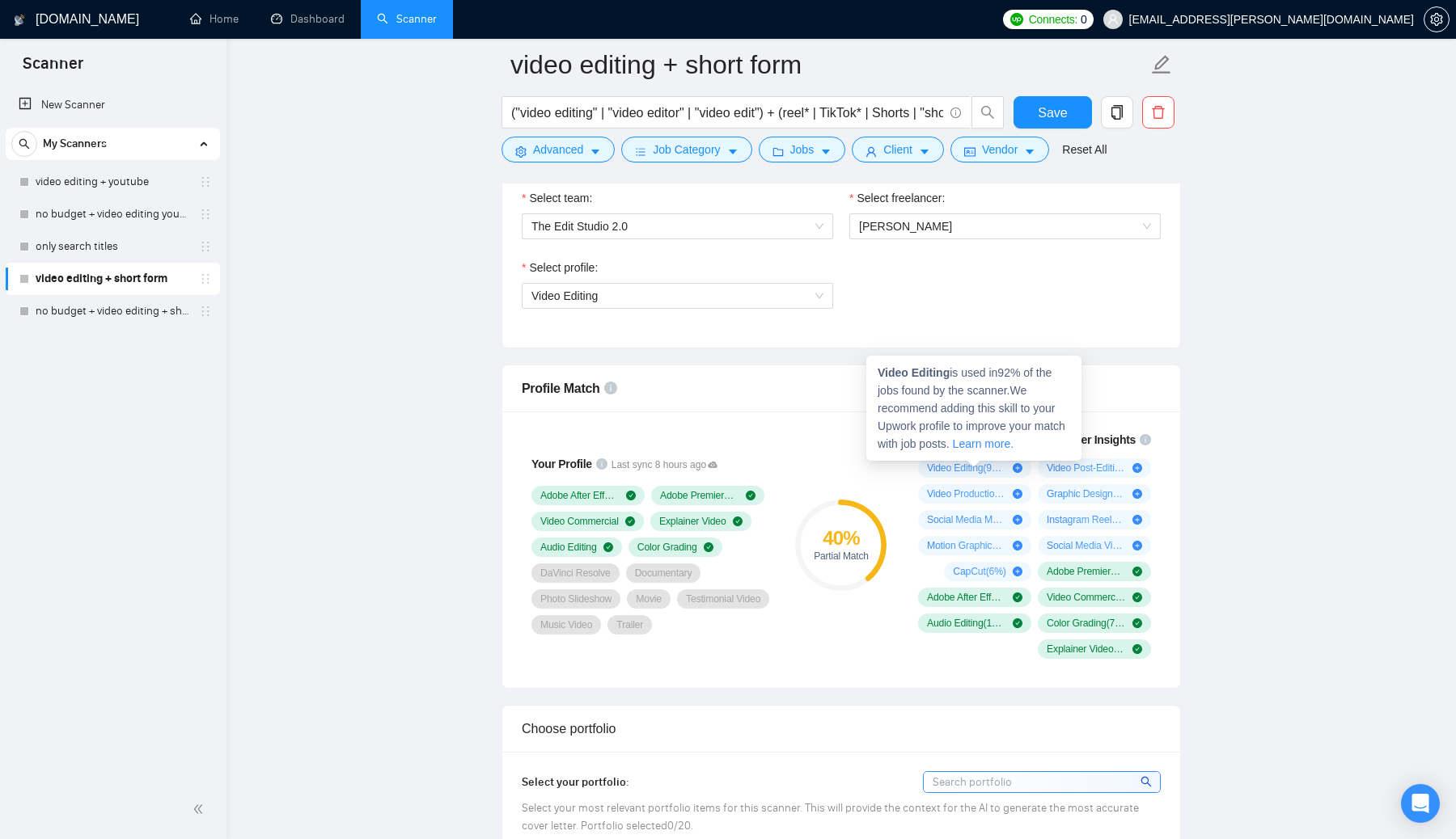
click at [719, 468] on icon "plus-circle" at bounding box center [1017, 469] width 10 height 10
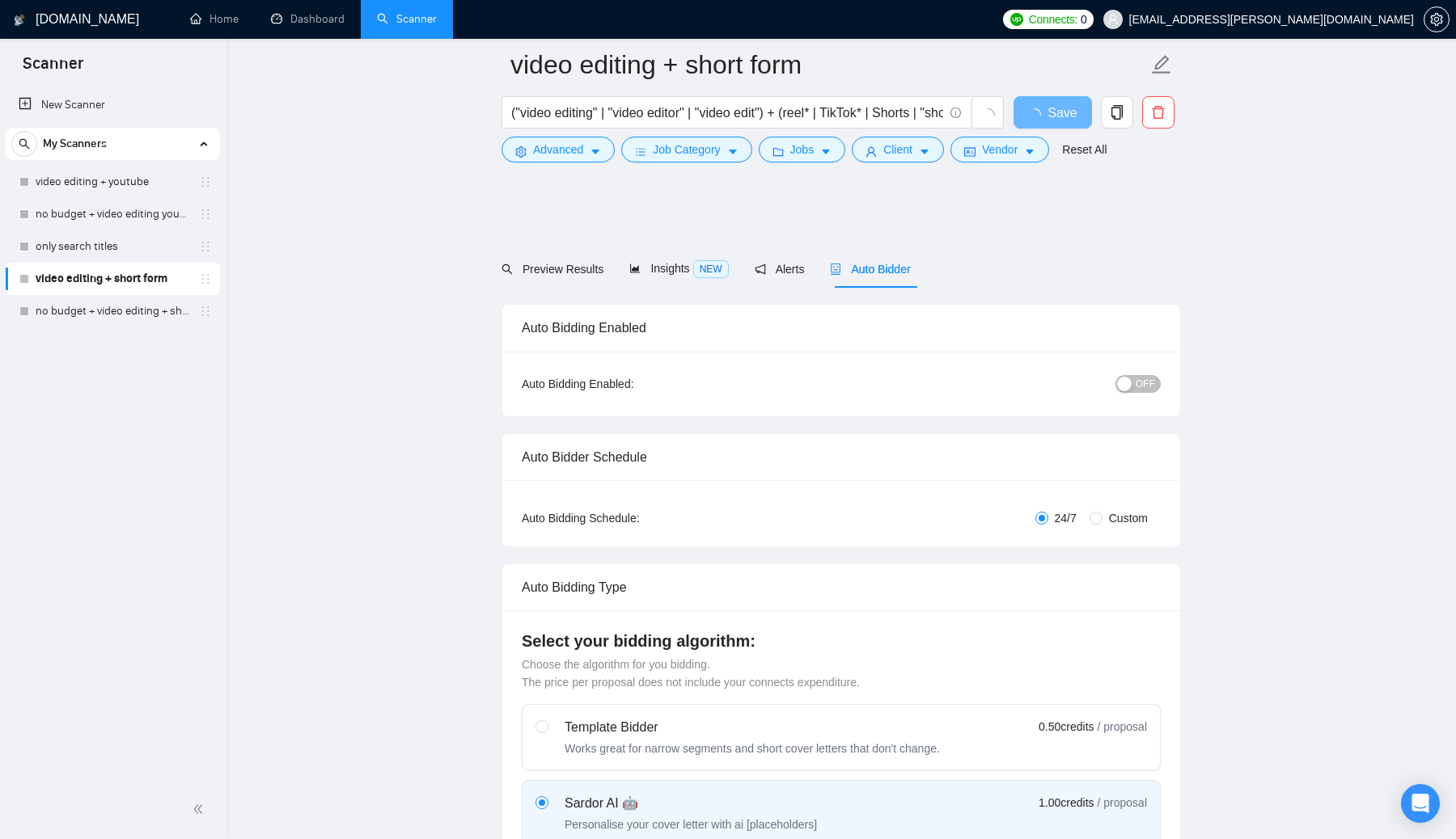
scroll to position [872, 0]
